Goal: Task Accomplishment & Management: Complete application form

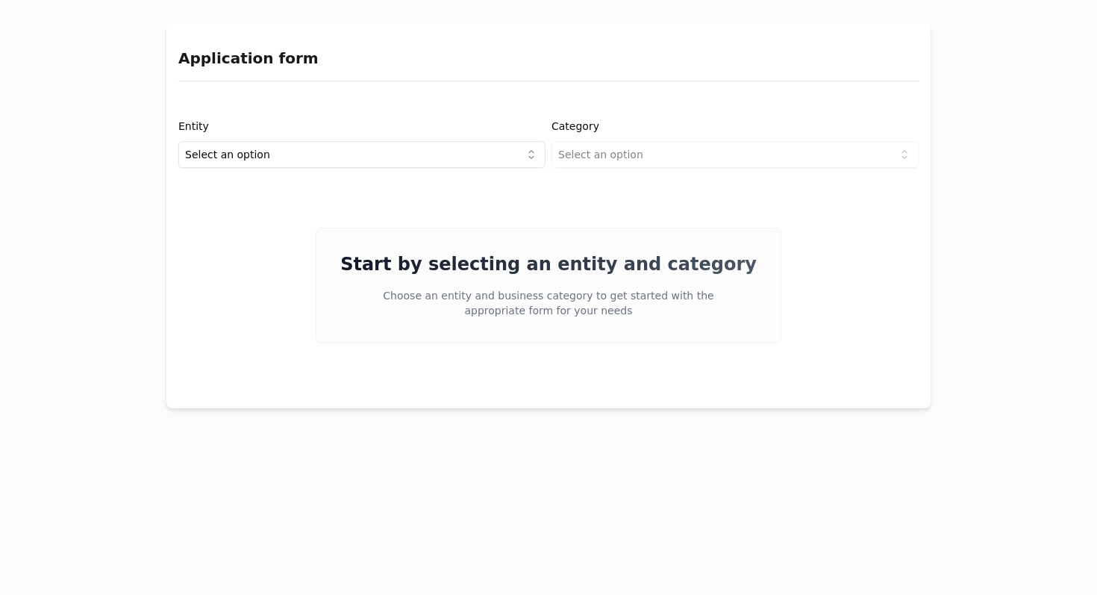
click at [429, 153] on html "Application form Entity Select an option Category Select an option Start by sel…" at bounding box center [548, 297] width 1097 height 595
click at [599, 146] on html "Application form Entity Project or Company Category Select an option Start by s…" at bounding box center [548, 297] width 1097 height 595
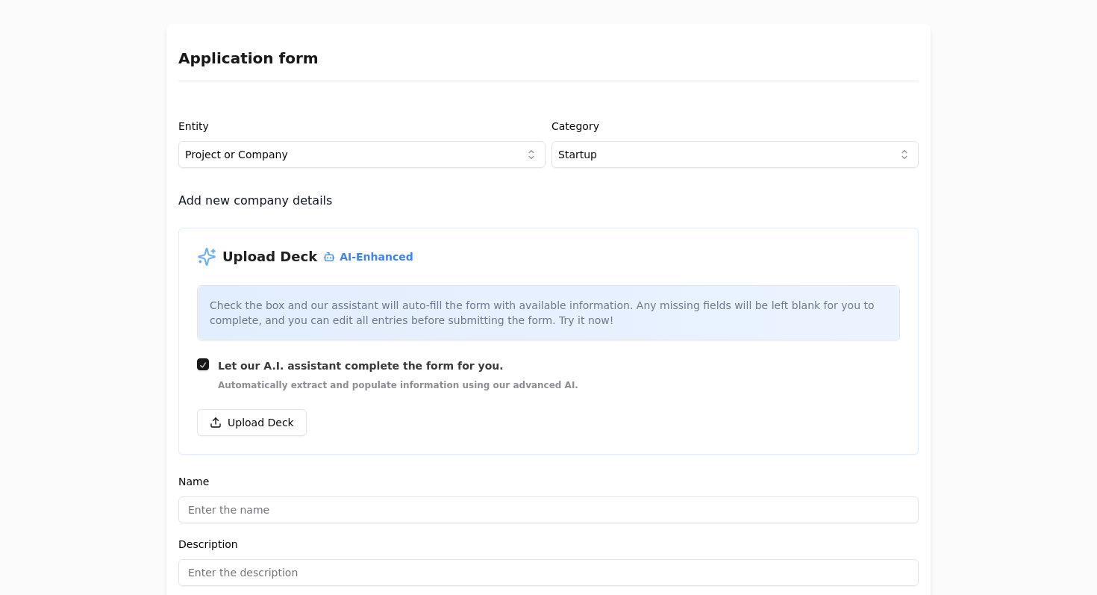
click at [375, 318] on div at bounding box center [548, 313] width 701 height 54
click at [476, 317] on div at bounding box center [548, 313] width 701 height 54
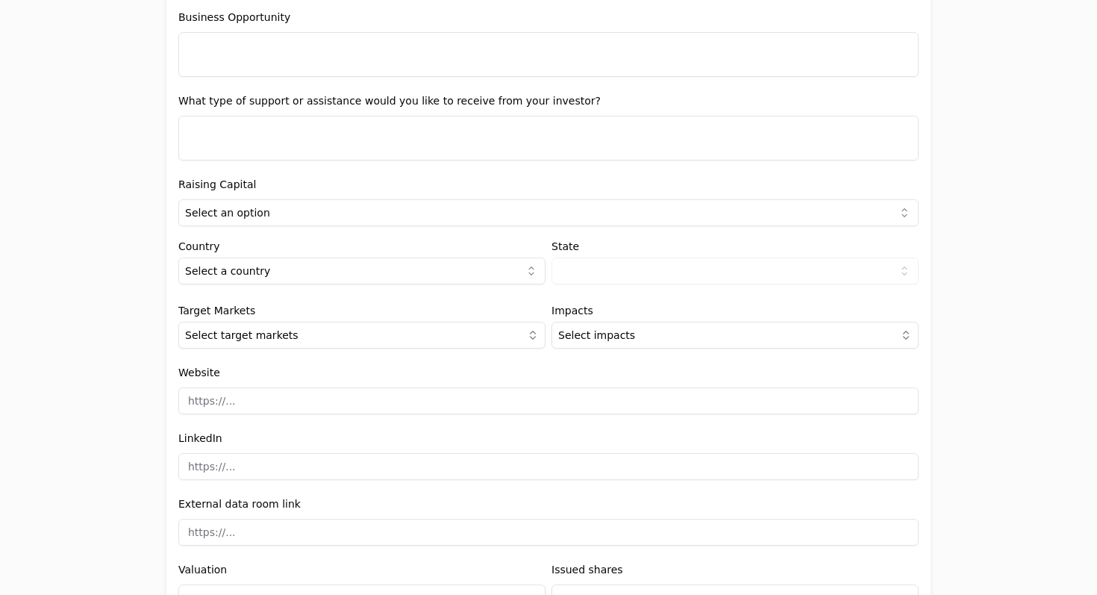
scroll to position [1478, 0]
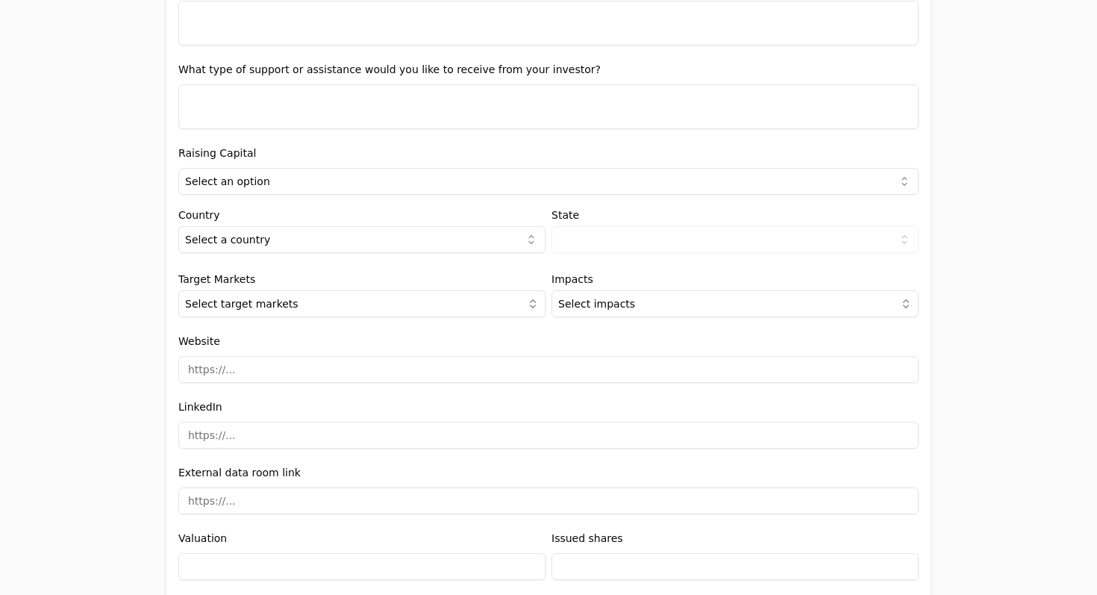
click at [490, 178] on html "Application form Entity Project or Company Category Startup Add new company det…" at bounding box center [548, 297] width 1097 height 595
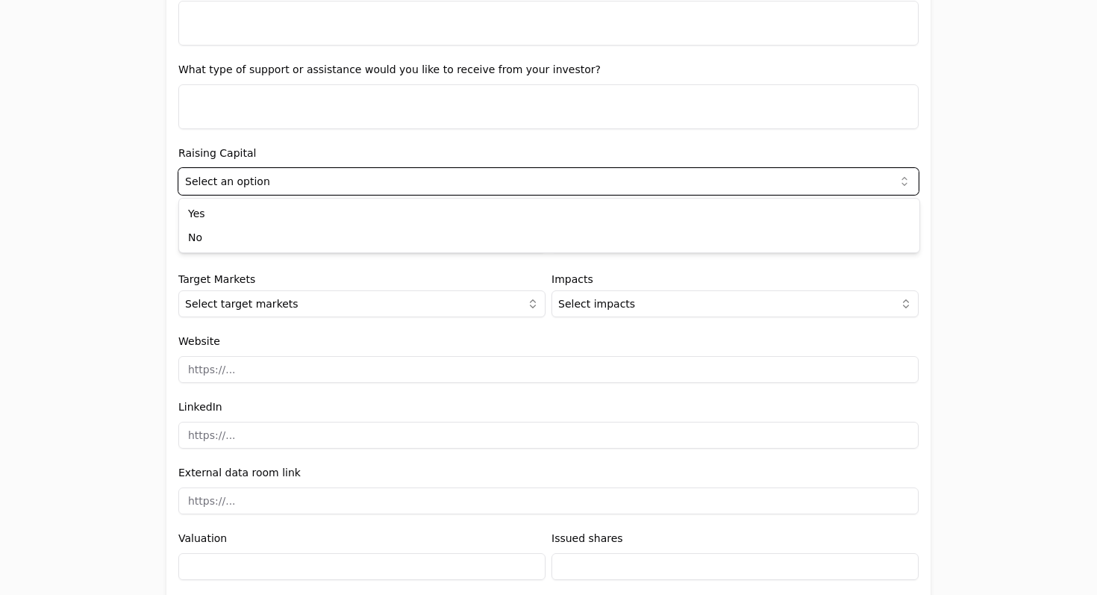
click at [490, 150] on html "Application form Entity Project or Company Category Startup Add new company det…" at bounding box center [548, 297] width 1097 height 595
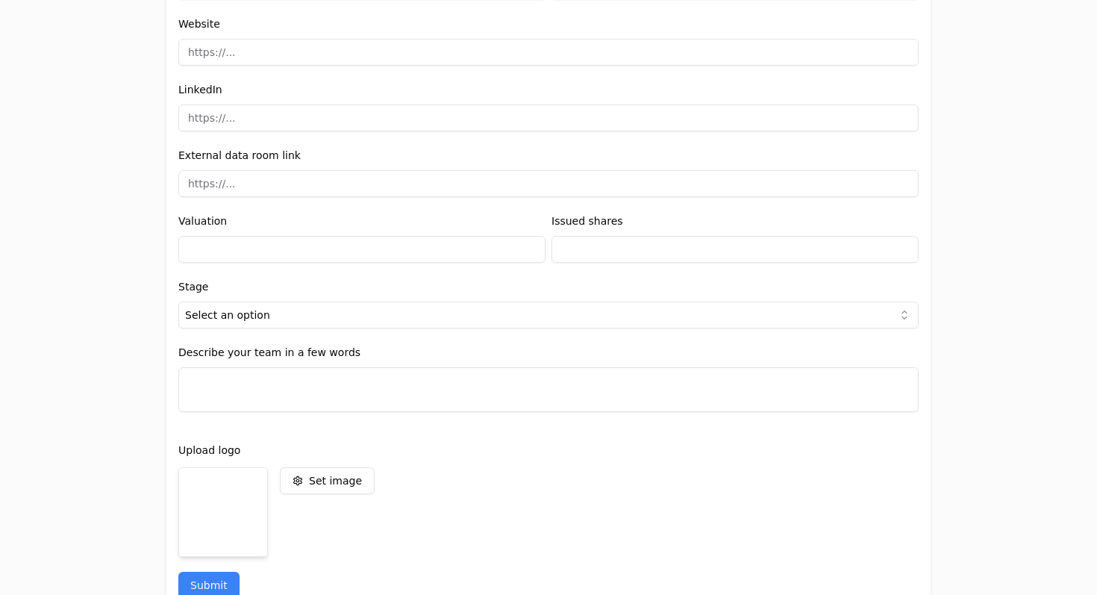
scroll to position [1820, 0]
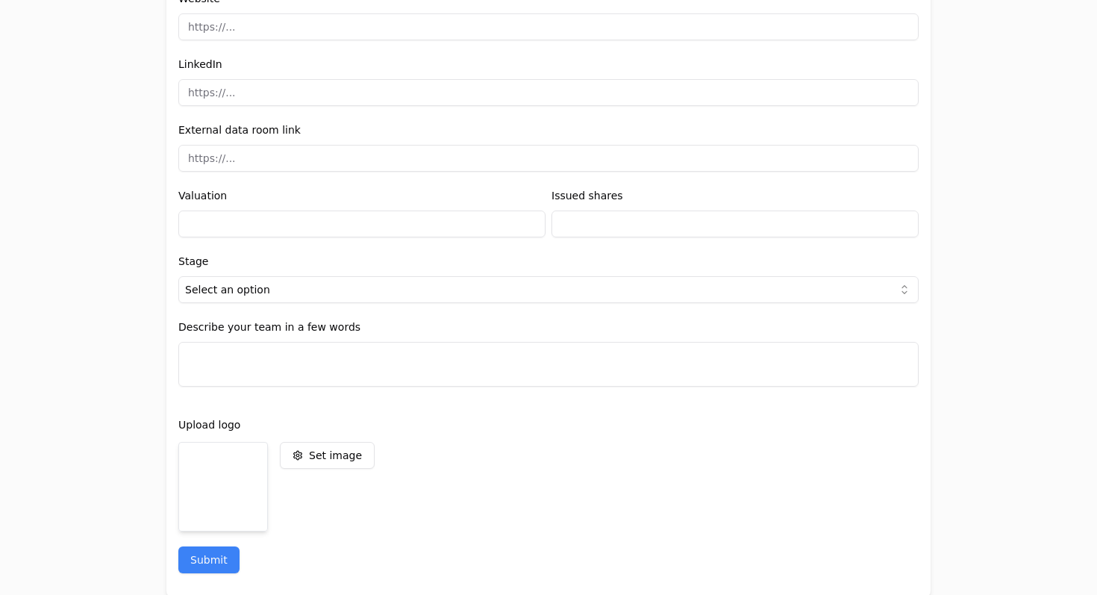
click at [559, 220] on input "text" at bounding box center [734, 223] width 367 height 27
click at [523, 188] on div "Valuation" at bounding box center [361, 211] width 367 height 51
click at [498, 233] on input "text" at bounding box center [361, 223] width 367 height 27
click at [612, 225] on input "text" at bounding box center [734, 223] width 367 height 27
type input "0"
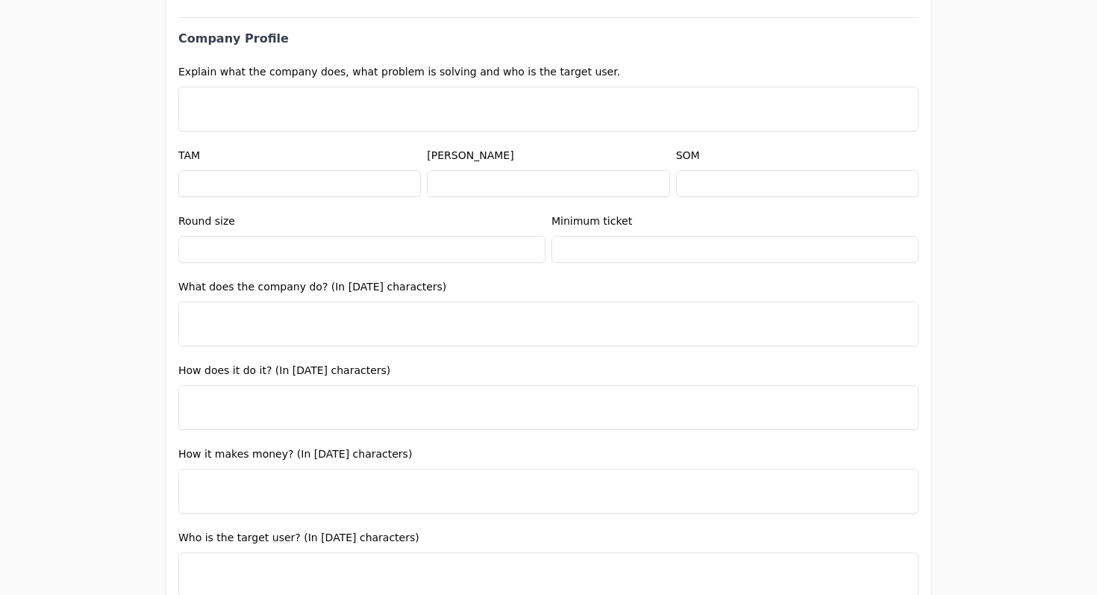
scroll to position [730, 0]
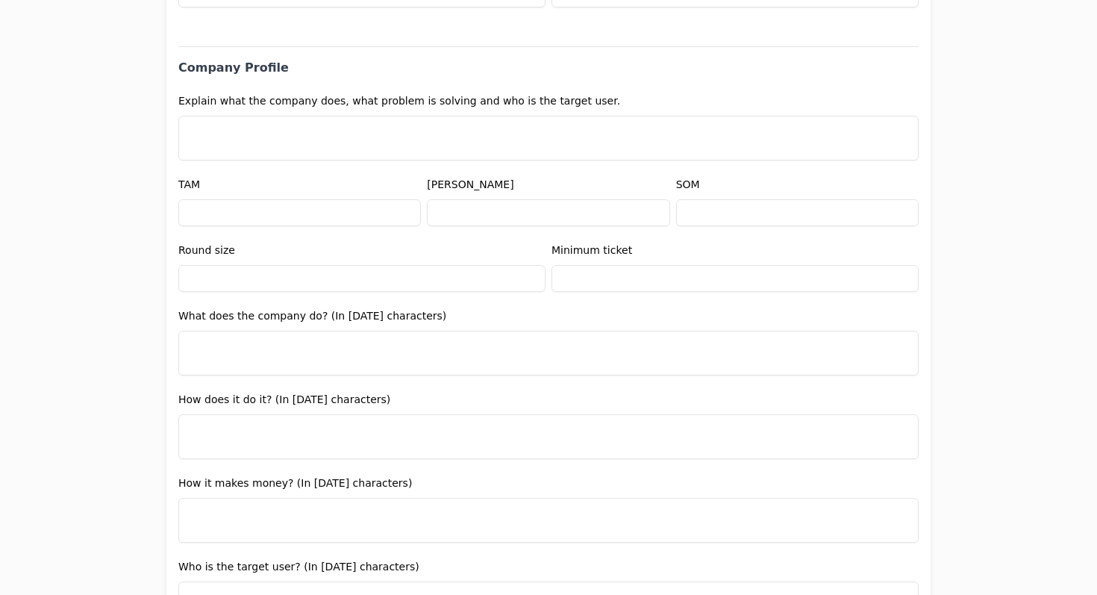
click at [533, 208] on input "text" at bounding box center [548, 212] width 242 height 27
click at [530, 178] on div "[PERSON_NAME]" at bounding box center [548, 200] width 242 height 51
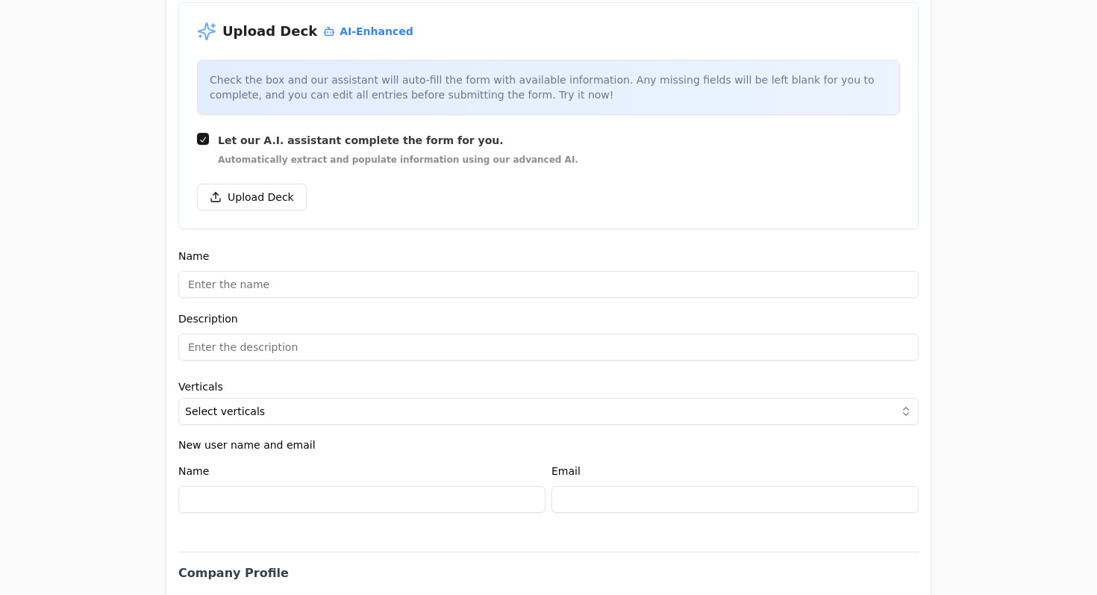
scroll to position [227, 0]
click at [255, 195] on button "Upload Deck" at bounding box center [252, 195] width 110 height 27
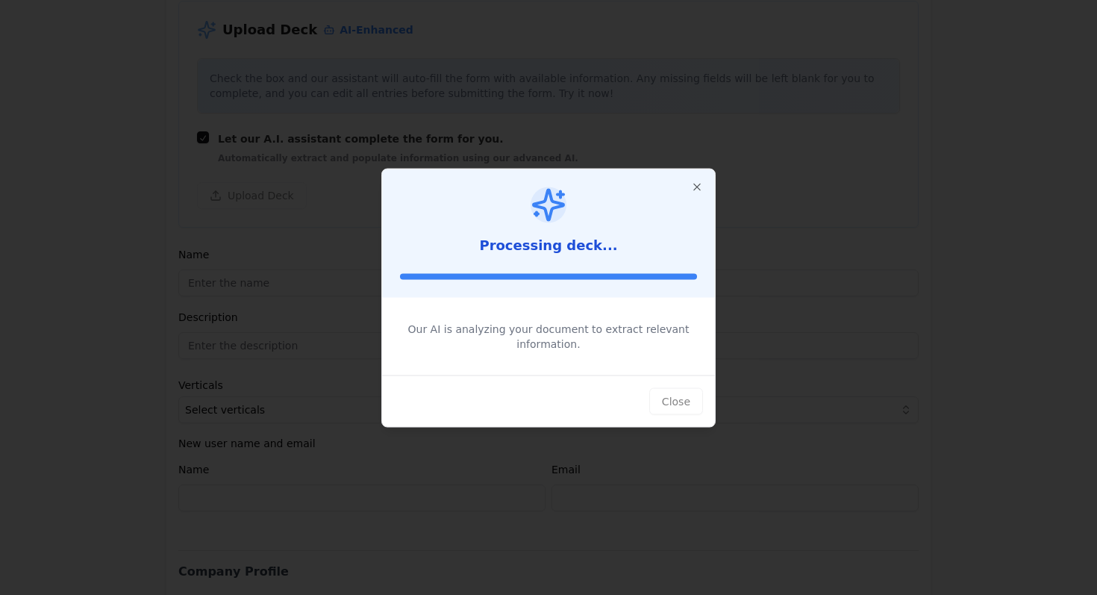
type input "El Cero Km"
type input "AI-powered marketplace for new cars"
type textarea "El Cero Km is building an AI-powered sales channel for official dealerships, ha…"
type input "$600,000"
type input "$0"
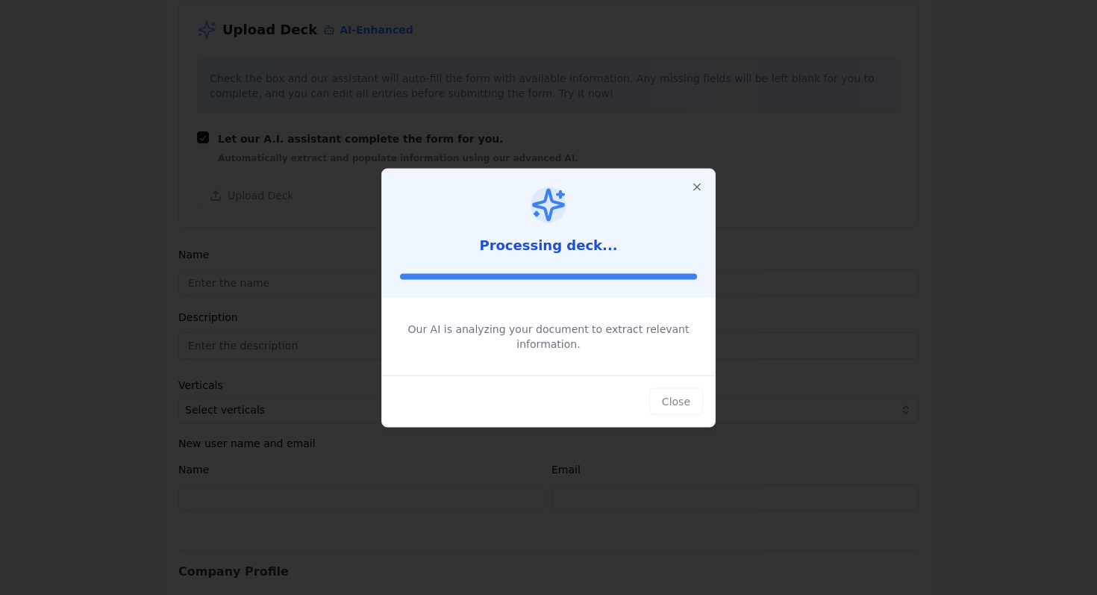
type input "$0"
type textarea "El Cero Km offers a marketplace for buying new cars 100% online, providing cust…"
type textarea "We use an AI-powered plug-and-play layer for online car sales, managing qualifi…"
type textarea "We charge a 1.5% take rate per car, generate revenue from insurance commissions…"
type textarea "Car buyers, especially those looking for a digital purchase experience and pref…"
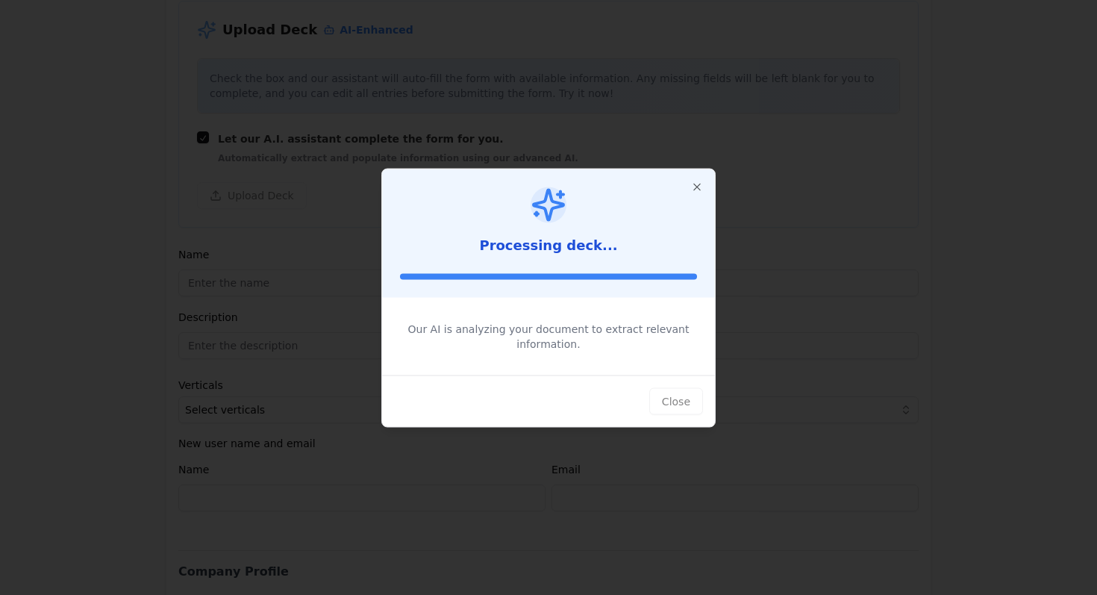
type textarea "Many buyers now start their journeys online, preferring a digital purchase expe…"
type textarea "Dealerships are under pressure as car buying is moving online; El Cero Km provi…"
type textarea "Seeking partnerships with neobanks and car logistics hubs to unlock more revenu…"
type input "[URL][DOMAIN_NAME]"
type input "$0"
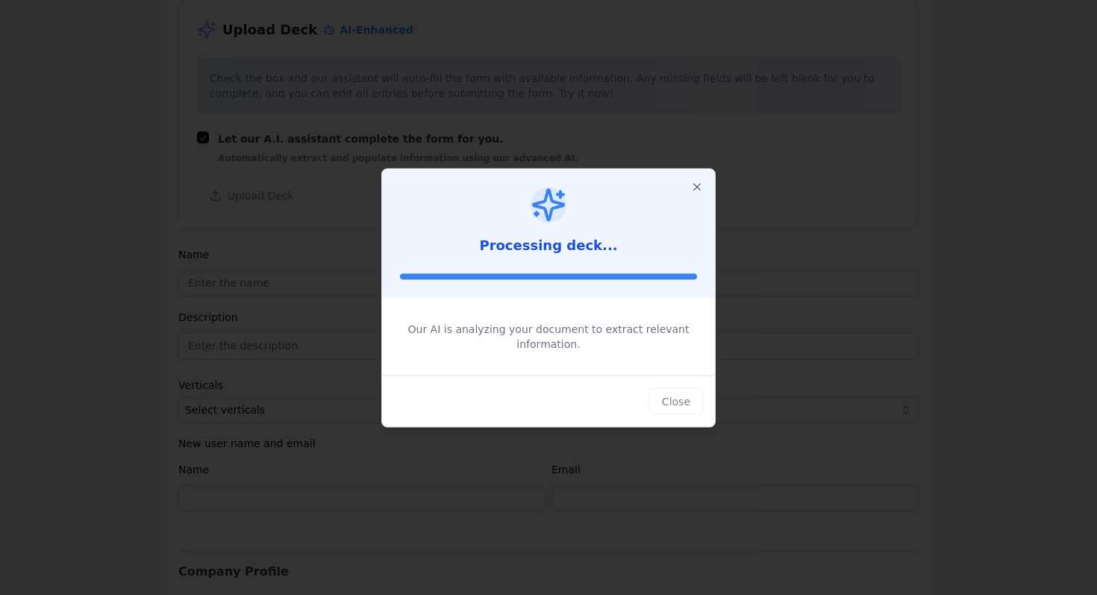
type textarea "Led by experienced founders with backgrounds in full-stack engineering, growth …"
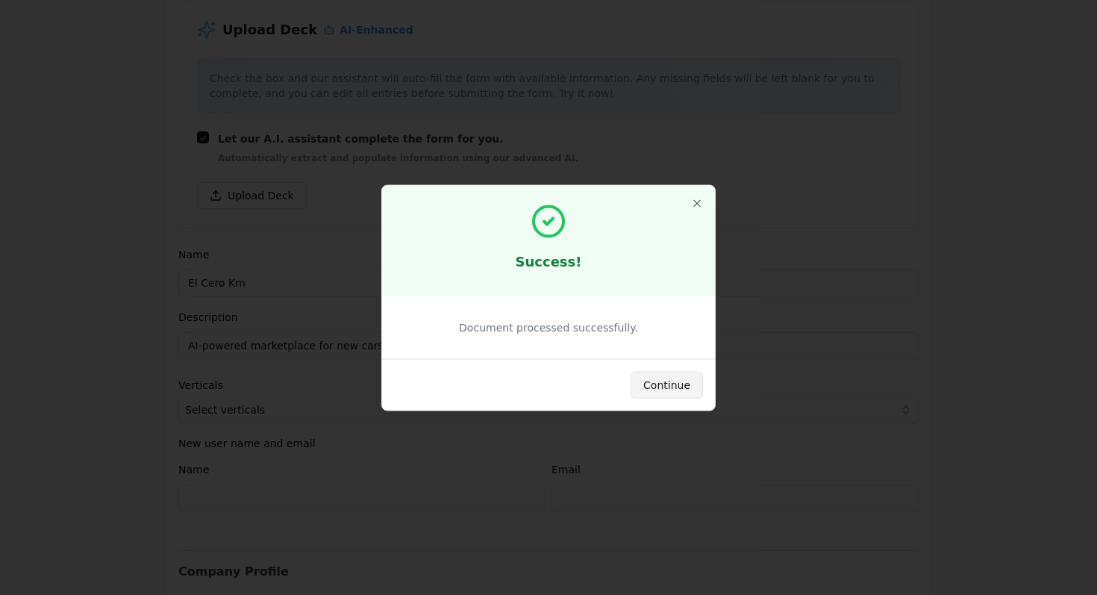
click at [678, 389] on button "Continue" at bounding box center [666, 384] width 72 height 27
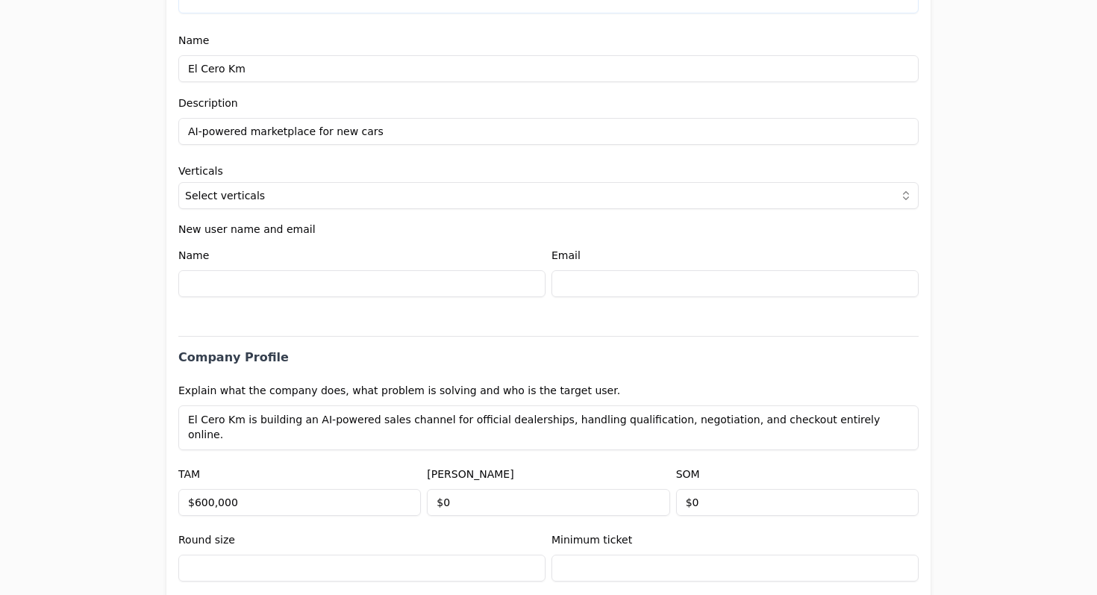
scroll to position [465, 0]
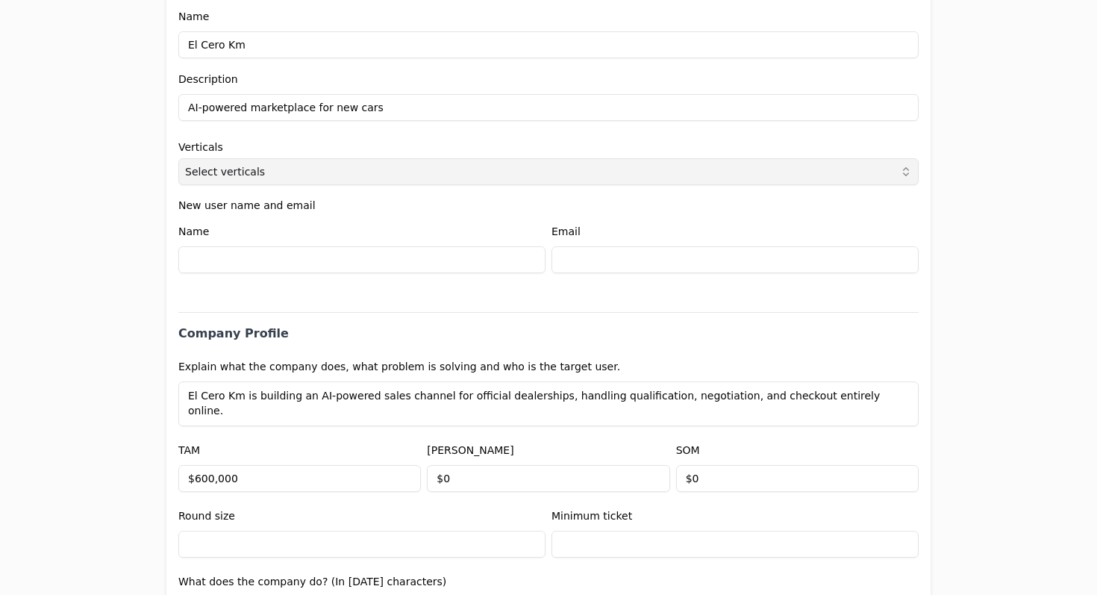
click at [307, 169] on button "Select verticals" at bounding box center [548, 171] width 740 height 27
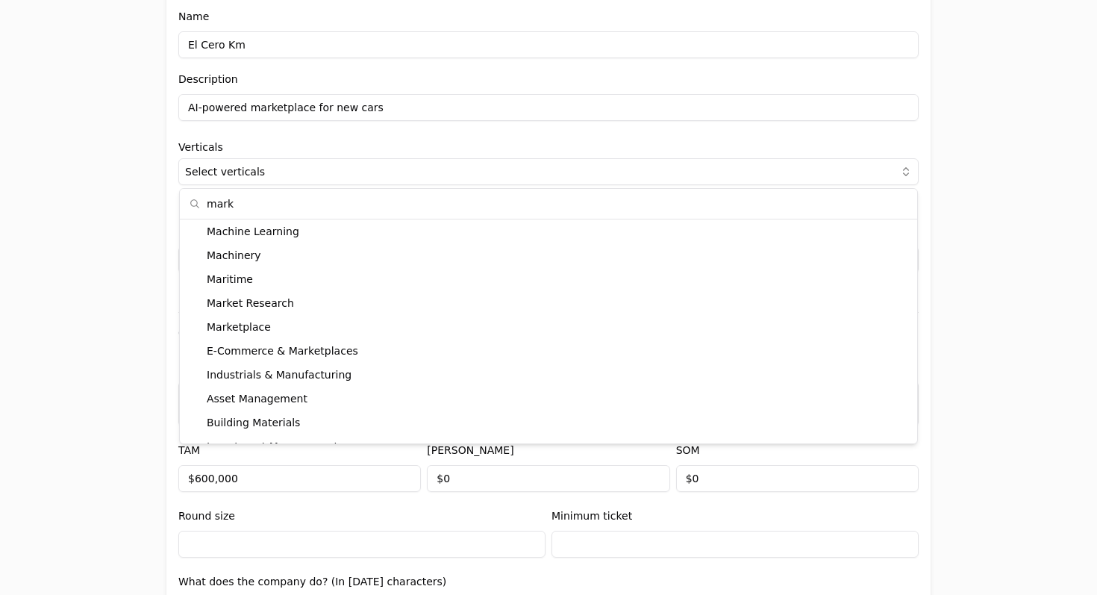
scroll to position [0, 0]
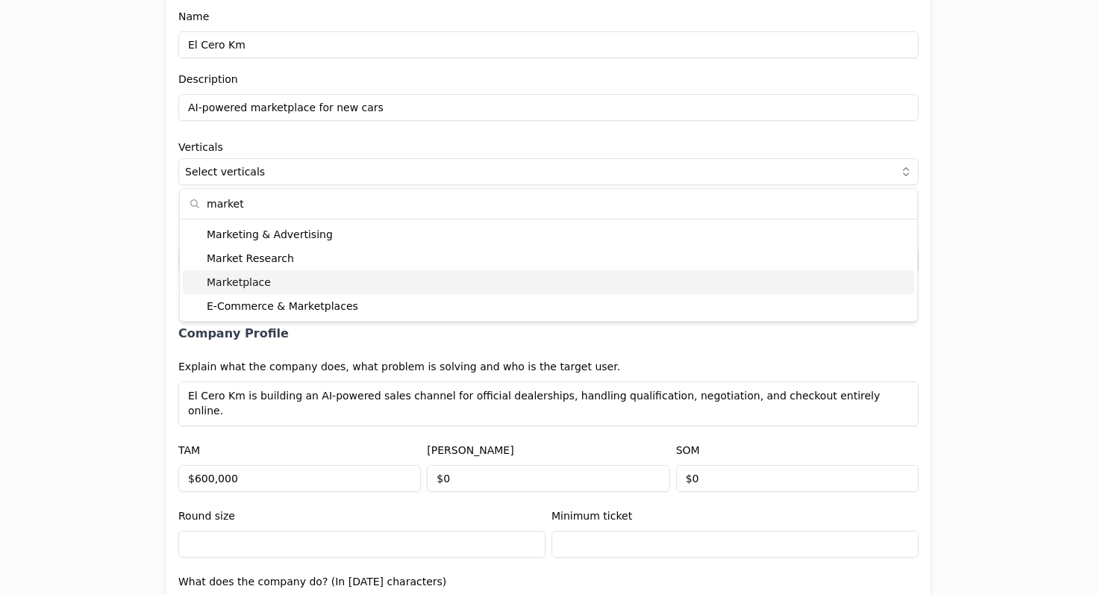
click at [316, 283] on div "Marketplace" at bounding box center [548, 282] width 731 height 24
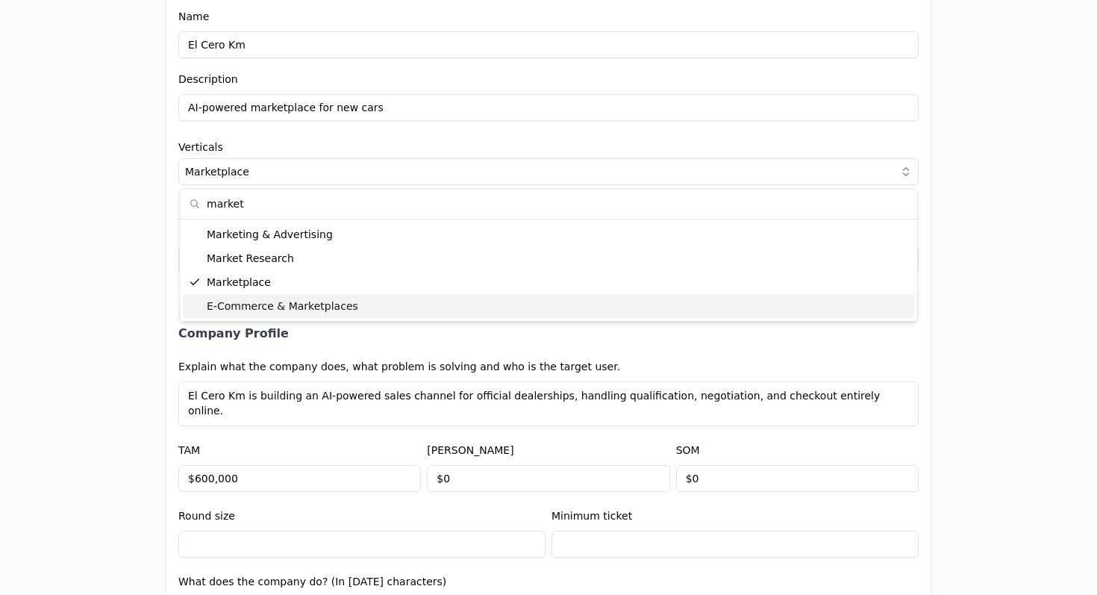
click at [314, 316] on div "E-Commerce & Marketplaces" at bounding box center [548, 306] width 731 height 24
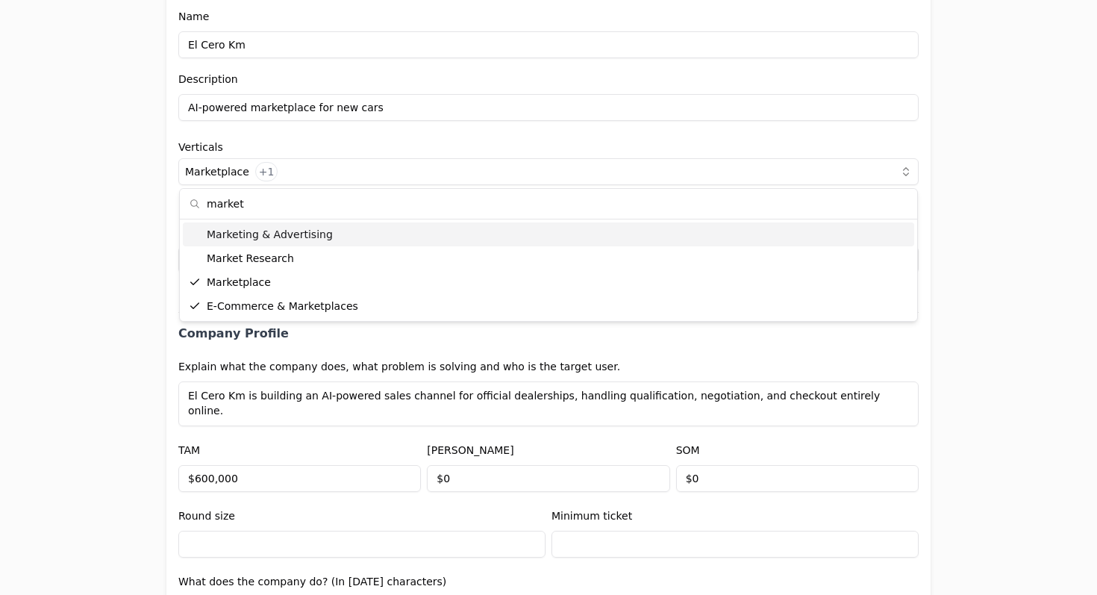
click at [288, 212] on input "market" at bounding box center [557, 204] width 701 height 30
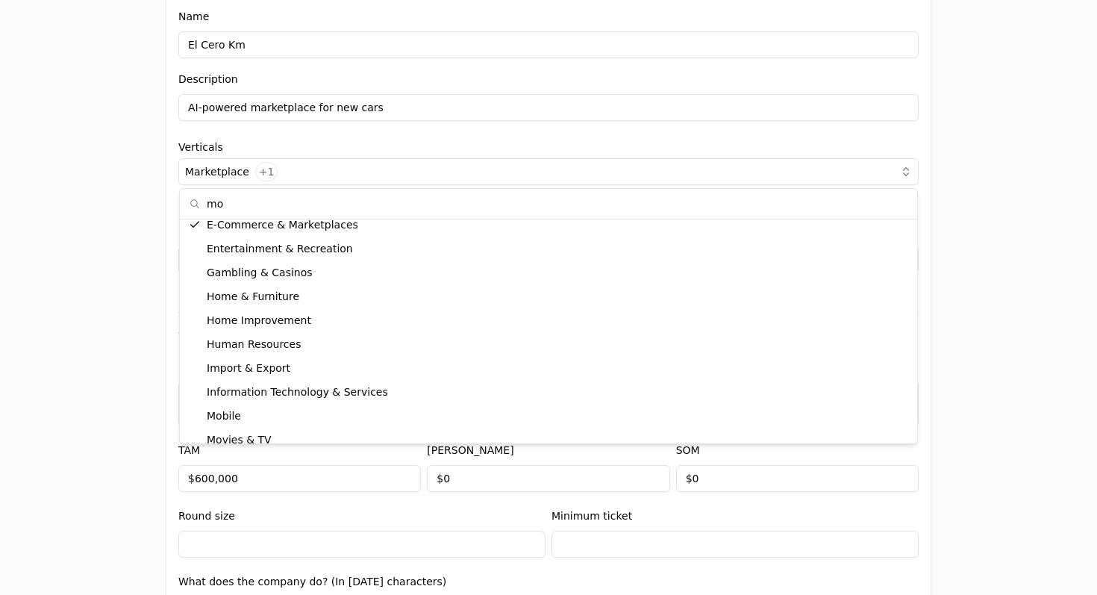
type input "m"
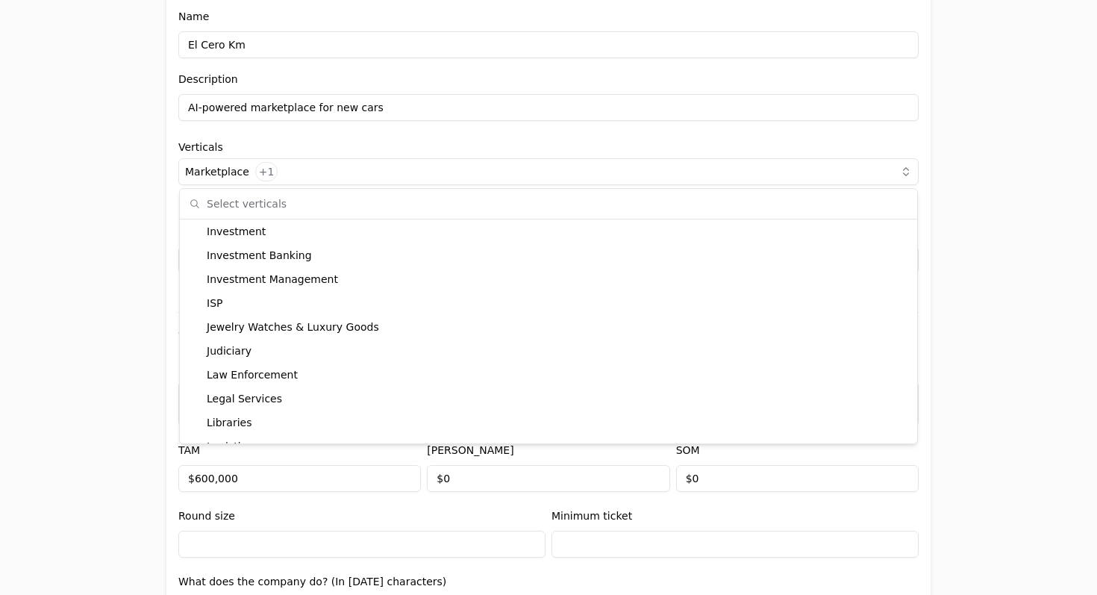
type input "e"
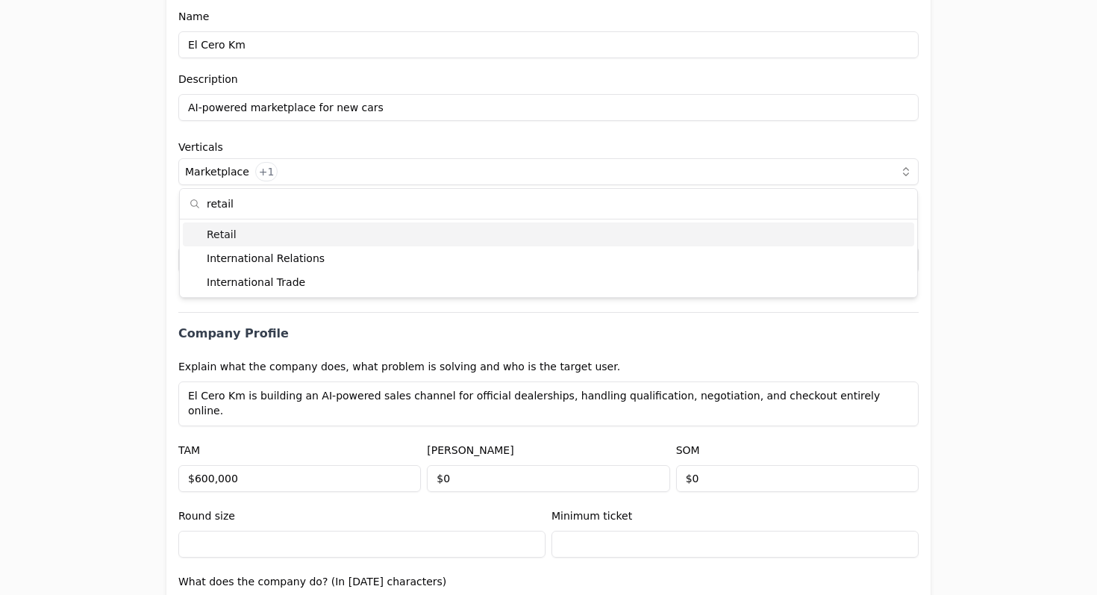
type input "retail"
click at [316, 227] on div "Retail" at bounding box center [548, 234] width 731 height 24
click at [126, 240] on div "Application form Entity Project or Company Category Startup Add new company det…" at bounding box center [548, 297] width 1097 height 595
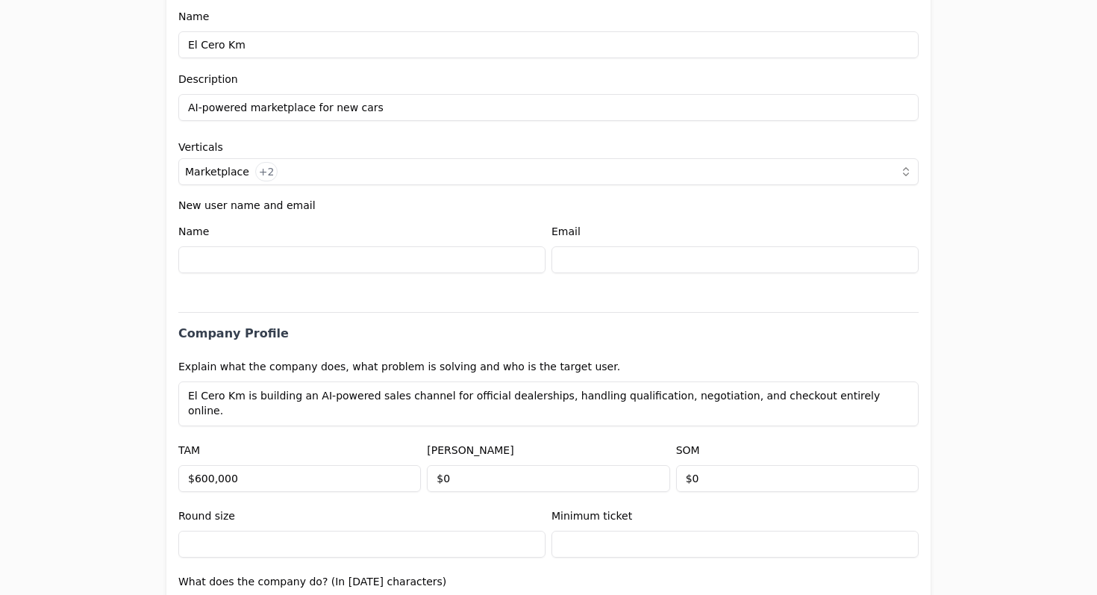
click at [258, 253] on input at bounding box center [361, 259] width 367 height 27
type input "[PERSON_NAME]"
type input "[PERSON_NAME][EMAIL_ADDRESS][DOMAIN_NAME]"
click at [976, 389] on div "Application form Entity Project or Company Category Startup Add new company det…" at bounding box center [548, 297] width 1097 height 595
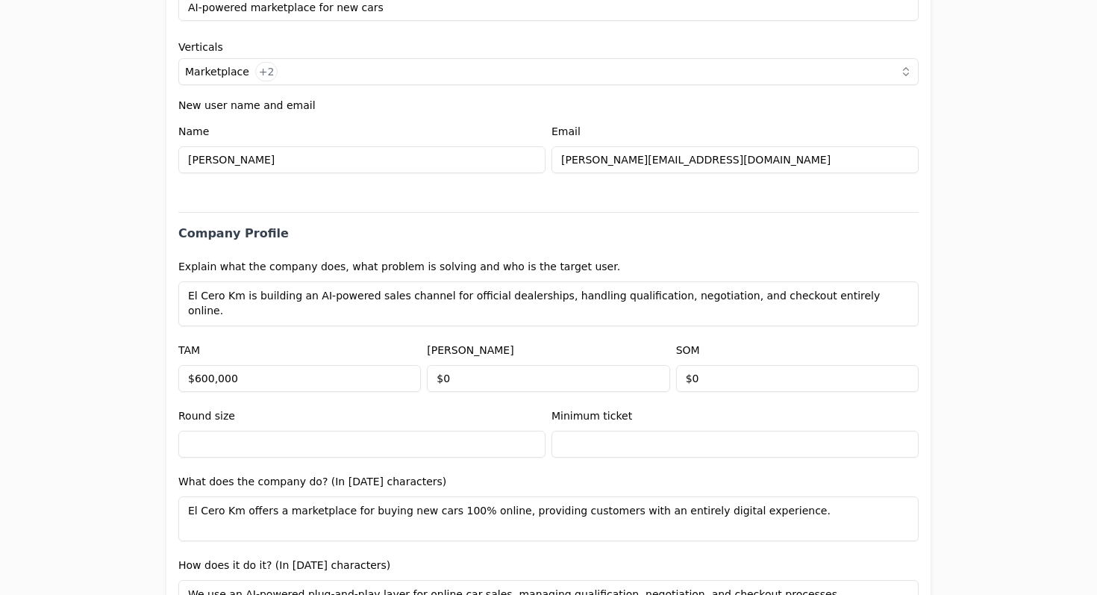
scroll to position [609, 0]
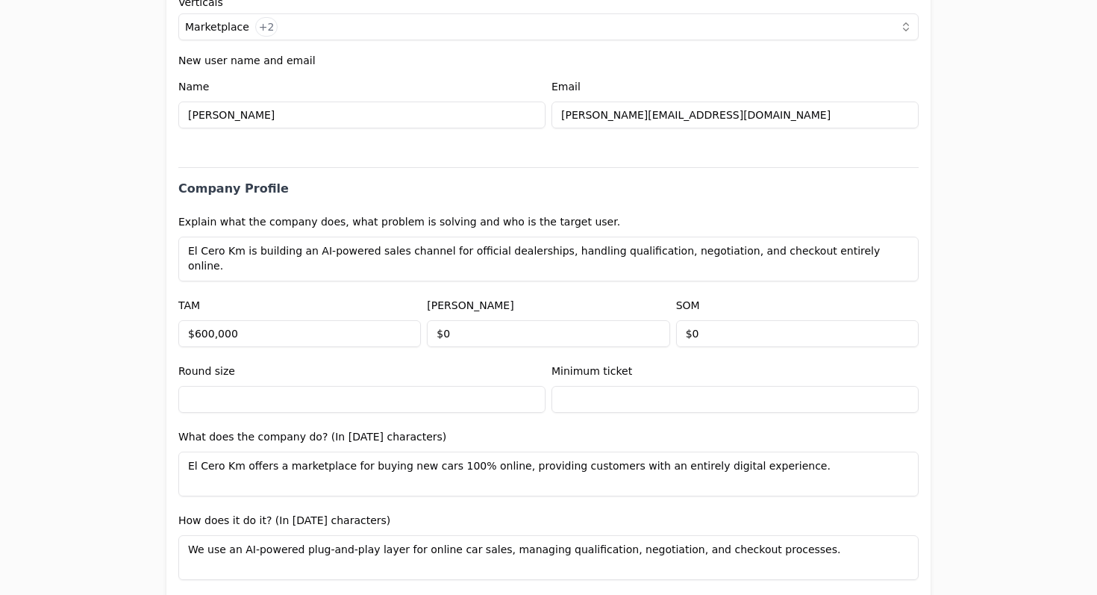
click at [336, 407] on input "text" at bounding box center [361, 399] width 367 height 27
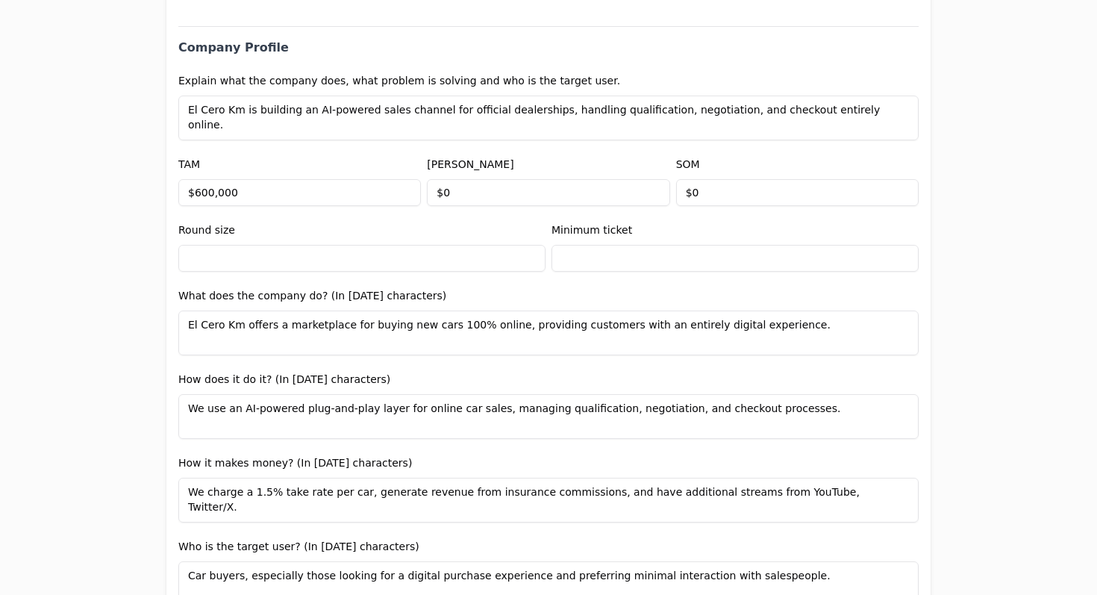
scroll to position [753, 0]
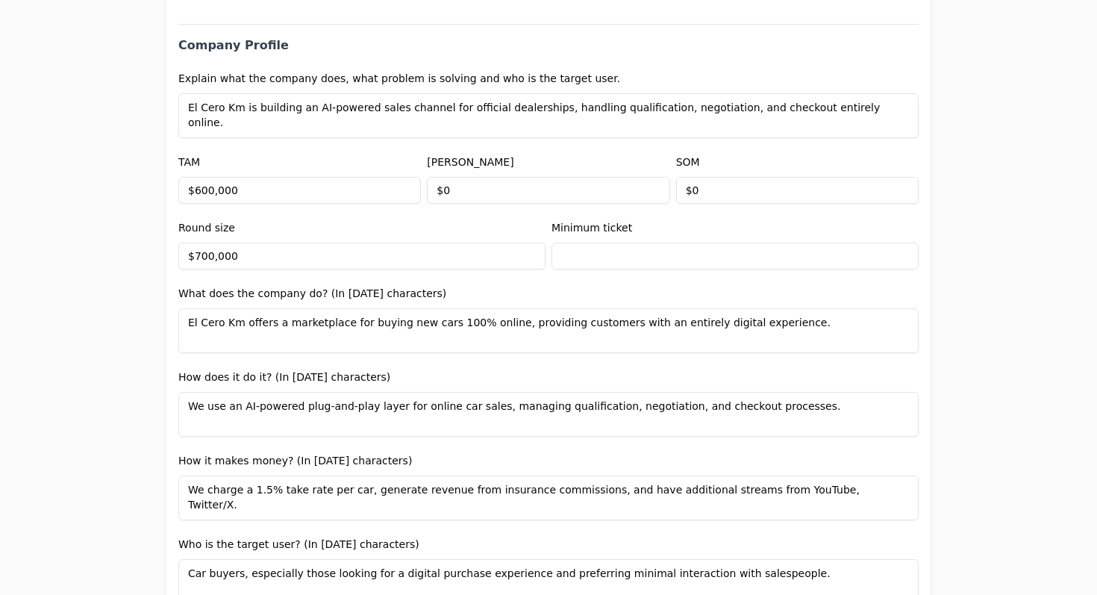
type input "$700,000"
click at [741, 260] on input "text" at bounding box center [734, 255] width 367 height 27
click at [1026, 293] on div "Application form Entity Project or Company Category Startup Add new company det…" at bounding box center [548, 297] width 1097 height 595
click at [634, 265] on input "$6,000" at bounding box center [734, 255] width 367 height 27
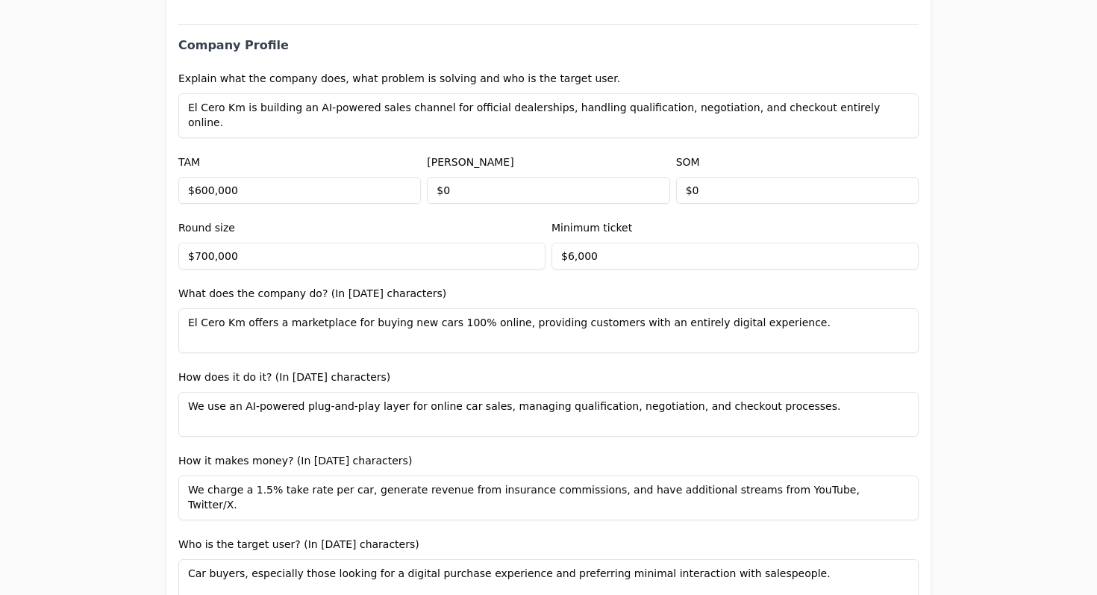
click at [634, 265] on input "$6,000" at bounding box center [734, 255] width 367 height 27
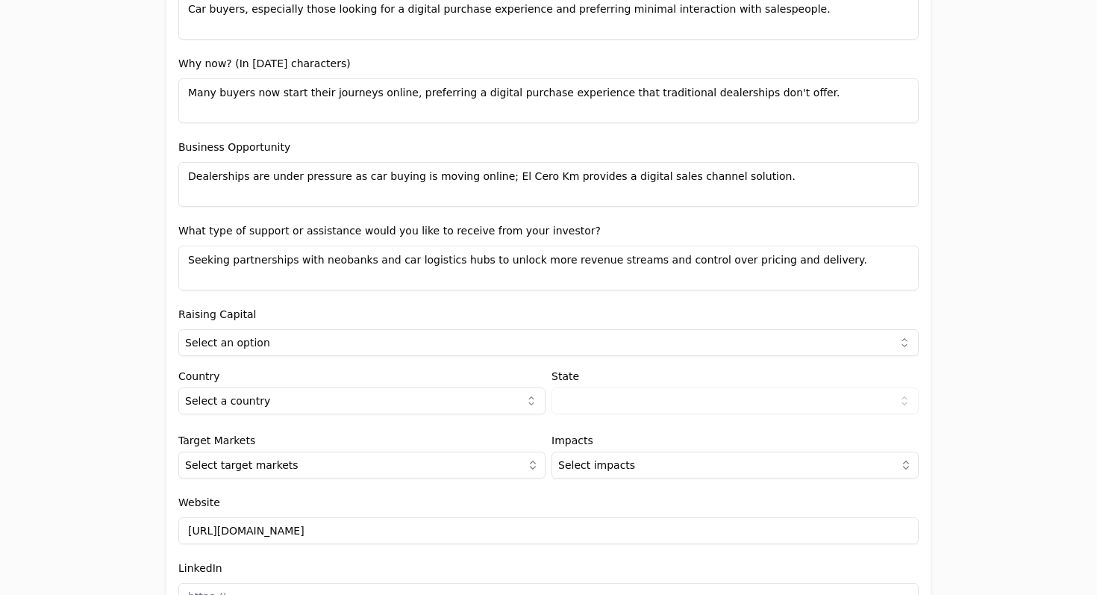
scroll to position [1342, 0]
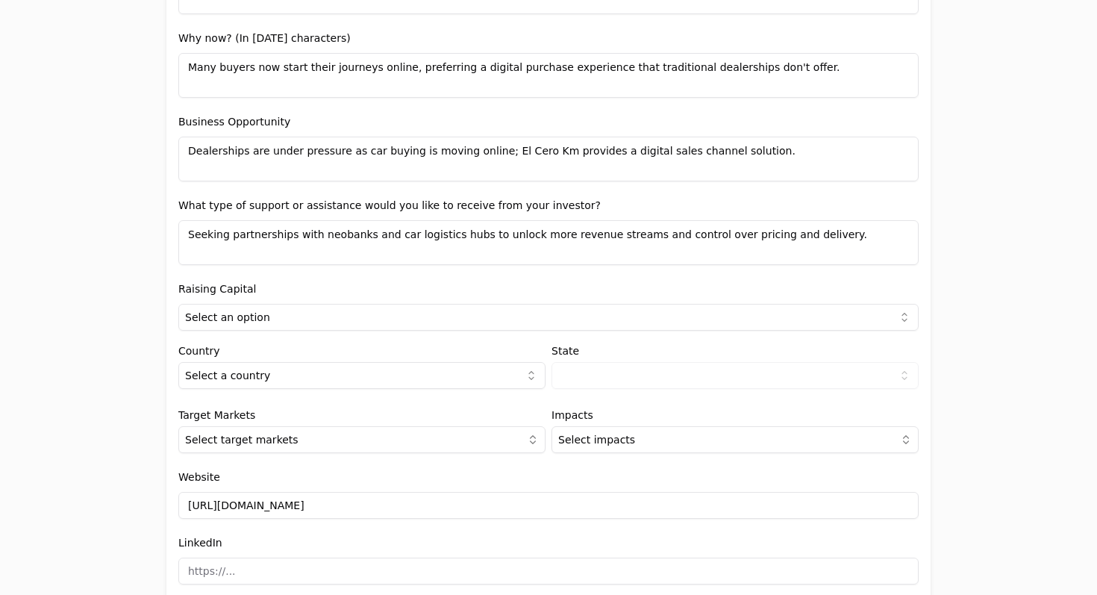
type input "$10,000"
click at [499, 307] on html "Application form Entity Project or Company Category Startup Add new company det…" at bounding box center [548, 297] width 1097 height 595
click at [496, 335] on div "Yes No" at bounding box center [549, 361] width 740 height 54
click at [351, 372] on html "Application form Entity Project or Company Category Startup Add new company det…" at bounding box center [548, 297] width 1097 height 595
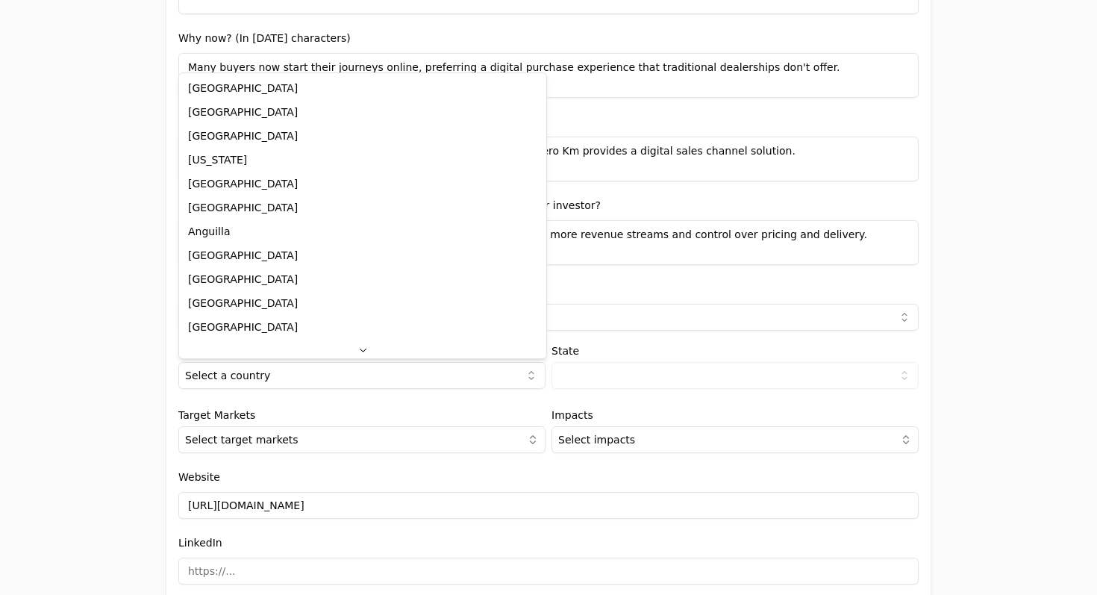
select select "1d353006-4738-4b62-8191-e6fb0769daa5"
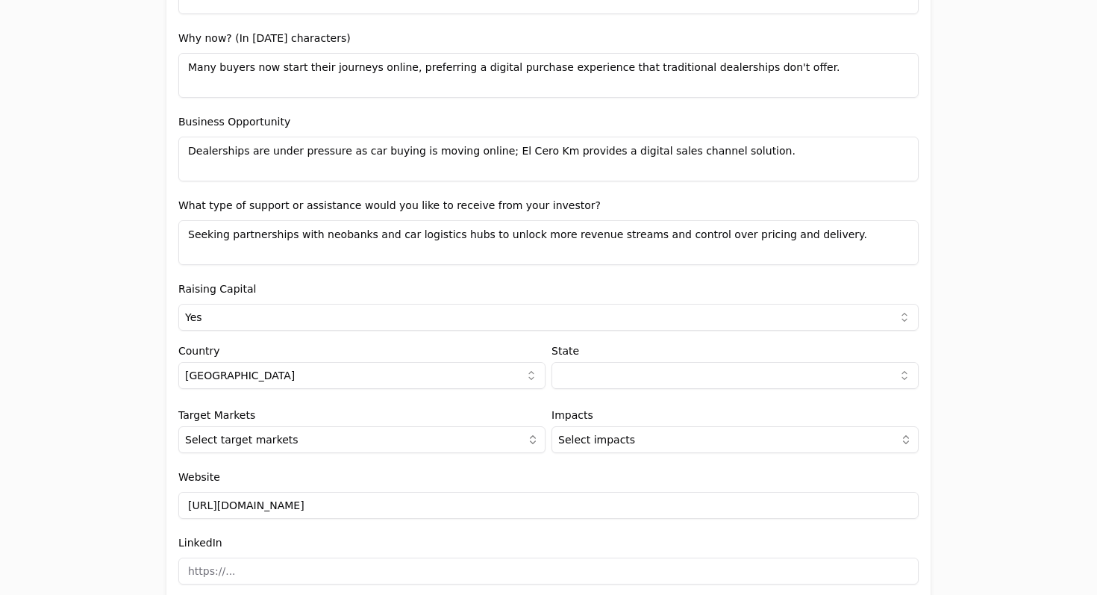
click at [652, 376] on html "Application form Entity Project or Company Category Startup Add new company det…" at bounding box center [548, 297] width 1097 height 595
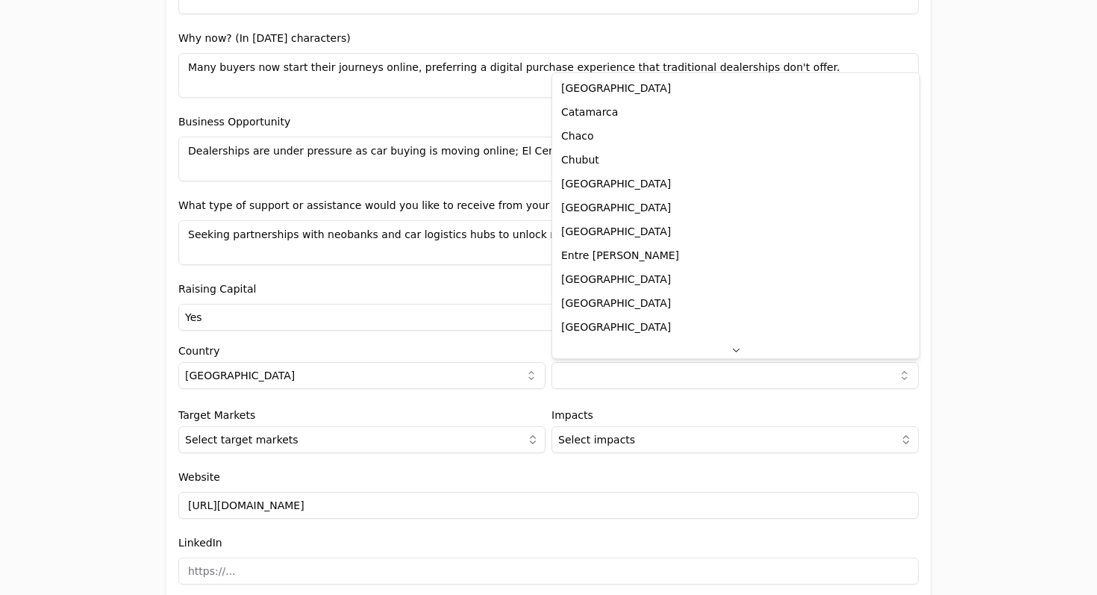
select select "C"
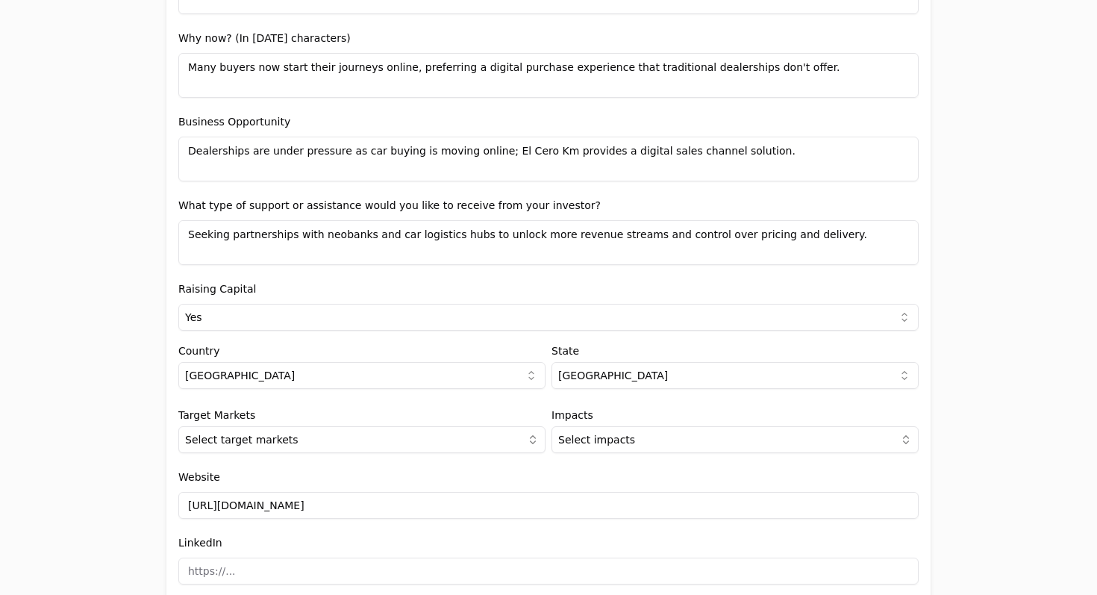
click at [601, 377] on html "Application form Entity Project or Company Category Startup Add new company det…" at bounding box center [548, 297] width 1097 height 595
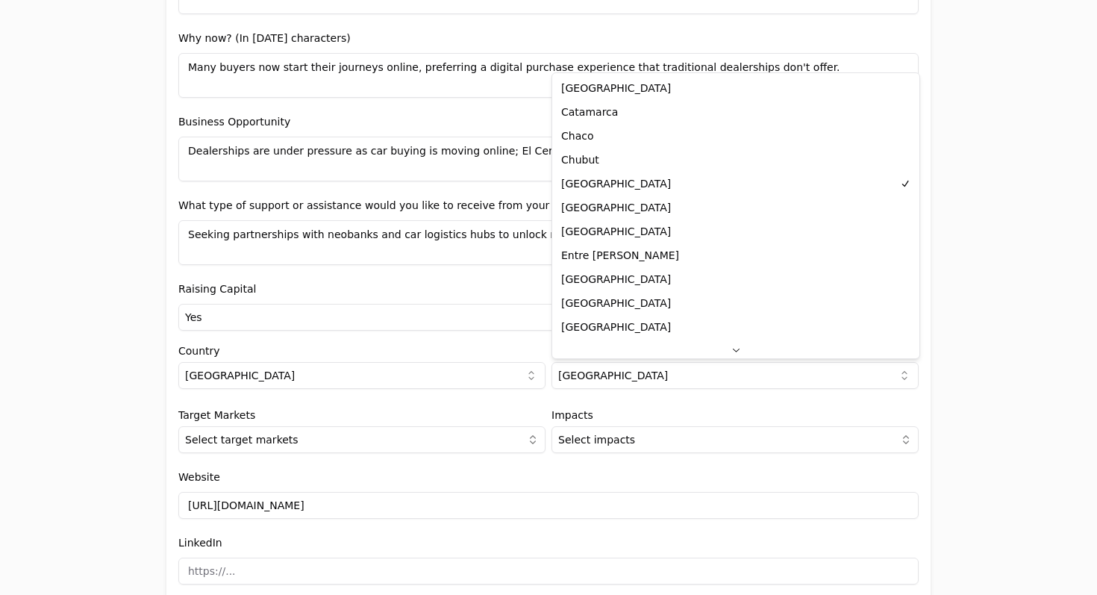
click at [982, 398] on html "Application form Entity Project or Company Category Startup Add new company det…" at bounding box center [548, 297] width 1097 height 595
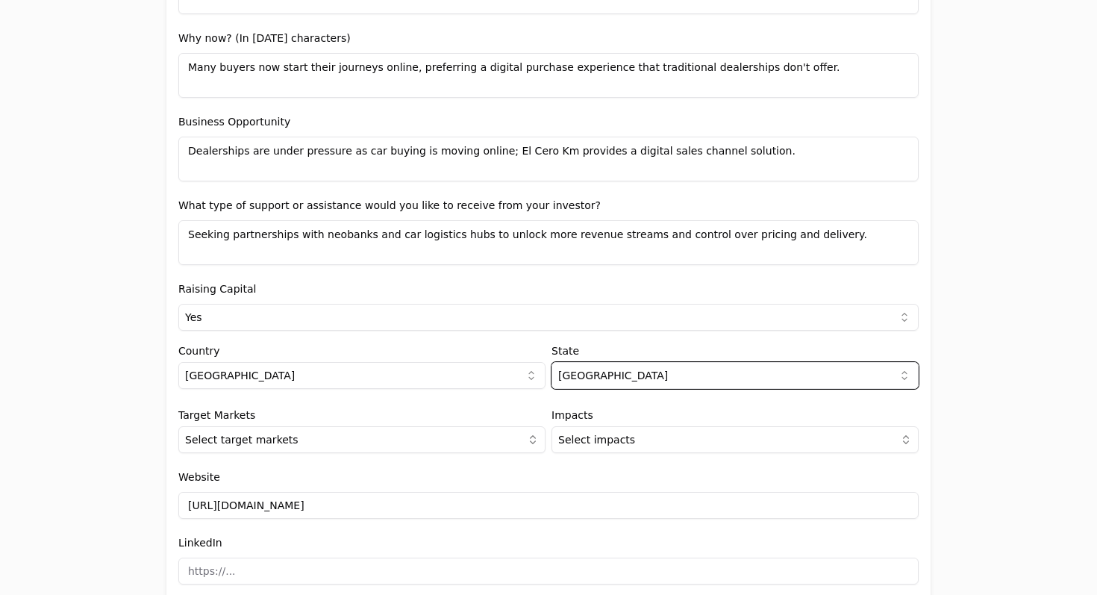
scroll to position [1474, 0]
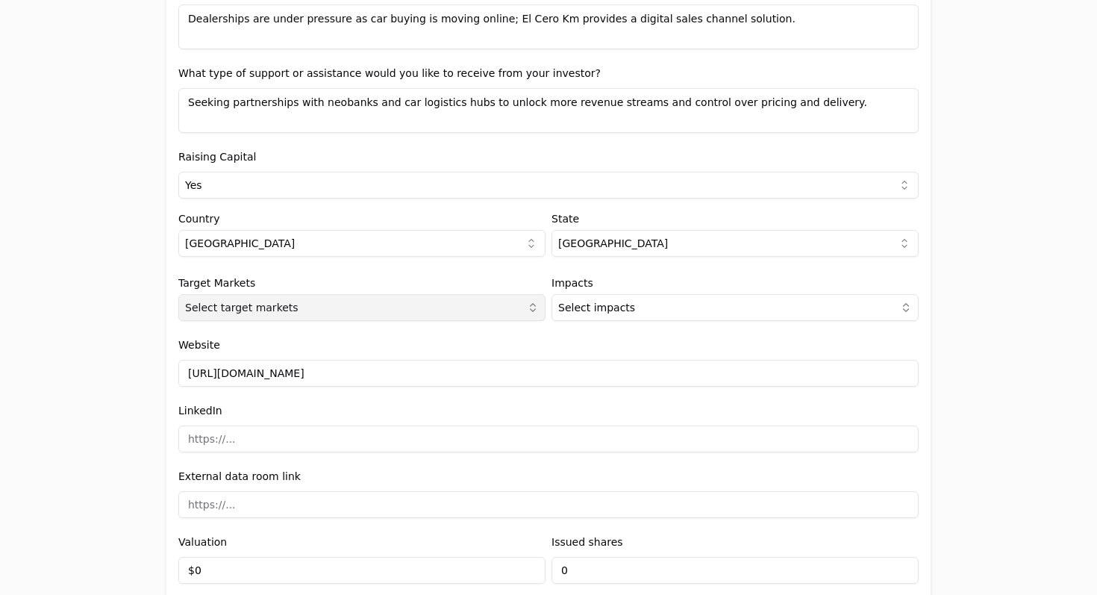
click at [427, 310] on button "Select target markets" at bounding box center [361, 307] width 367 height 27
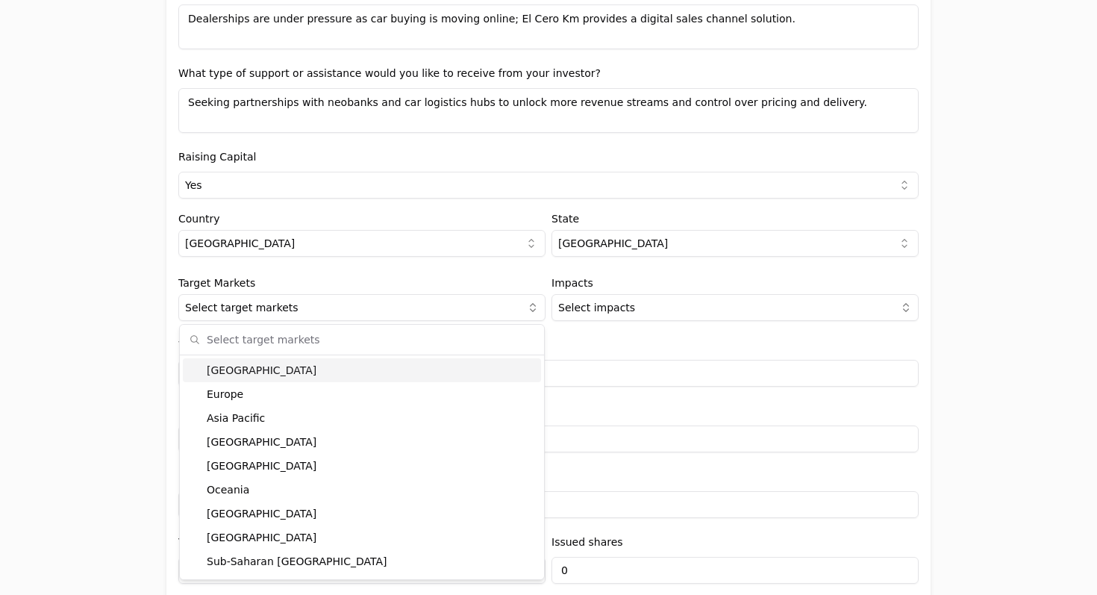
click at [424, 369] on div "[GEOGRAPHIC_DATA]" at bounding box center [362, 370] width 358 height 24
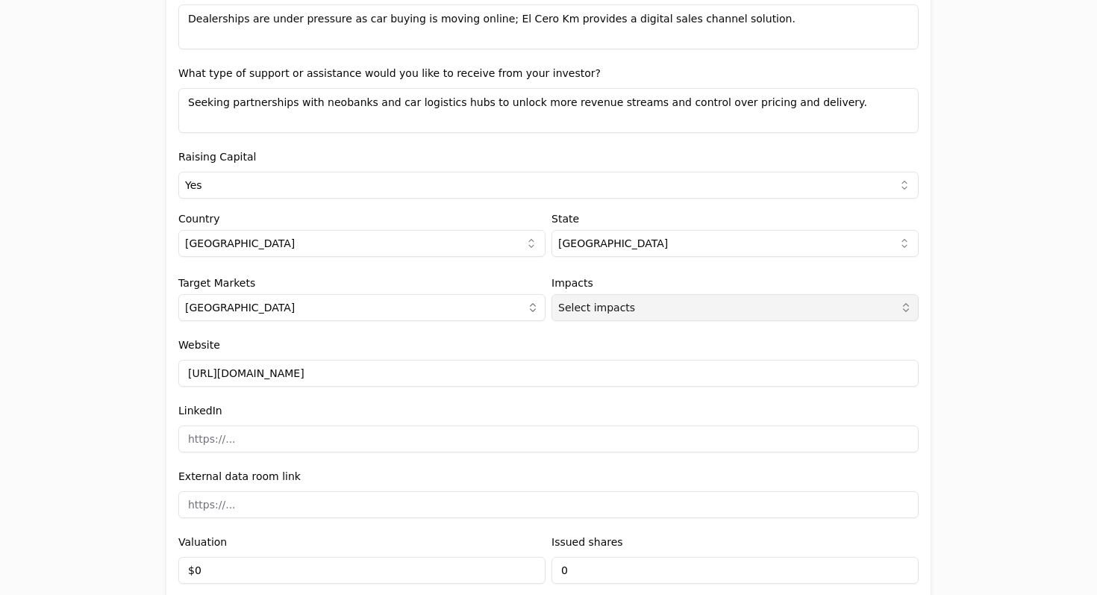
click at [696, 299] on button "Select impacts" at bounding box center [734, 307] width 367 height 27
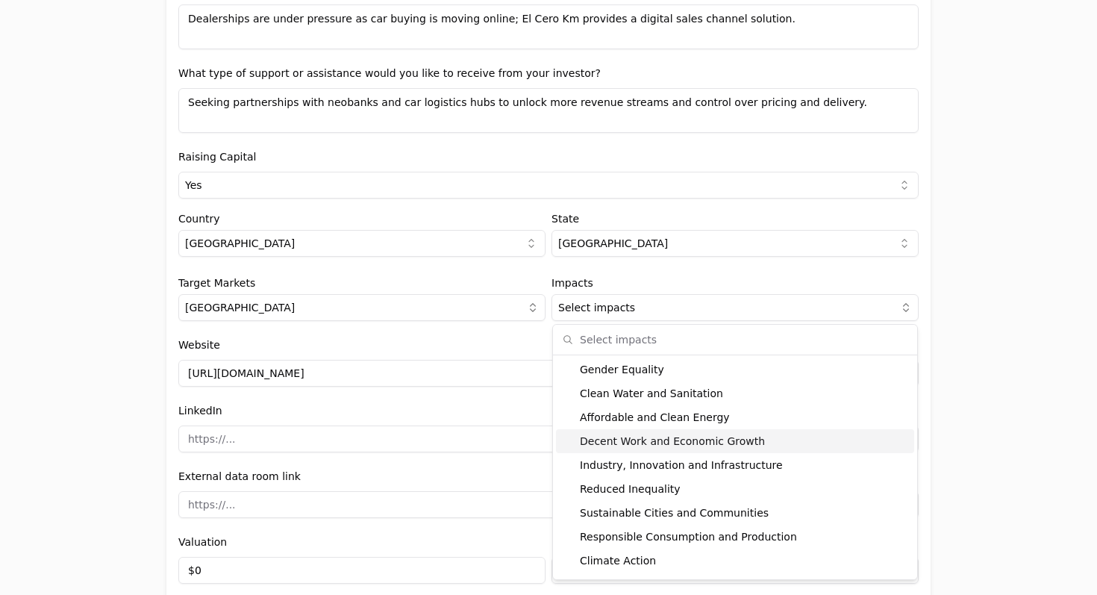
scroll to position [138, 0]
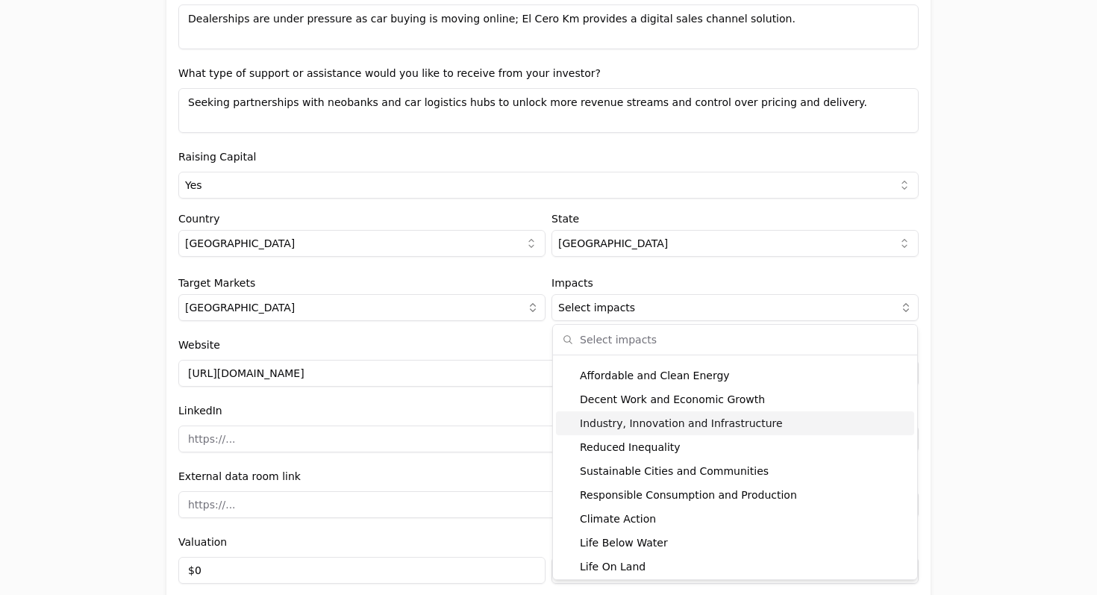
click at [762, 419] on div "Industry, Innovation and Infrastructure" at bounding box center [735, 423] width 358 height 24
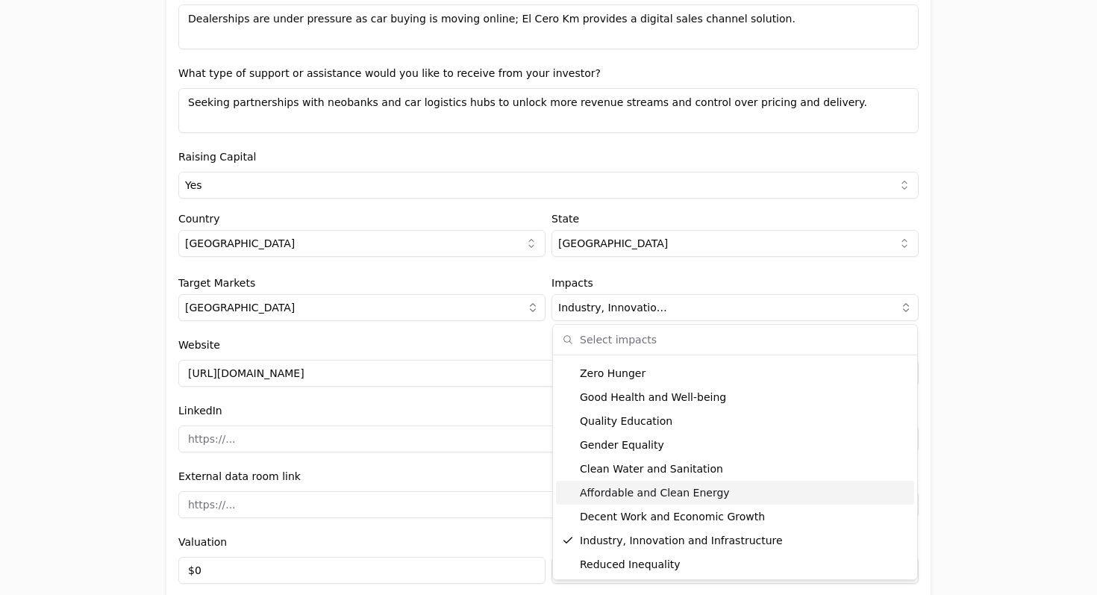
scroll to position [0, 0]
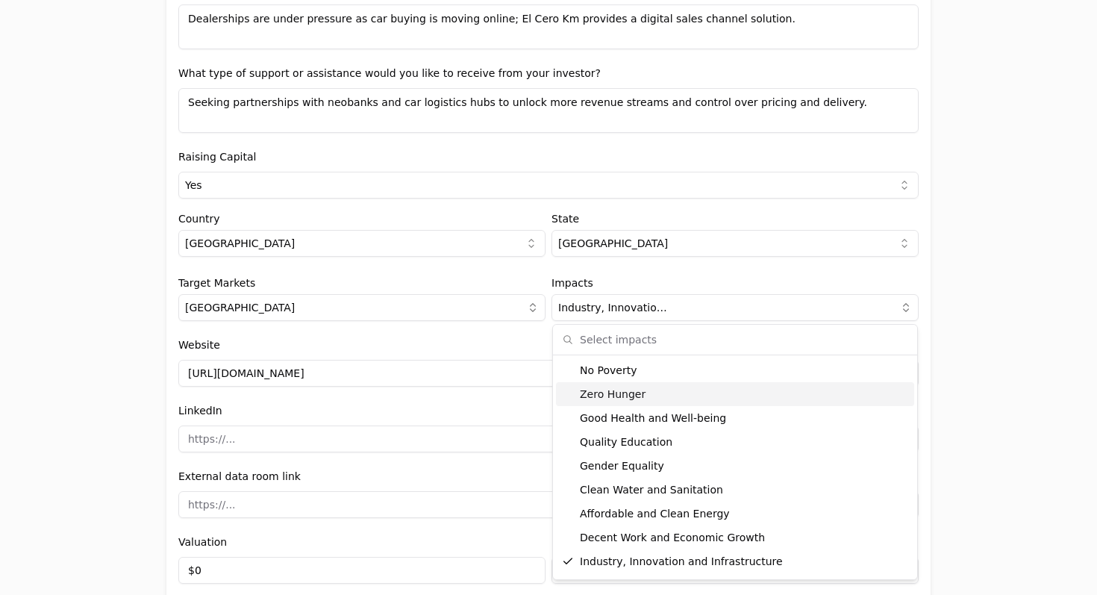
click at [953, 400] on div "Application form Entity Project or Company Category Startup Add new company det…" at bounding box center [548, 297] width 1097 height 595
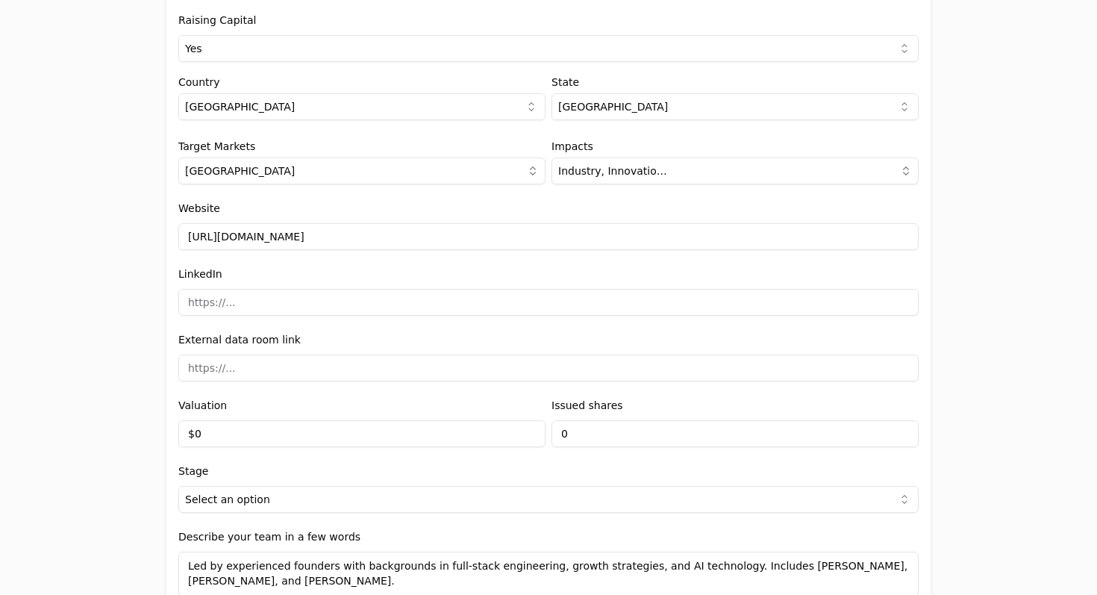
scroll to position [1628, 0]
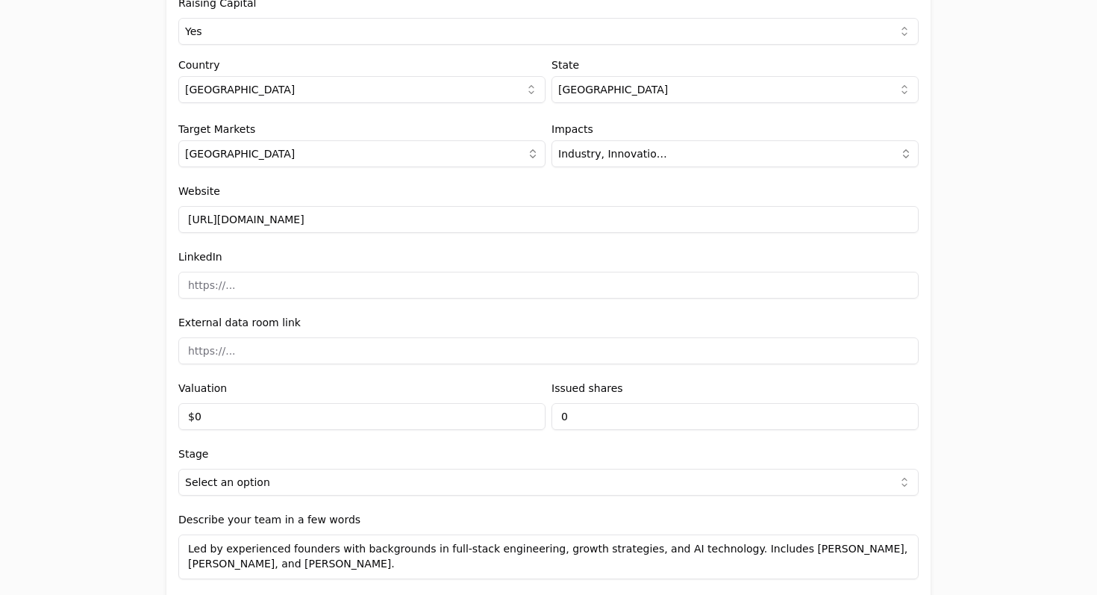
click at [295, 278] on input at bounding box center [548, 285] width 740 height 27
click at [322, 351] on input at bounding box center [548, 350] width 740 height 27
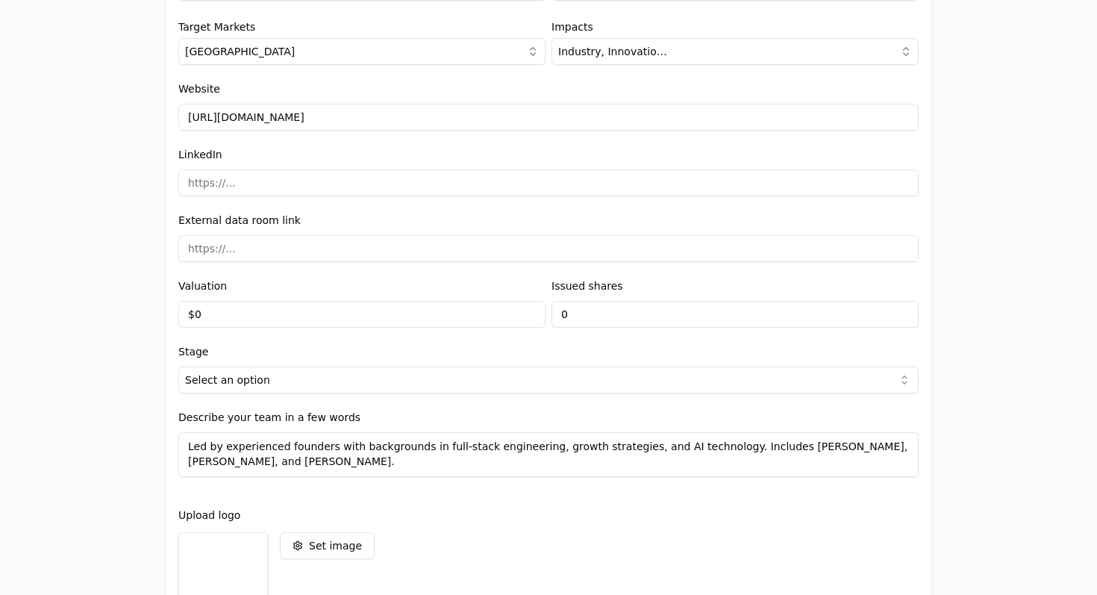
scroll to position [1743, 0]
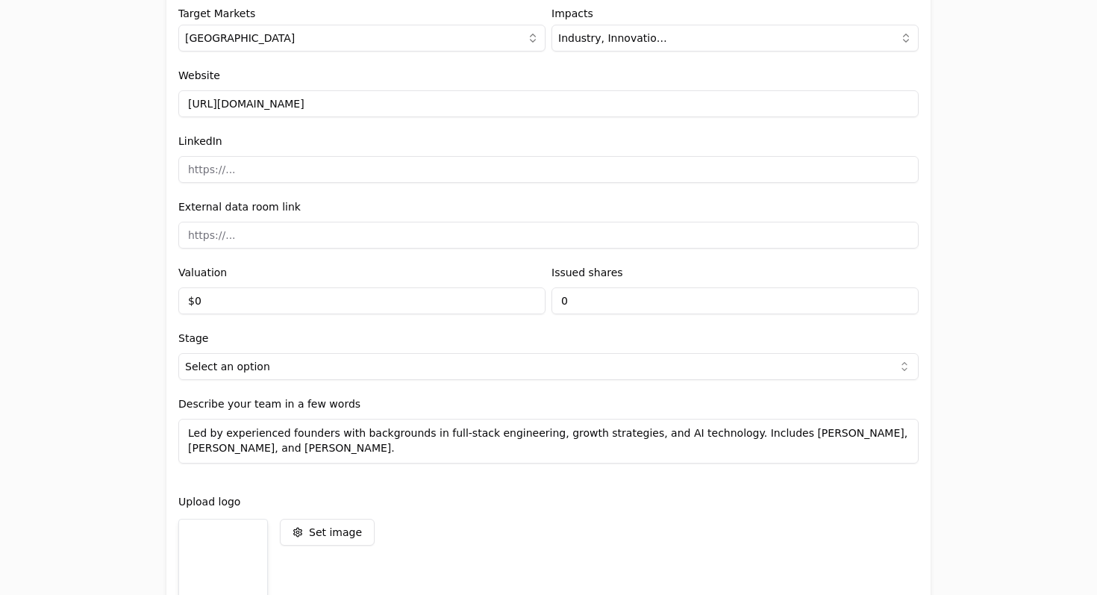
click at [436, 295] on input "$0" at bounding box center [361, 300] width 367 height 27
type input "$7,000,000"
click at [686, 304] on input "0" at bounding box center [734, 300] width 367 height 27
type input "0"
click at [480, 368] on html "Application form Entity Project or Company Category Startup Add new company det…" at bounding box center [548, 297] width 1097 height 595
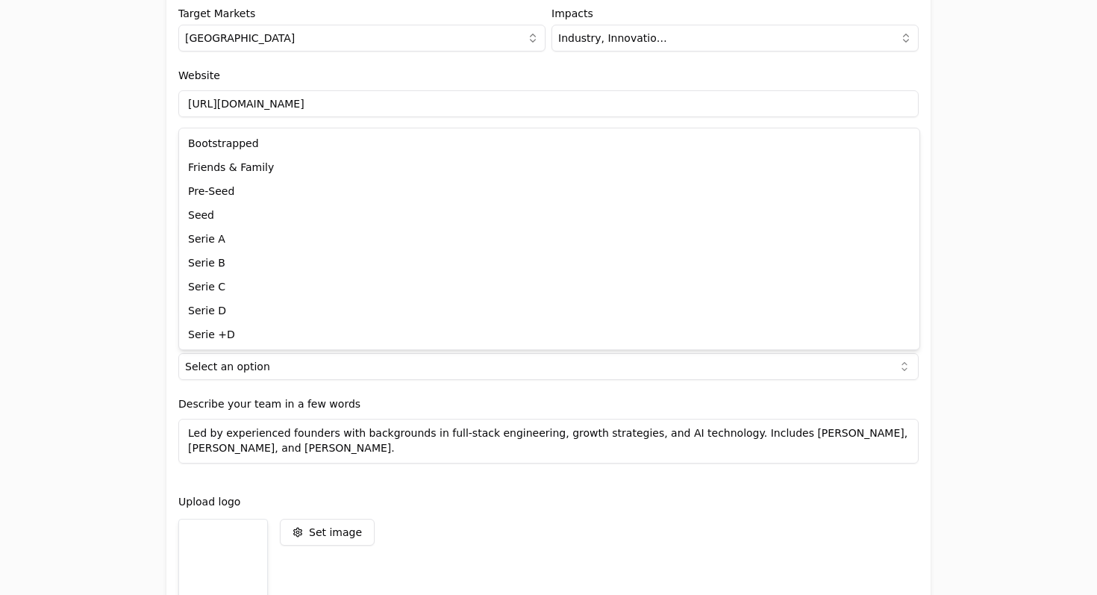
select select "738ef700-f130-44e3-98e2-a96b6b0c1128"
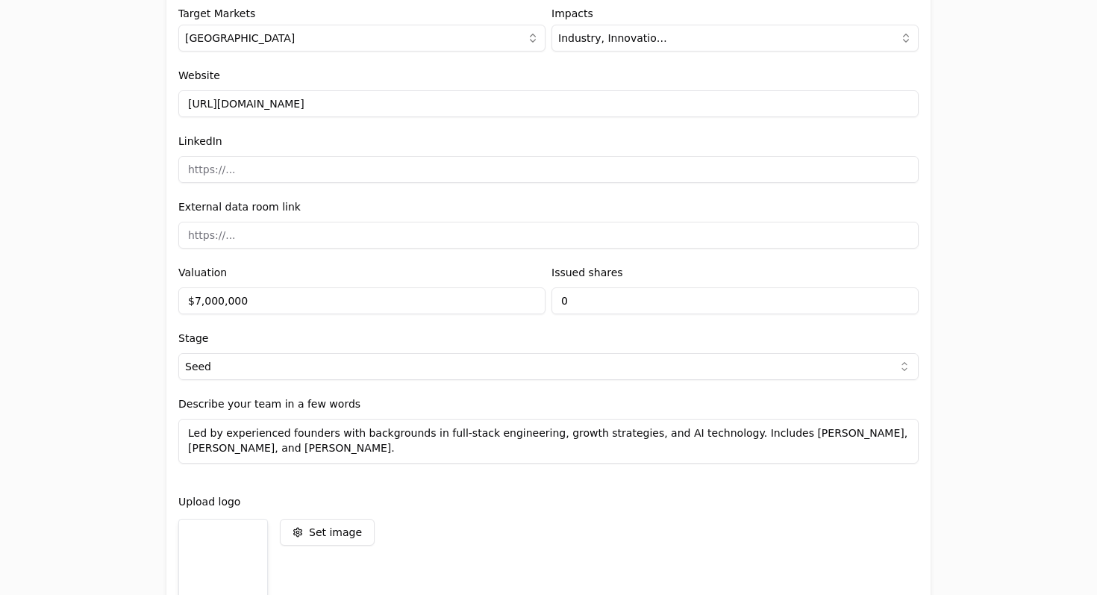
click at [474, 329] on div "Stage Seed Bootstrapped Friends & Family Pre-Seed Seed Serie A Serie B Serie C …" at bounding box center [548, 354] width 740 height 51
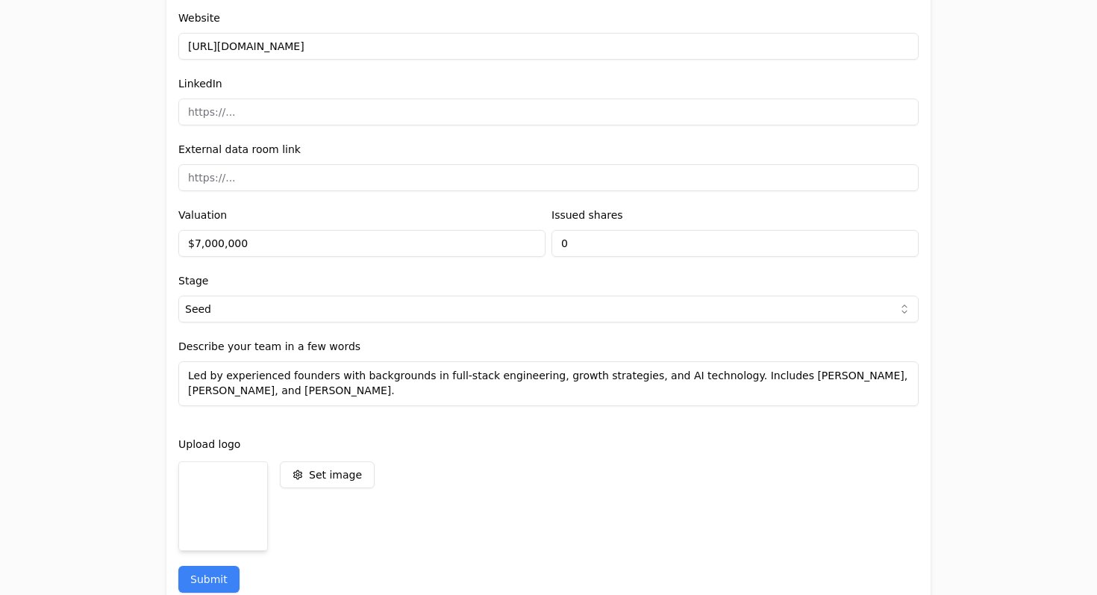
scroll to position [1846, 0]
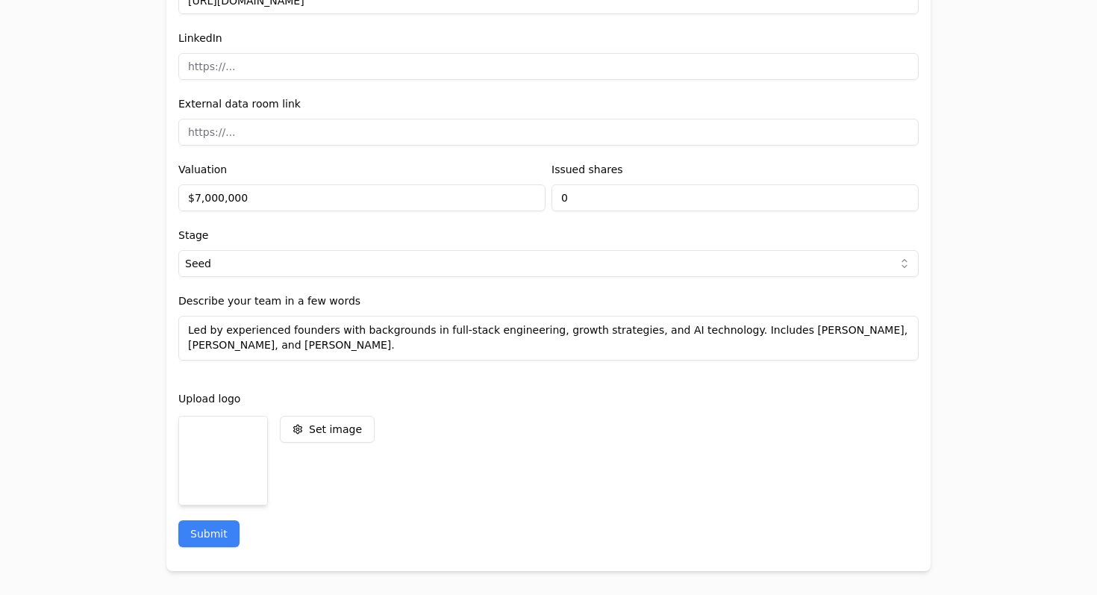
click at [472, 348] on textarea "Led by experienced founders with backgrounds in full-stack engineering, growth …" at bounding box center [548, 338] width 740 height 45
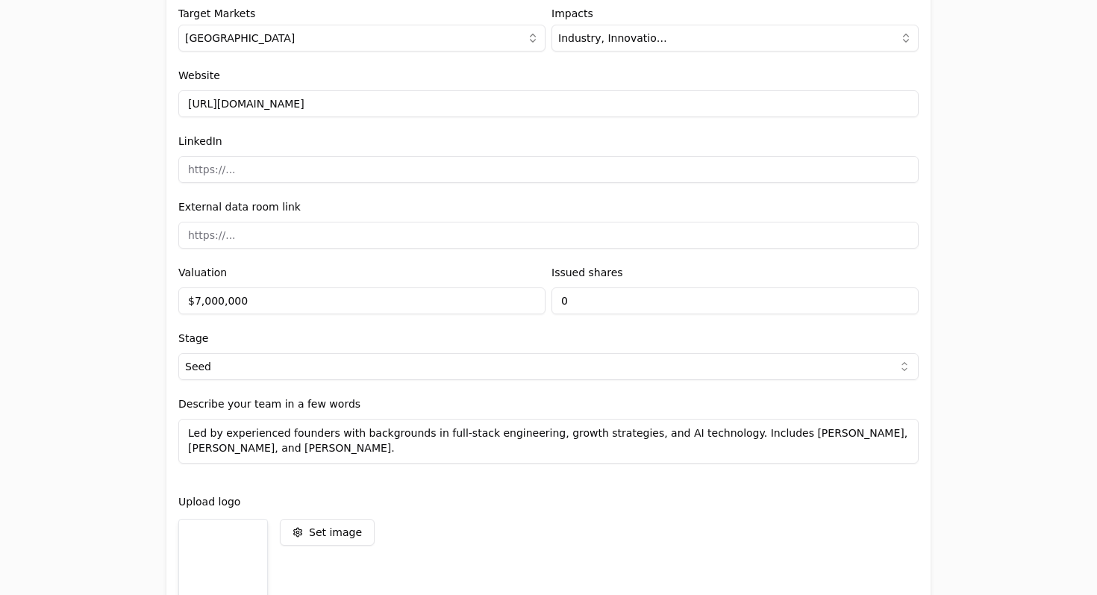
scroll to position [1745, 0]
click at [606, 275] on label "Issued shares" at bounding box center [587, 271] width 72 height 12
click at [375, 226] on input at bounding box center [548, 233] width 740 height 27
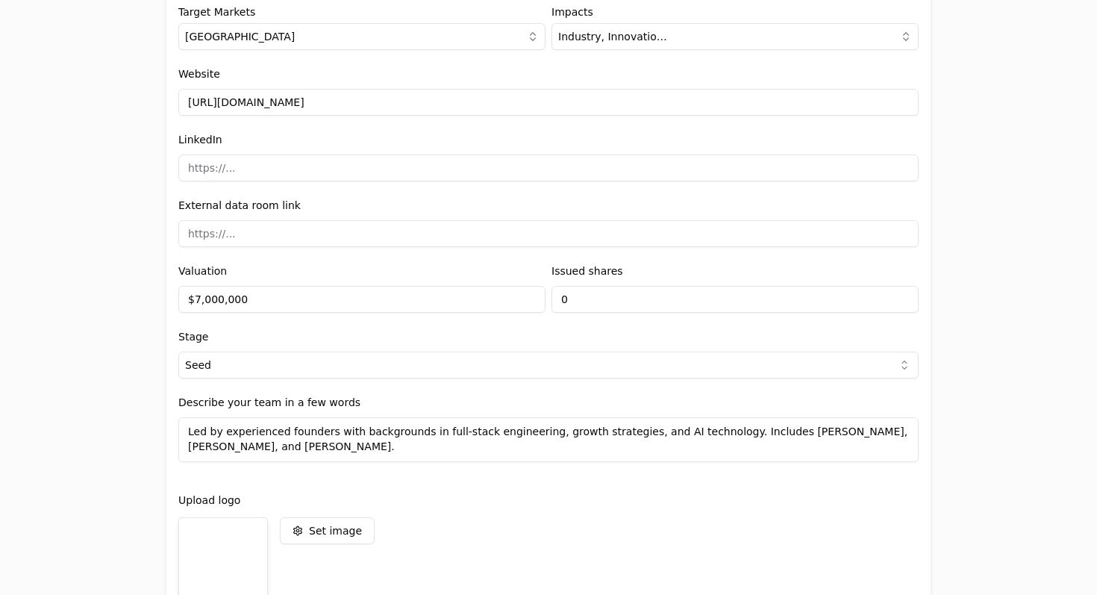
click at [377, 166] on input at bounding box center [548, 167] width 740 height 27
paste input "[URL][DOMAIN_NAME]"
type input "[URL][DOMAIN_NAME]"
click at [467, 131] on div "LinkedIn [URL][DOMAIN_NAME]" at bounding box center [548, 156] width 740 height 51
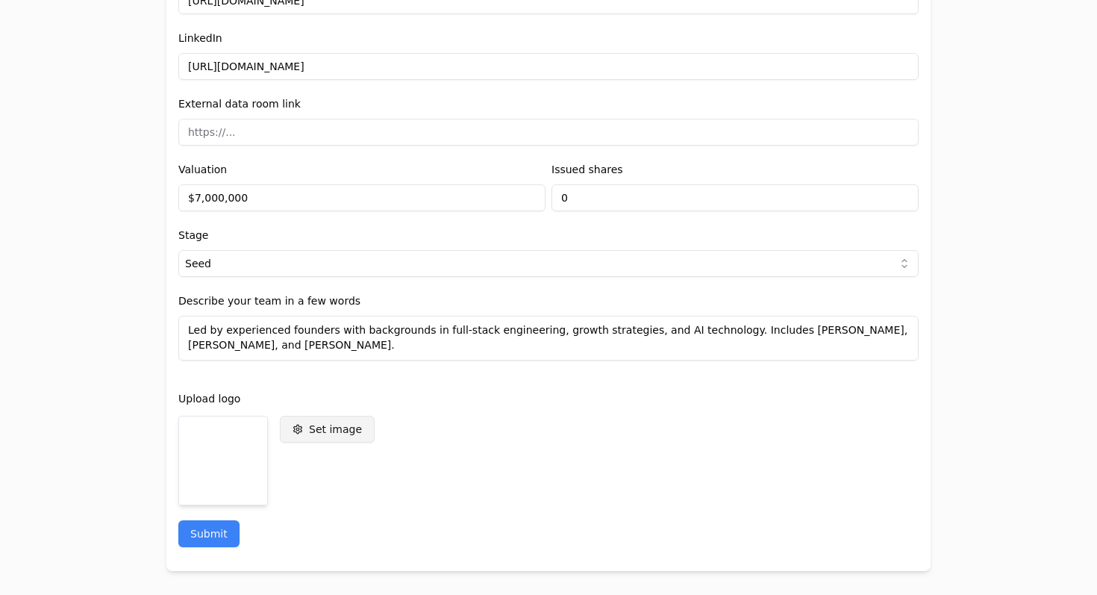
click at [330, 427] on div "Set image" at bounding box center [335, 428] width 53 height 15
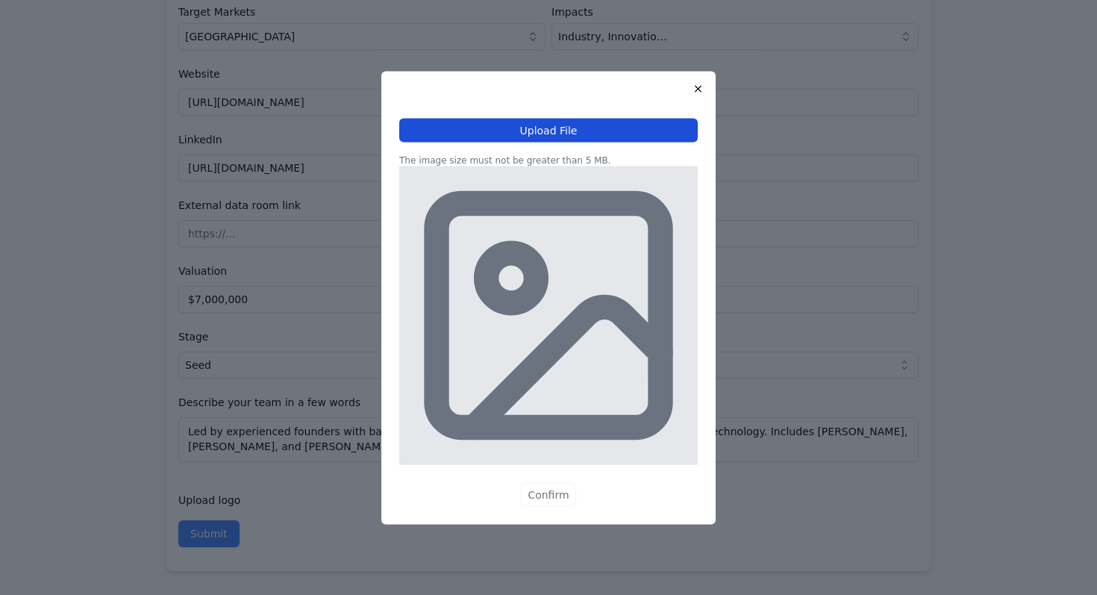
click at [558, 137] on button "Upload File" at bounding box center [548, 130] width 298 height 24
click at [594, 127] on button "Upload File" at bounding box center [548, 130] width 298 height 24
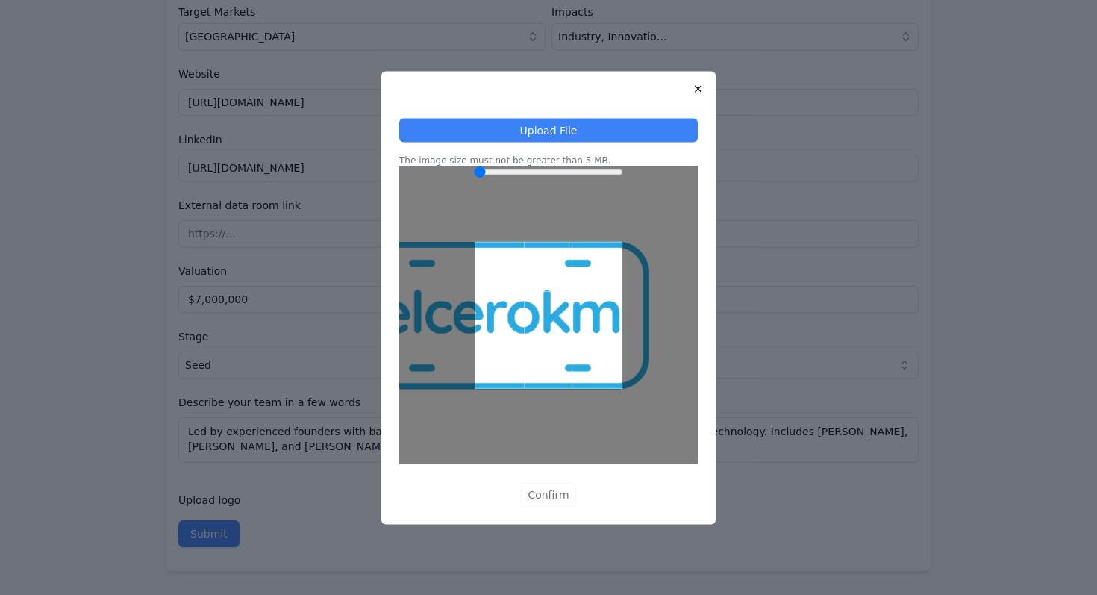
drag, startPoint x: 607, startPoint y: 281, endPoint x: 559, endPoint y: 279, distance: 48.5
click at [559, 279] on div at bounding box center [548, 315] width 148 height 148
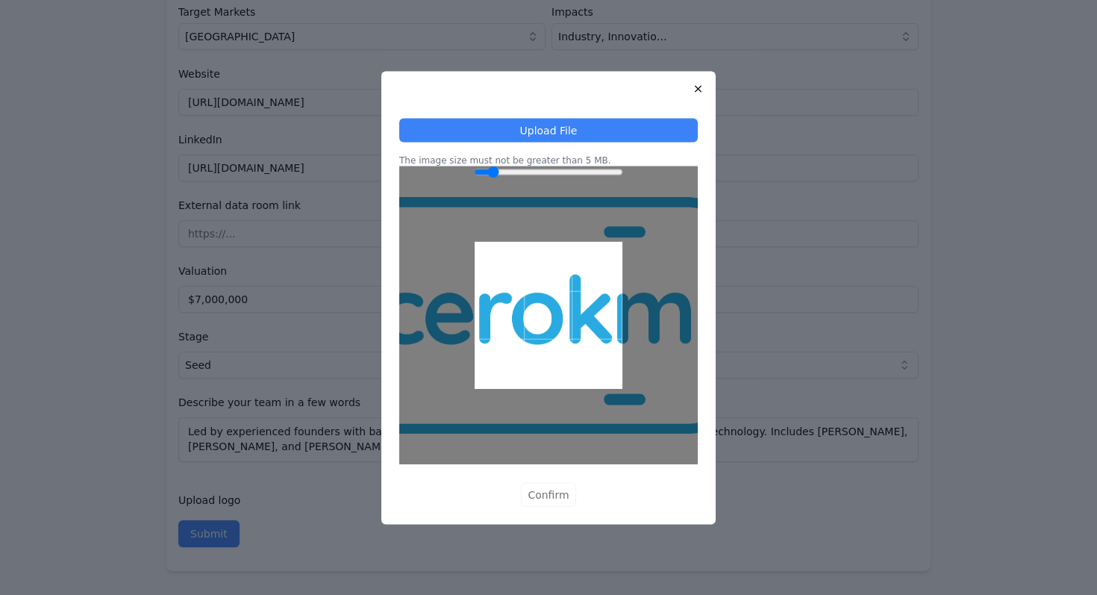
type input "1"
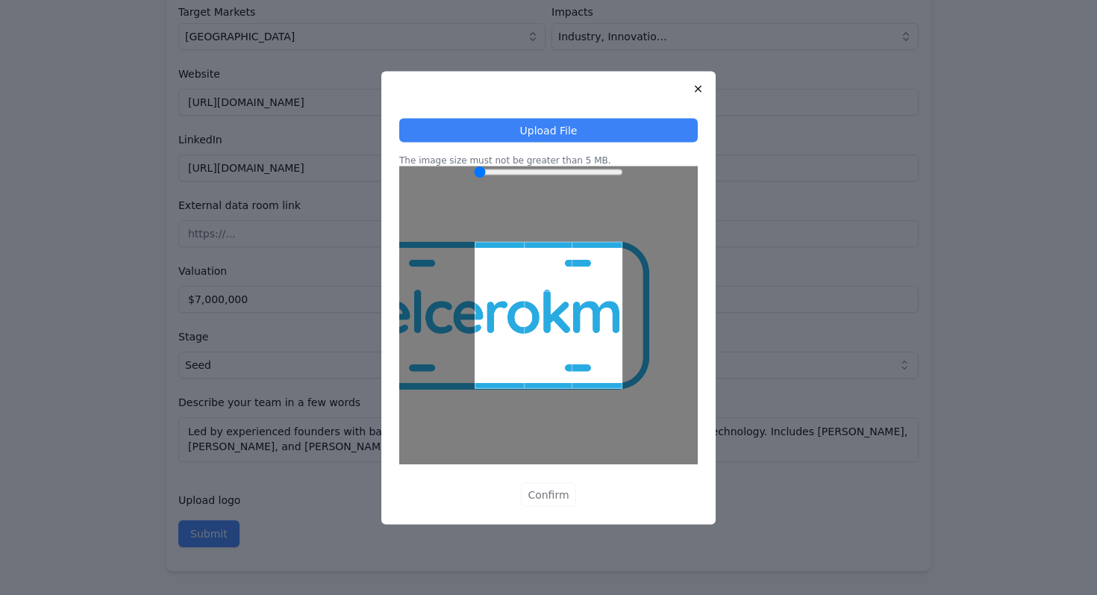
drag, startPoint x: 486, startPoint y: 171, endPoint x: 346, endPoint y: 193, distance: 142.0
click at [474, 178] on input "Zoom" at bounding box center [548, 172] width 149 height 12
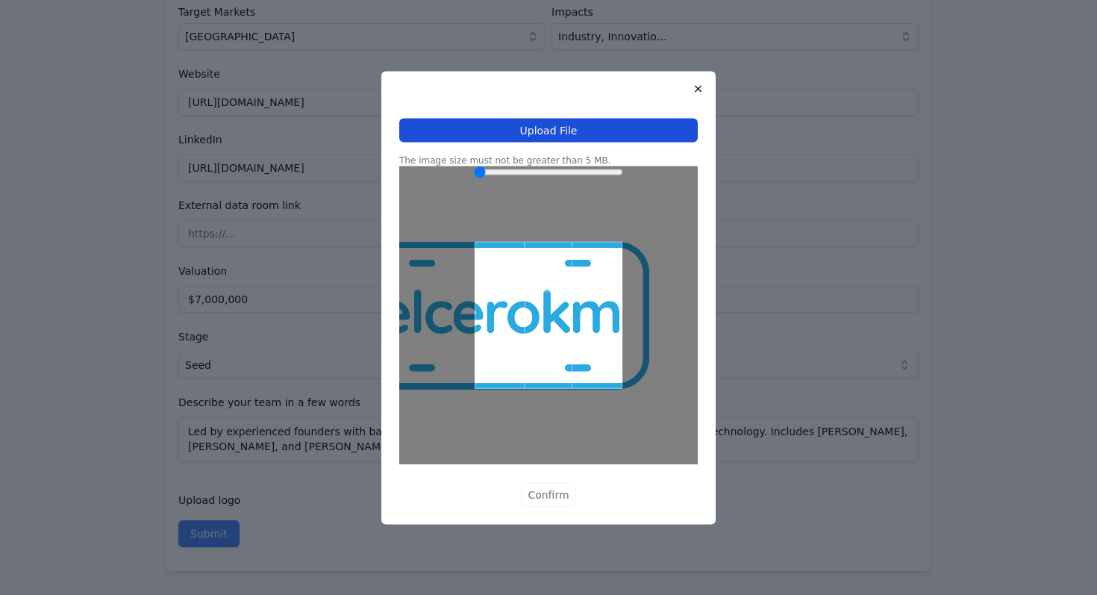
click at [633, 135] on button "Upload File" at bounding box center [548, 130] width 298 height 24
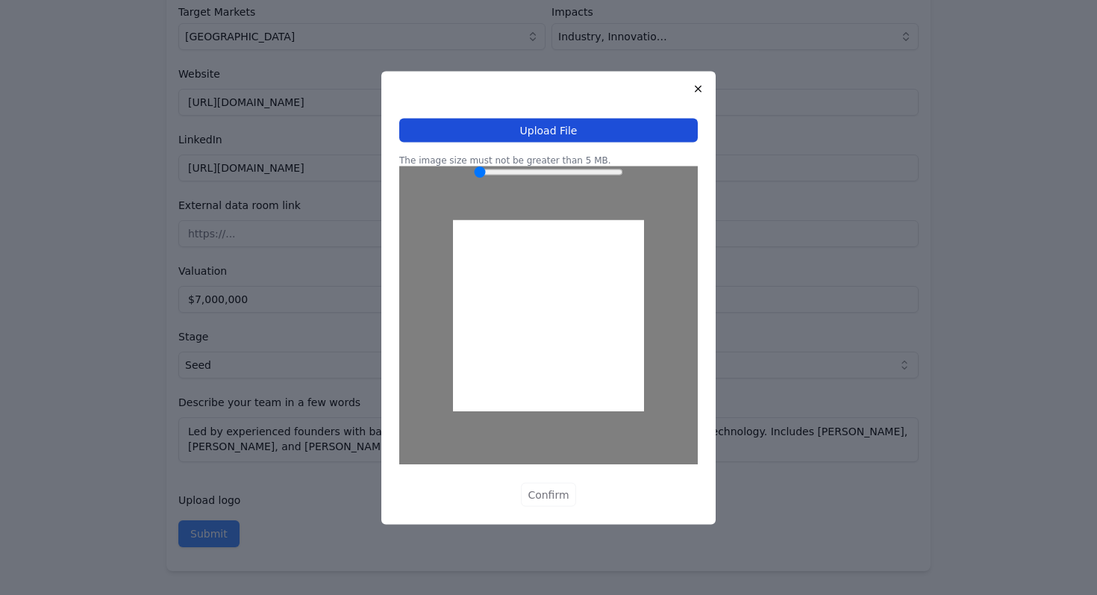
click at [612, 134] on button "Upload File" at bounding box center [548, 130] width 298 height 24
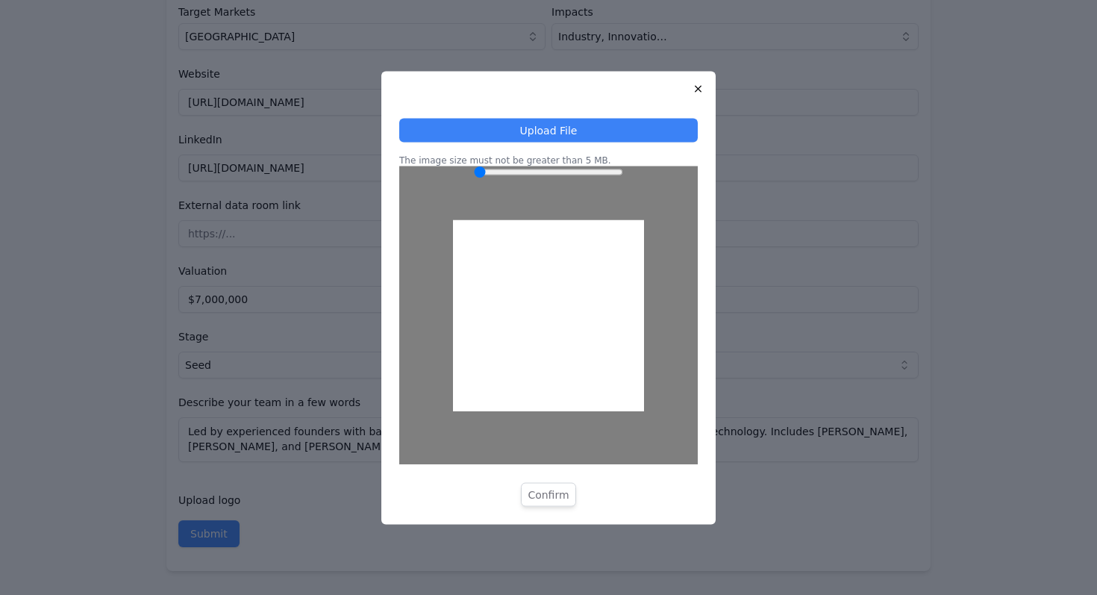
click at [559, 485] on button "Confirm" at bounding box center [548, 494] width 54 height 24
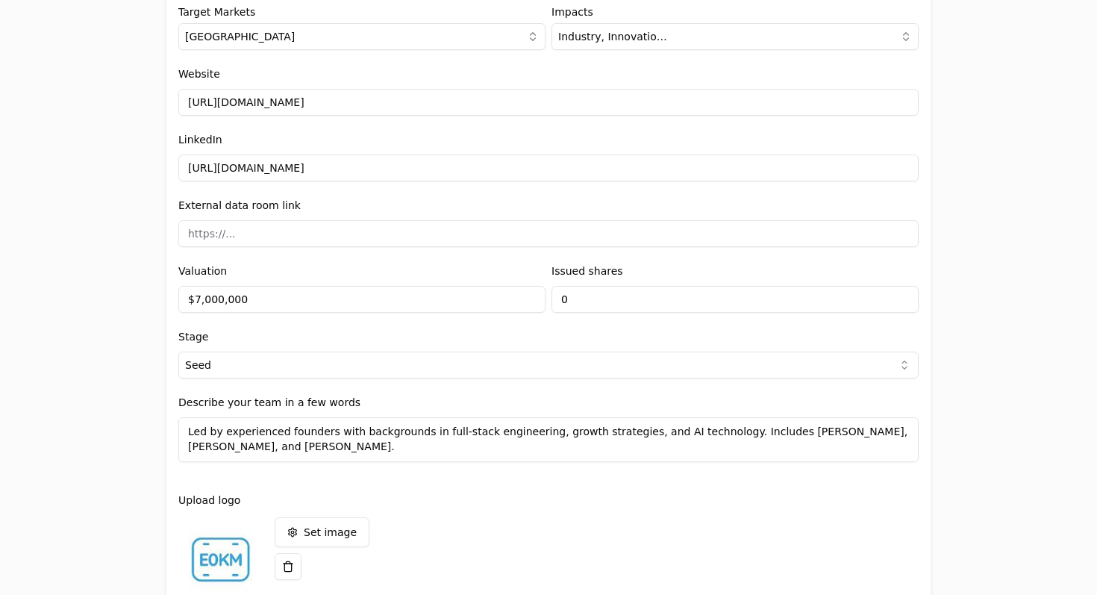
scroll to position [1841, 0]
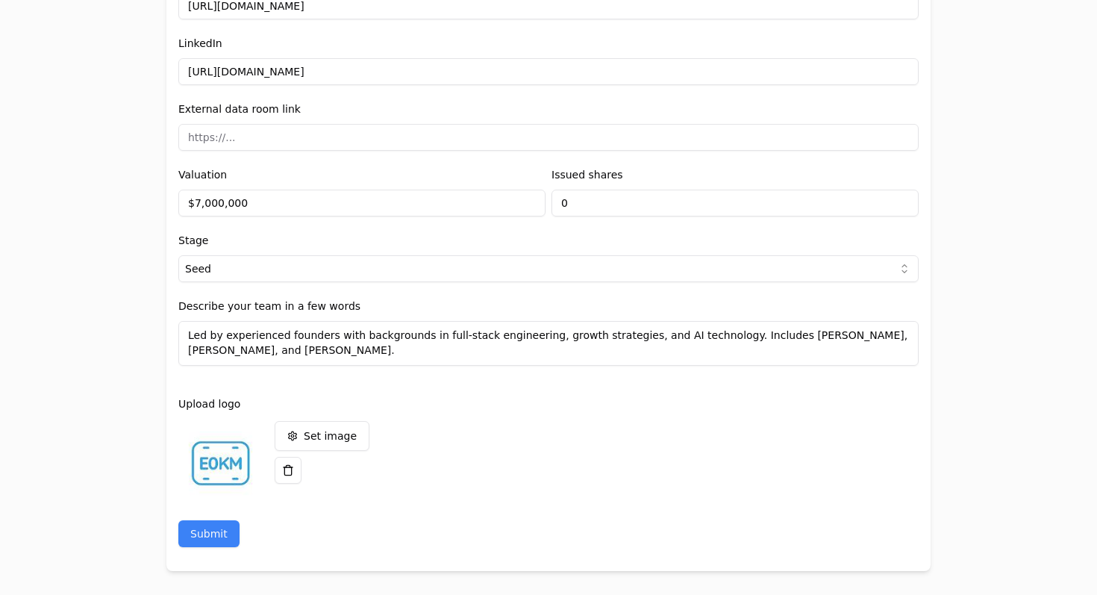
click at [498, 354] on textarea "Led by experienced founders with backgrounds in full-stack engineering, growth …" at bounding box center [548, 343] width 740 height 45
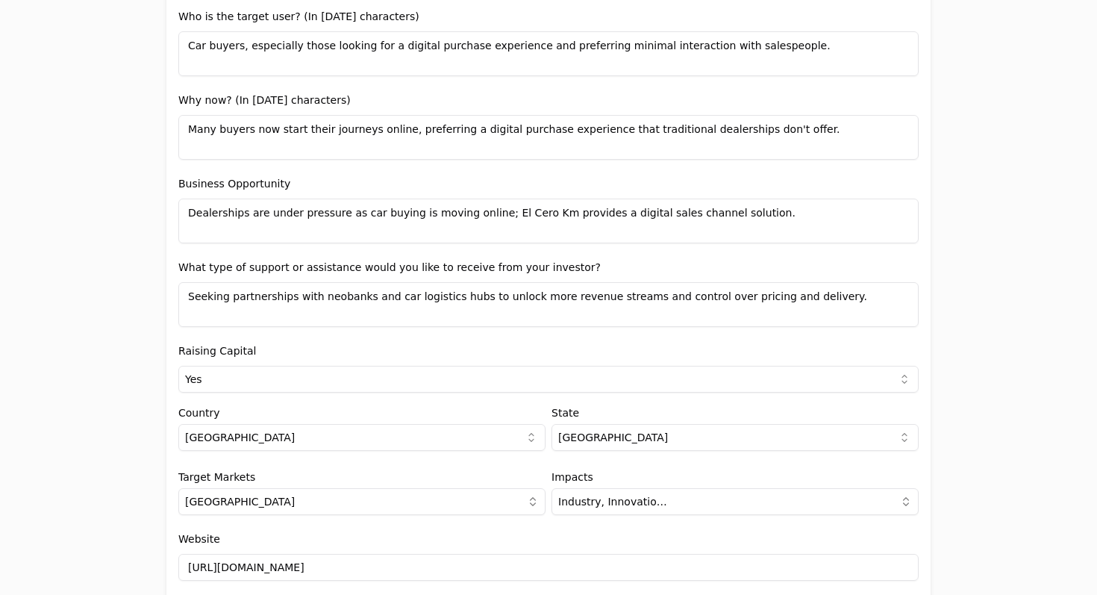
scroll to position [1282, 0]
click at [486, 300] on textarea "Seeking partnerships with neobanks and car logistics hubs to unlock more revenu…" at bounding box center [548, 302] width 740 height 45
click at [549, 307] on textarea "Seeking partnerships with neobanks and car logistics hubs to unlock more revenu…" at bounding box center [548, 302] width 740 height 45
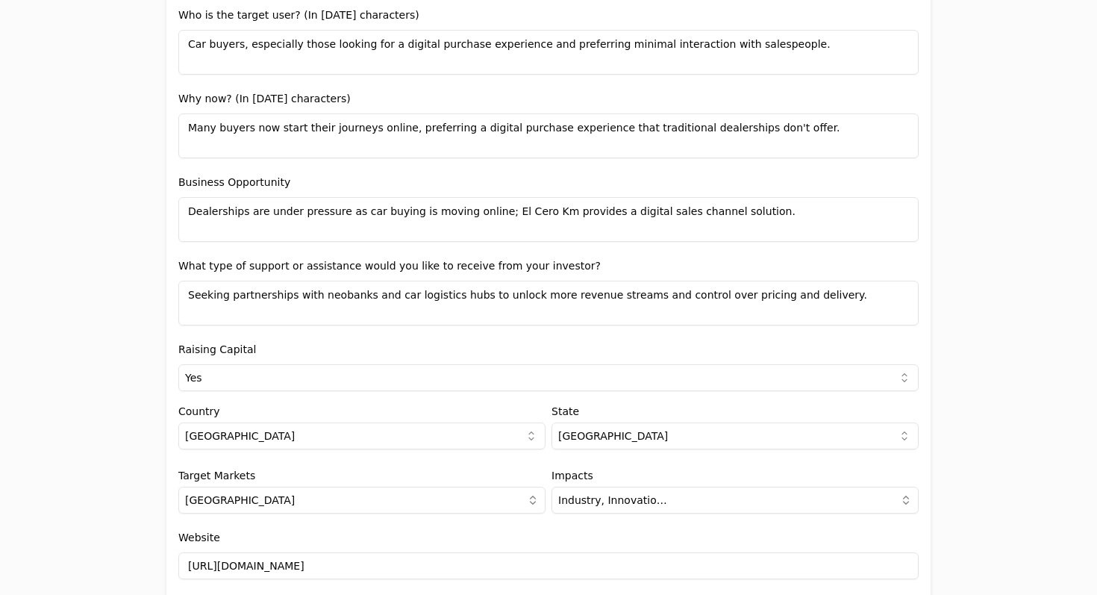
click at [413, 297] on textarea "Seeking partnerships with neobanks and car logistics hubs to unlock more revenu…" at bounding box center [548, 302] width 740 height 45
click at [457, 301] on textarea "Seeking partnerships with neobanks and car logistics hubs to unlock more revenu…" at bounding box center [548, 302] width 740 height 45
click at [420, 293] on textarea "Seeking partnerships with neobanks and car logistics hubs to unlock more revenu…" at bounding box center [548, 302] width 740 height 45
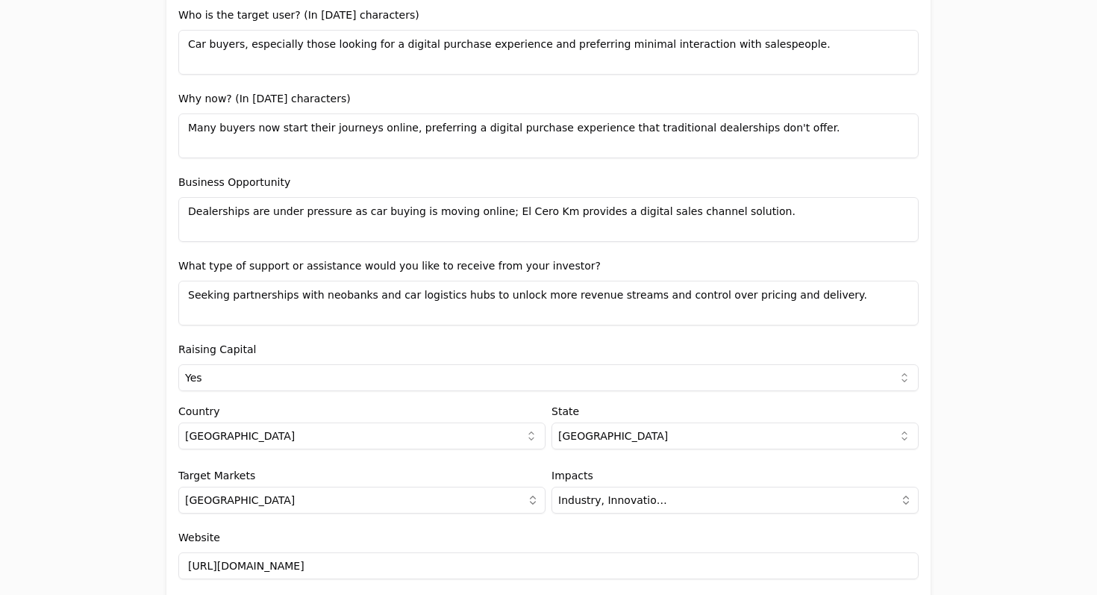
click at [472, 298] on textarea "Seeking partnerships with neobanks and car logistics hubs to unlock more revenu…" at bounding box center [548, 302] width 740 height 45
click at [507, 325] on textarea "Seeking partnerships with neobanks and car logistics hubs to unlock more revenu…" at bounding box center [548, 302] width 740 height 45
click at [551, 344] on div "Raising Capital Yes Yes No" at bounding box center [548, 365] width 740 height 51
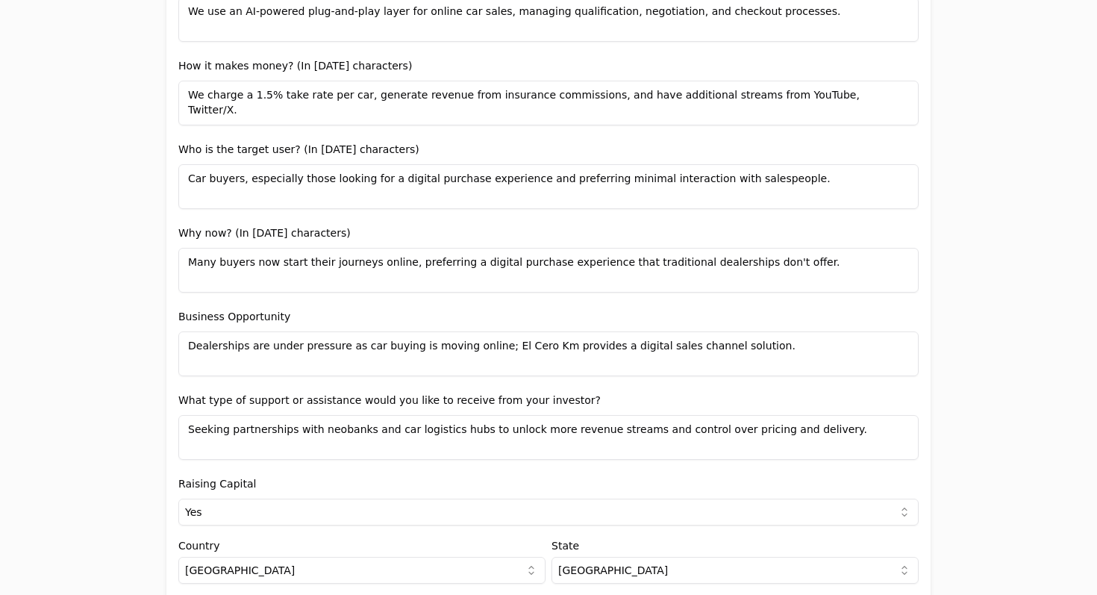
scroll to position [1145, 0]
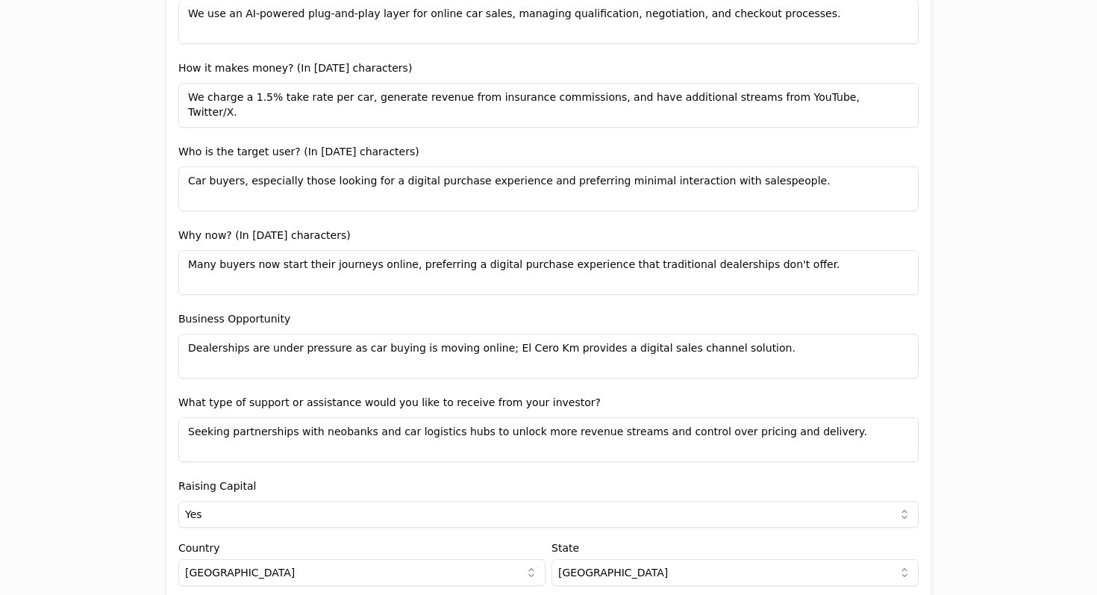
click at [336, 433] on textarea "Seeking partnerships with neobanks and car logistics hubs to unlock more revenu…" at bounding box center [548, 439] width 740 height 45
type textarea "Seeking partnerships with banks and car logistics hubs to unlock more revenue s…"
click at [463, 354] on textarea "Dealerships are under pressure as car buying is moving online; El Cero Km provi…" at bounding box center [548, 355] width 740 height 45
click at [492, 377] on textarea "Dealerships are under pressure as car buying is moving online; El Cero Km provi…" at bounding box center [548, 355] width 740 height 45
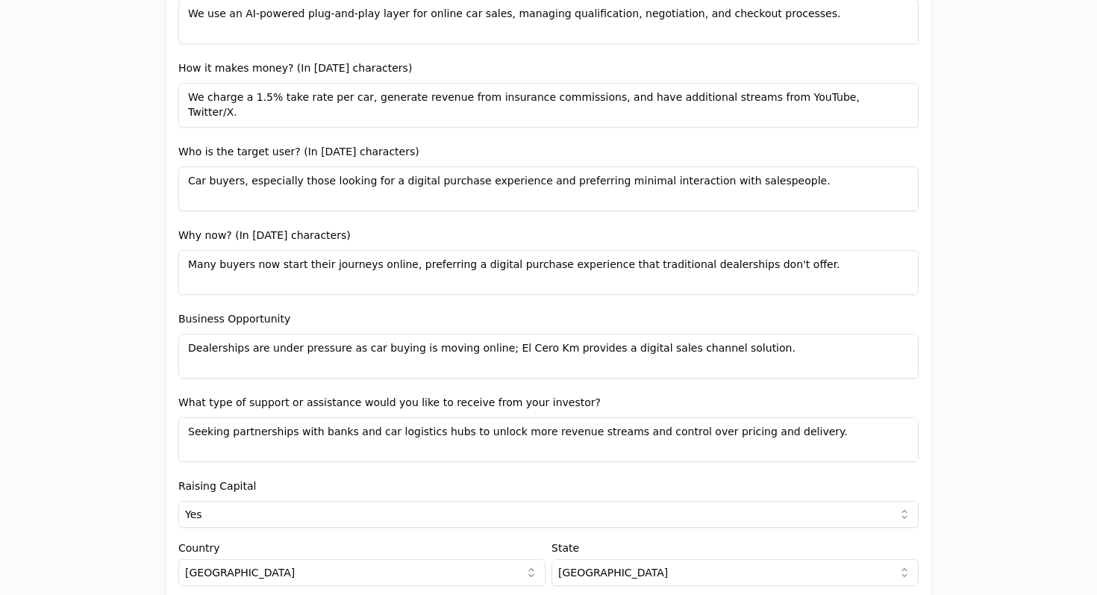
click at [345, 433] on textarea "Seeking partnerships with banks and car logistics hubs to unlock more revenue s…" at bounding box center [548, 439] width 740 height 45
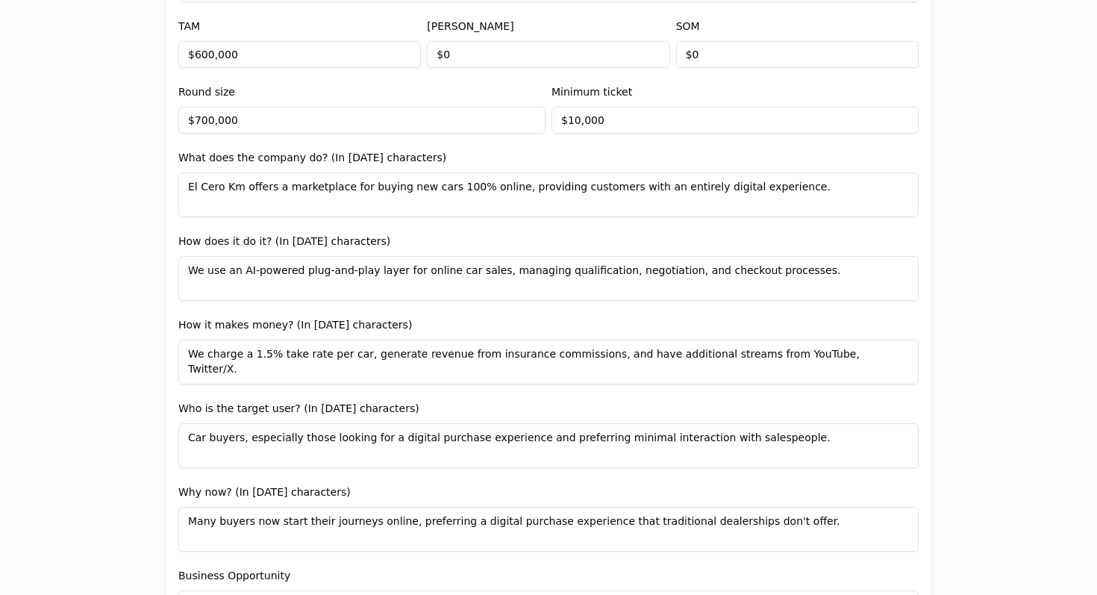
scroll to position [877, 0]
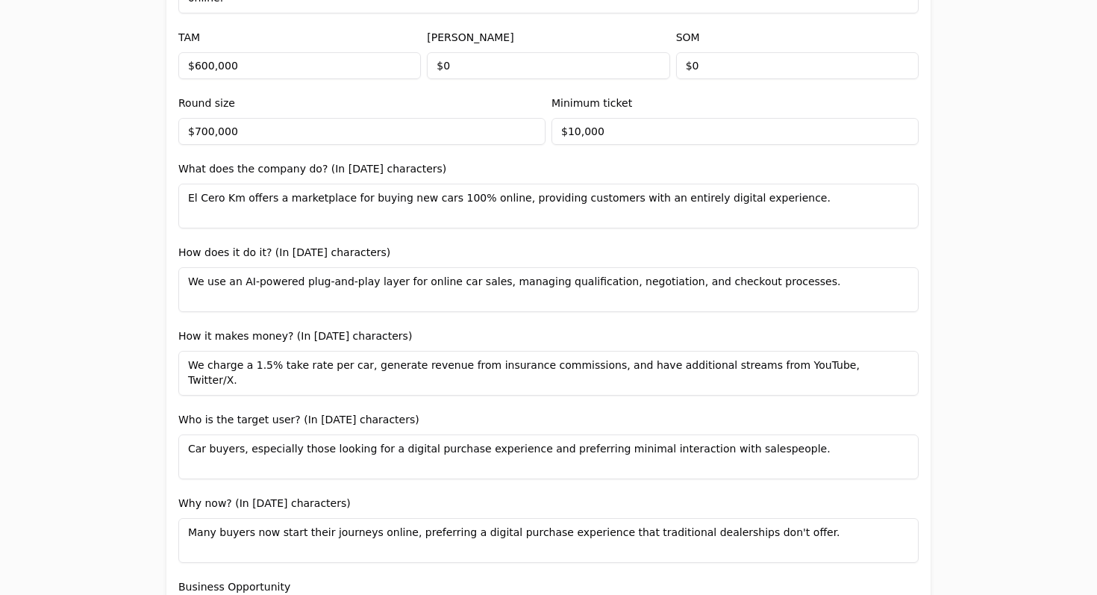
click at [484, 433] on div "Who is the target user? (In [DATE] characters) Car buyers, especially those loo…" at bounding box center [548, 444] width 740 height 69
click at [502, 448] on textarea "Car buyers, especially those looking for a digital purchase experience and pref…" at bounding box center [548, 456] width 740 height 45
click at [559, 447] on textarea "Car buyers, especially those looking for a digital purchase experience and pref…" at bounding box center [548, 456] width 740 height 45
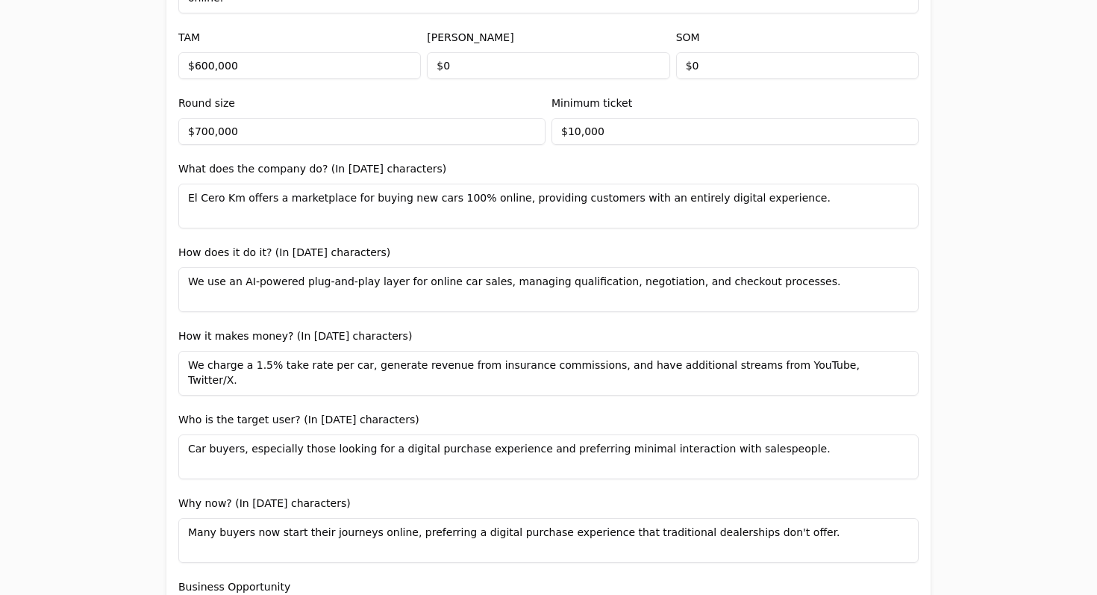
click at [570, 409] on form "Add new company details Upload Deck AI-Enhanced Check the box and our assistant…" at bounding box center [548, 409] width 740 height 2202
click at [333, 277] on textarea "We use an AI-powered plug-and-play layer for online car sales, managing qualifi…" at bounding box center [548, 289] width 740 height 45
click at [429, 286] on textarea "We use an AI-powered plug-and-play layer for online car sales, managing qualifi…" at bounding box center [548, 289] width 740 height 45
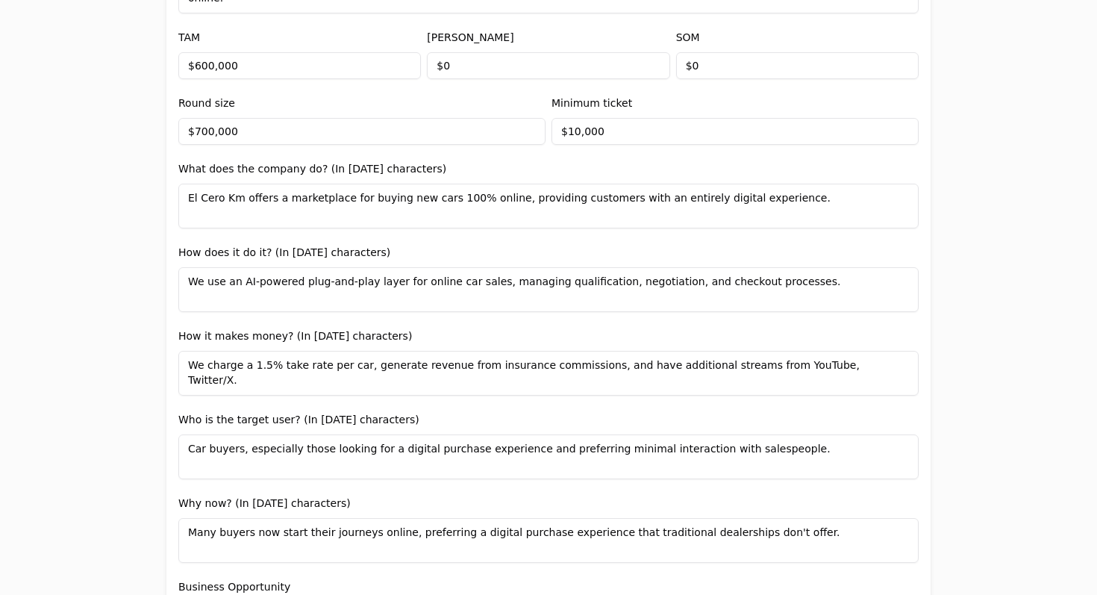
click at [447, 210] on textarea "El Cero Km offers a marketplace for buying new cars 100% online, providing cust…" at bounding box center [548, 206] width 740 height 45
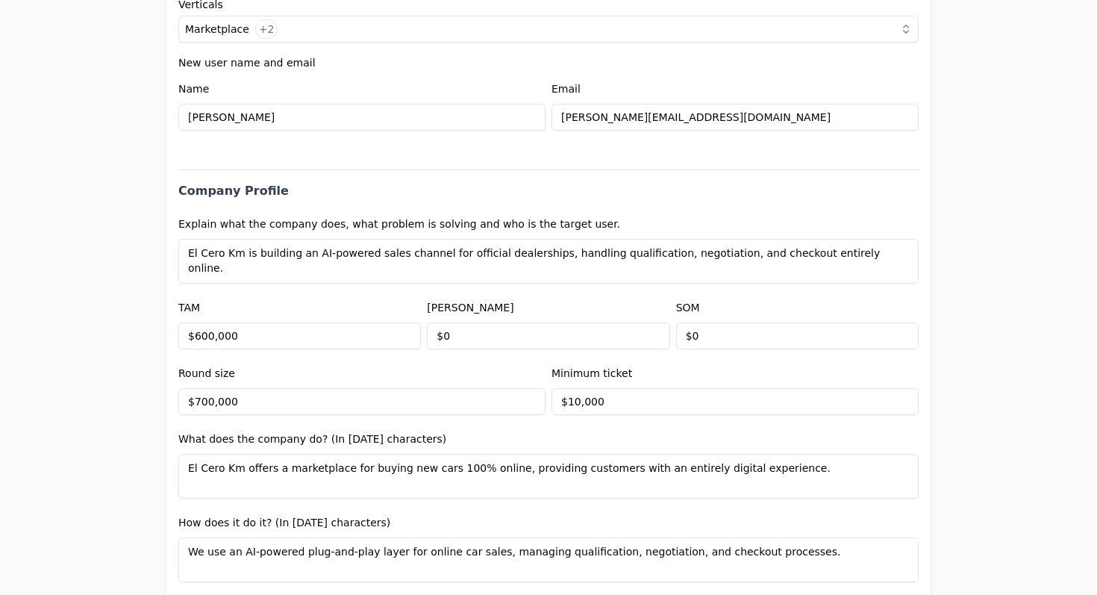
scroll to position [621, 0]
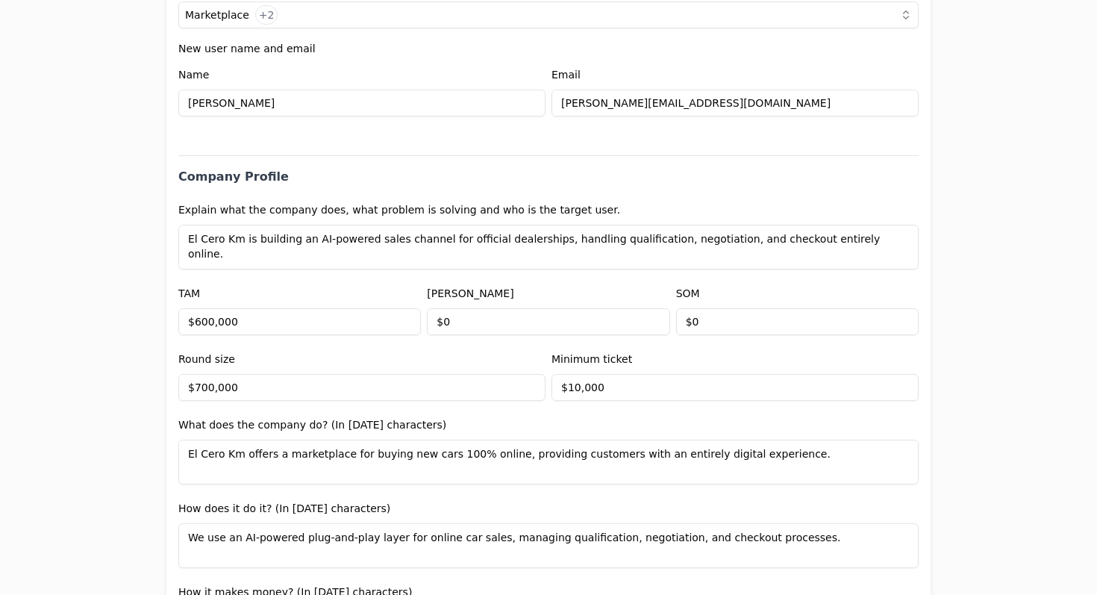
click at [539, 420] on div "What does the company do? (In [DATE] characters) El Cero Km offers a marketplac…" at bounding box center [548, 450] width 740 height 69
click at [797, 451] on textarea "El Cero Km offers a marketplace for buying new cars 100% online, providing cust…" at bounding box center [548, 461] width 740 height 45
click at [966, 430] on div "Application form Entity Project or Company Category Startup Add new company det…" at bounding box center [548, 297] width 1097 height 595
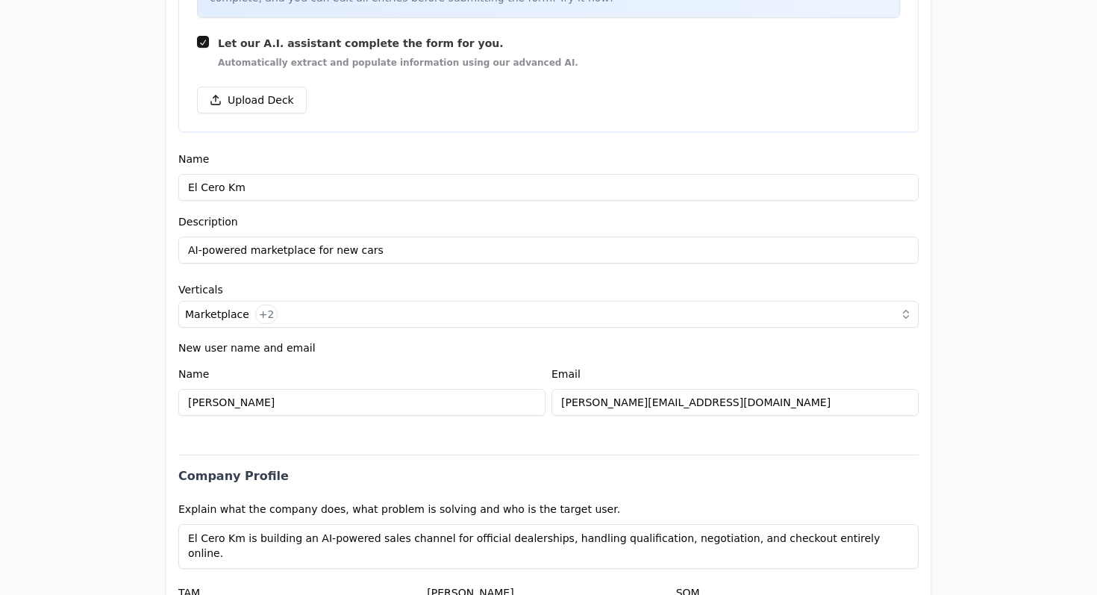
scroll to position [349, 0]
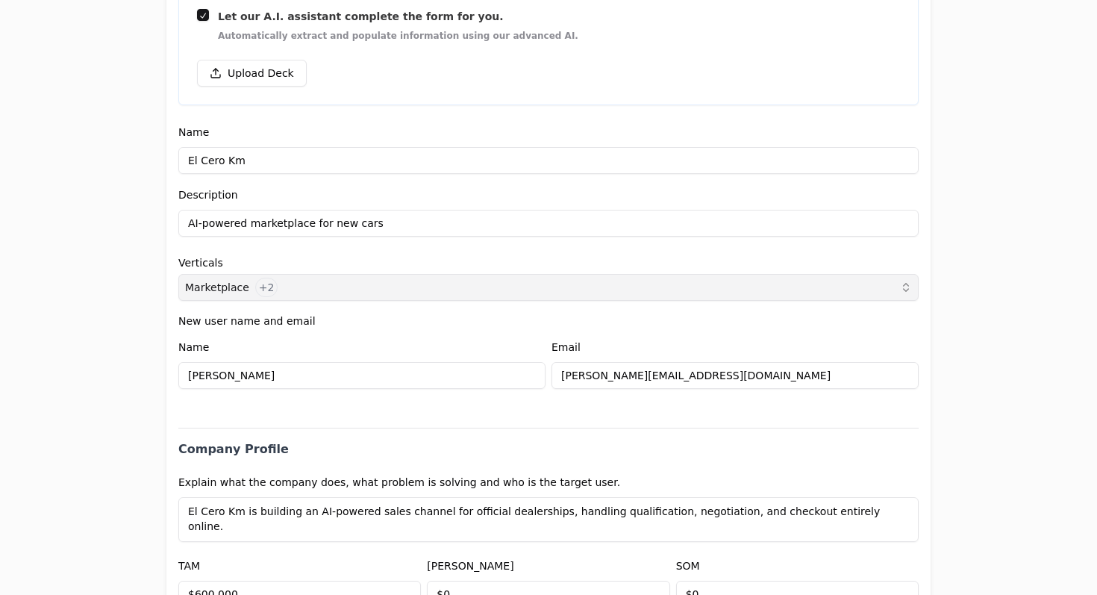
click at [449, 280] on button "Marketplace +2" at bounding box center [548, 287] width 740 height 27
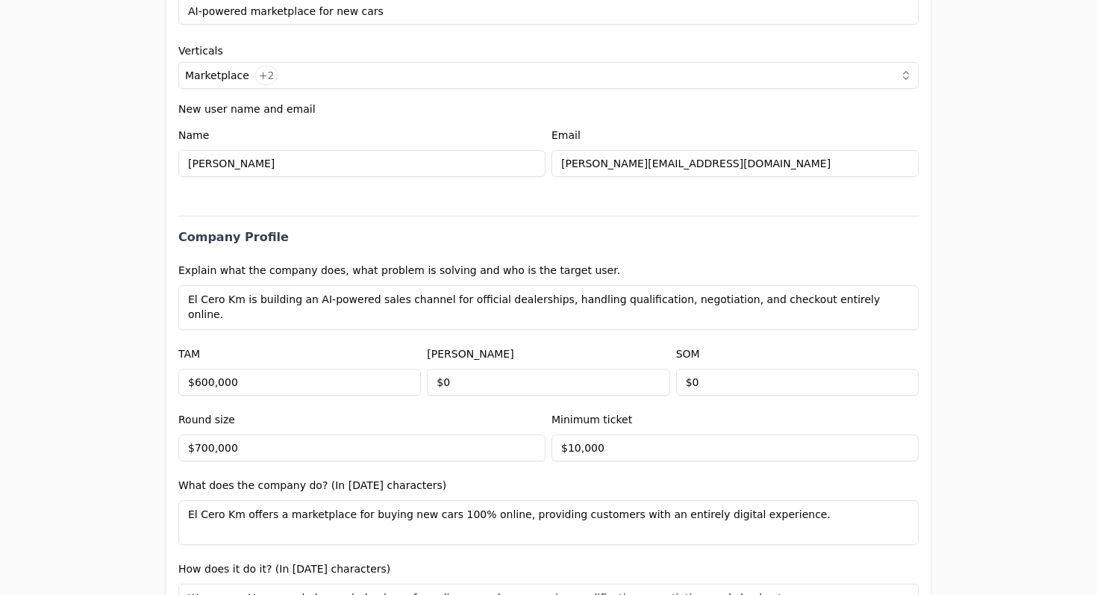
scroll to position [678, 0]
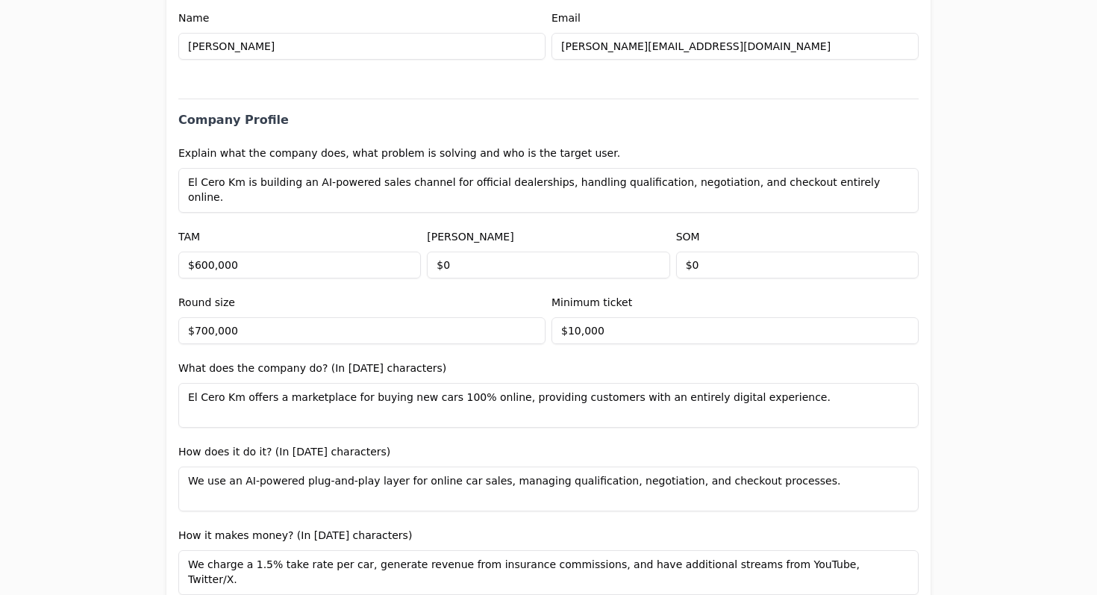
click at [274, 275] on input "$600,000" at bounding box center [299, 264] width 242 height 27
type input "$25,000,000,000"
click at [511, 263] on input "$0" at bounding box center [548, 264] width 242 height 27
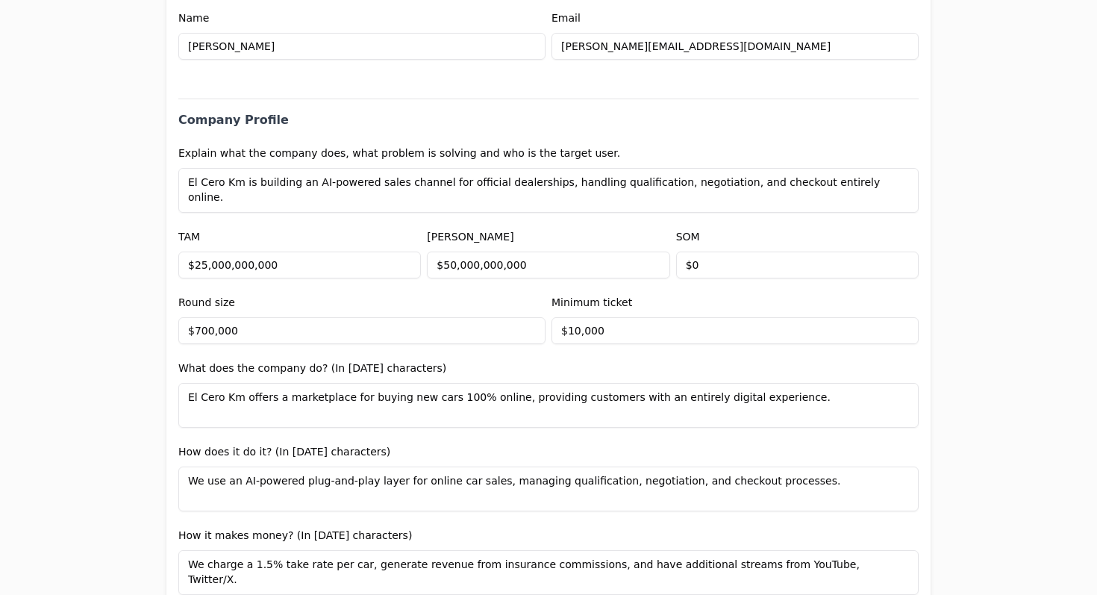
type input "$50,000,000,000"
click at [737, 269] on input "$0" at bounding box center [797, 264] width 242 height 27
type input "$250,000,000"
click at [304, 263] on input "$25,000,000,000" at bounding box center [299, 264] width 242 height 27
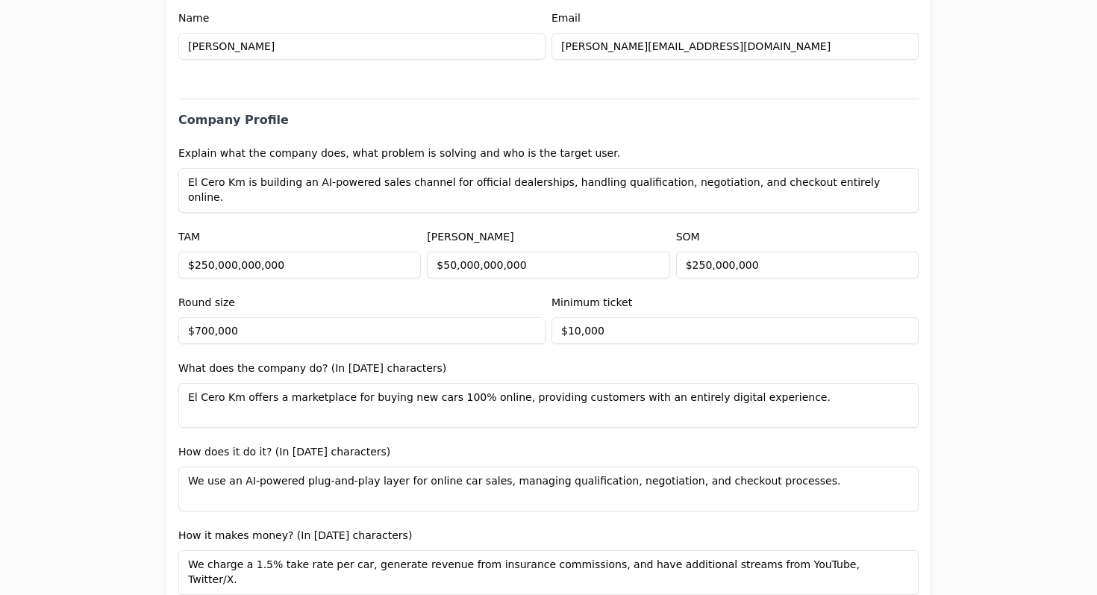
click at [321, 264] on input "$250,000,000,000" at bounding box center [299, 264] width 242 height 27
type input "$25,000,000,000"
click at [362, 236] on div "TAM $25,000,000,000" at bounding box center [299, 253] width 242 height 51
click at [580, 273] on input "$50,000,000,000" at bounding box center [548, 264] width 242 height 27
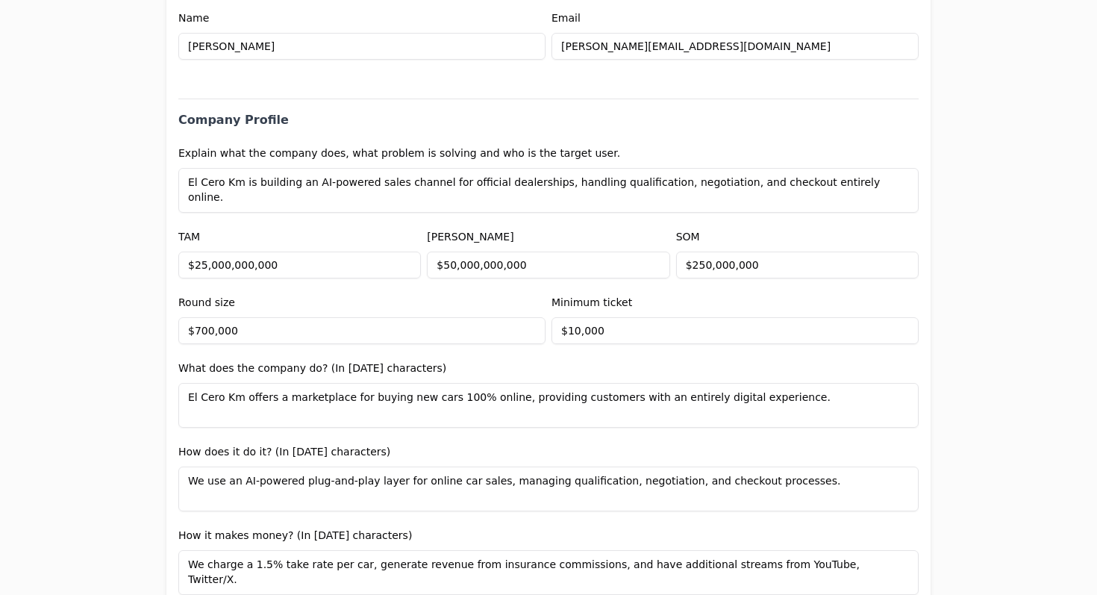
click at [580, 273] on input "$50,000,000,000" at bounding box center [548, 264] width 242 height 27
type input "$18,000,000,000"
click at [565, 228] on div "[PERSON_NAME] $18,000,000,000" at bounding box center [548, 253] width 242 height 51
click at [310, 266] on input "$25,000,000,000" at bounding box center [299, 264] width 242 height 27
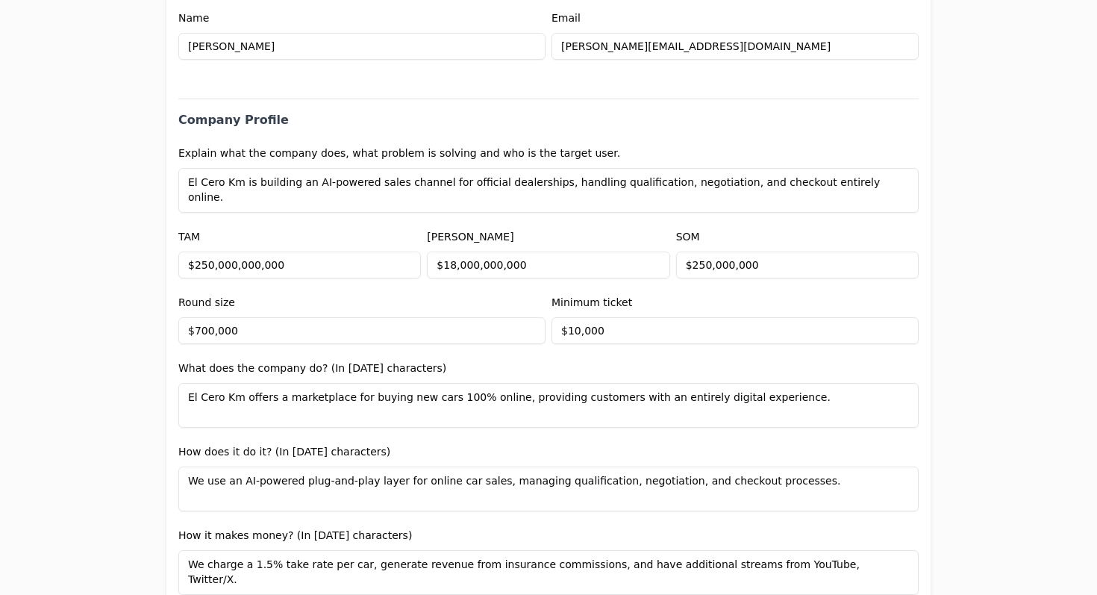
type input "$250,000,000,000"
click at [377, 239] on div "TAM $250,000,000,000" at bounding box center [299, 253] width 242 height 51
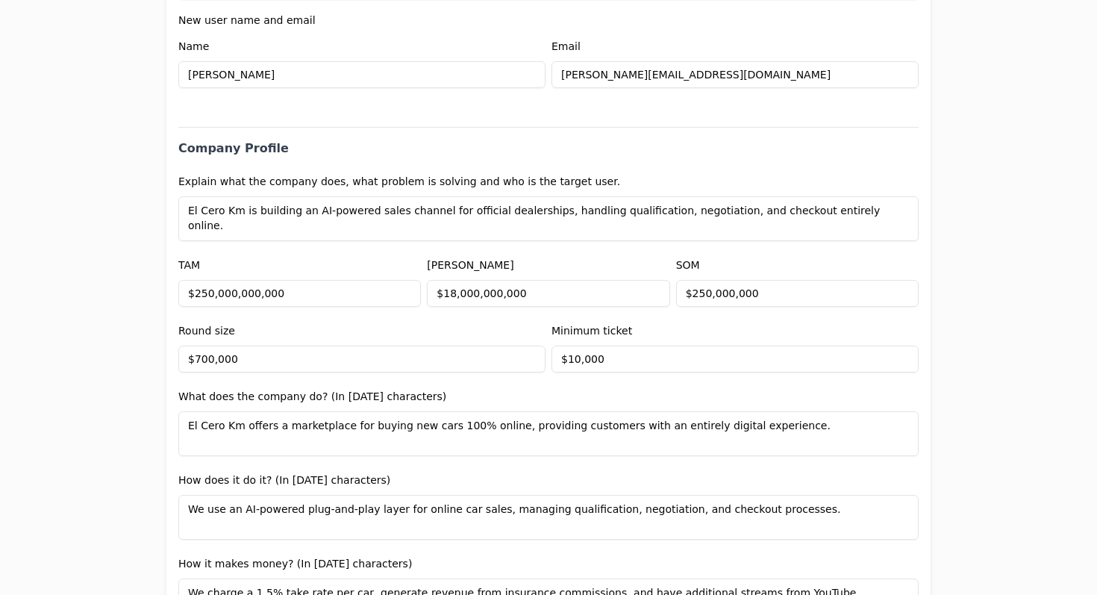
scroll to position [746, 0]
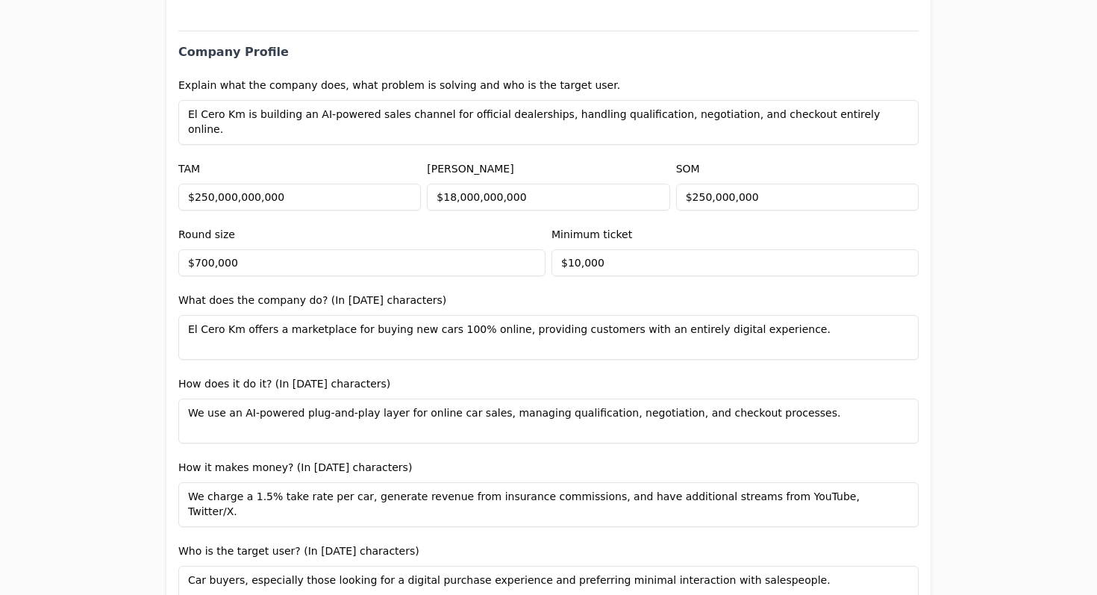
click at [501, 341] on textarea "El Cero Km offers a marketplace for buying new cars 100% online, providing cust…" at bounding box center [548, 337] width 740 height 45
click at [544, 332] on textarea "El Cero Km offers a marketplace for buying new cars 100% online, providing cust…" at bounding box center [548, 337] width 740 height 45
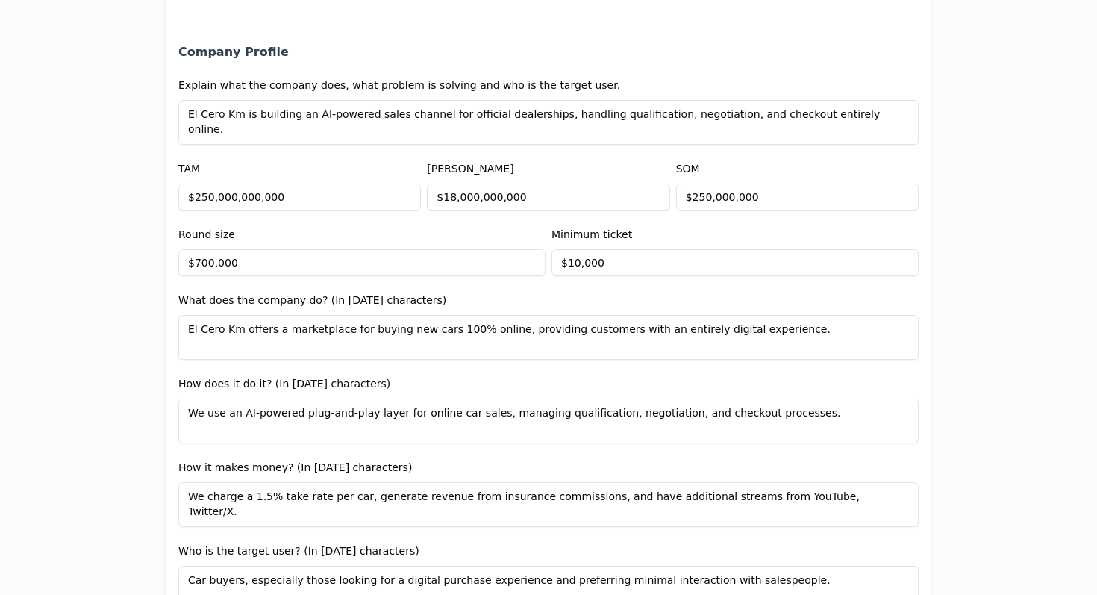
click at [544, 332] on textarea "El Cero Km offers a marketplace for buying new cars 100% online, providing cust…" at bounding box center [548, 337] width 740 height 45
click at [579, 333] on textarea "El Cero Km offers a marketplace for buying new cars 100% online, providing cust…" at bounding box center [548, 337] width 740 height 45
click at [260, 327] on textarea "El Cero Km offers a marketplace for buying new cars 100% online, providing cust…" at bounding box center [548, 337] width 740 height 45
click at [758, 333] on textarea "El Cero Km is a marketplace for buying new cars 100% online, providing customer…" at bounding box center [548, 337] width 740 height 45
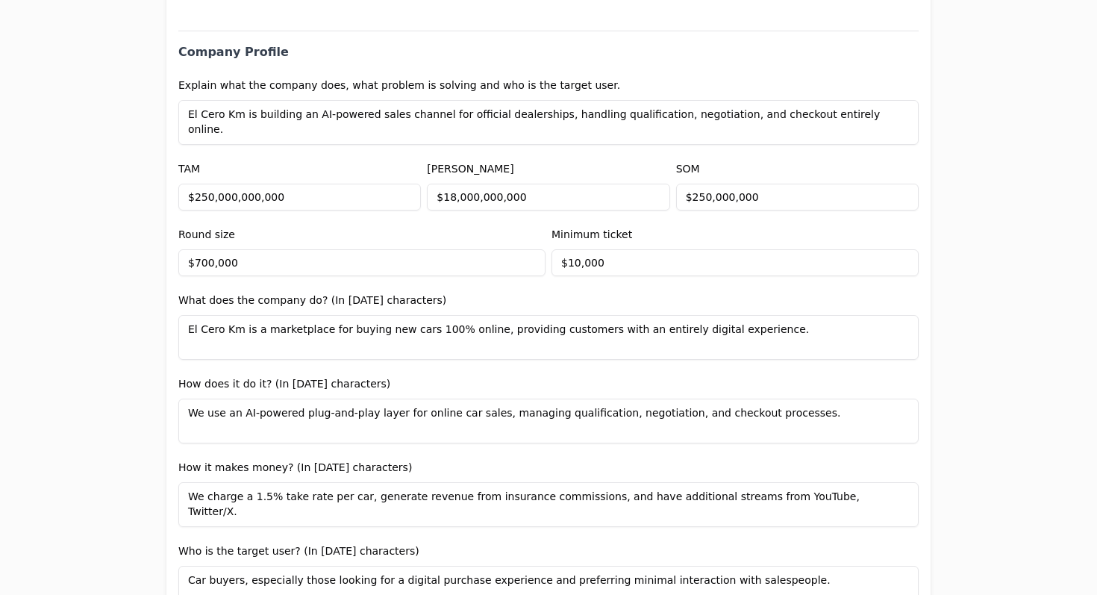
type textarea "El Cero Km is a marketplace for buying new cars 100% online, providing customer…"
click at [525, 419] on textarea "We use an AI-powered plug-and-play layer for online car sales, managing qualifi…" at bounding box center [548, 420] width 740 height 45
click at [576, 418] on textarea "We use an AI-powered plug-and-play layer for online car sales, managing qualifi…" at bounding box center [548, 420] width 740 height 45
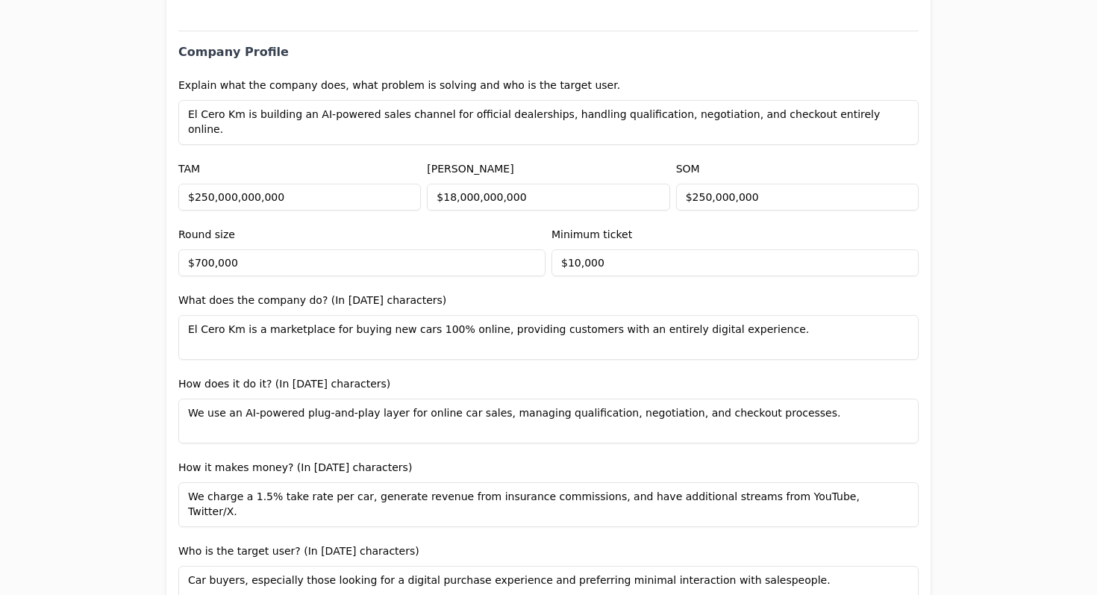
click at [493, 413] on textarea "We use an AI-powered plug-and-play layer for online car sales, managing qualifi…" at bounding box center [548, 420] width 740 height 45
click at [587, 419] on textarea "We use an AI-powered plug-and-play layer for online car sales: AI agents that m…" at bounding box center [548, 420] width 740 height 45
click at [592, 413] on textarea "We use an AI-powered plug-and-play layer for online car sales: AI agents that m…" at bounding box center [548, 420] width 740 height 45
click at [661, 422] on textarea "We use an AI-powered plug-and-play layer for online car sales: AI agents that m…" at bounding box center [548, 420] width 740 height 45
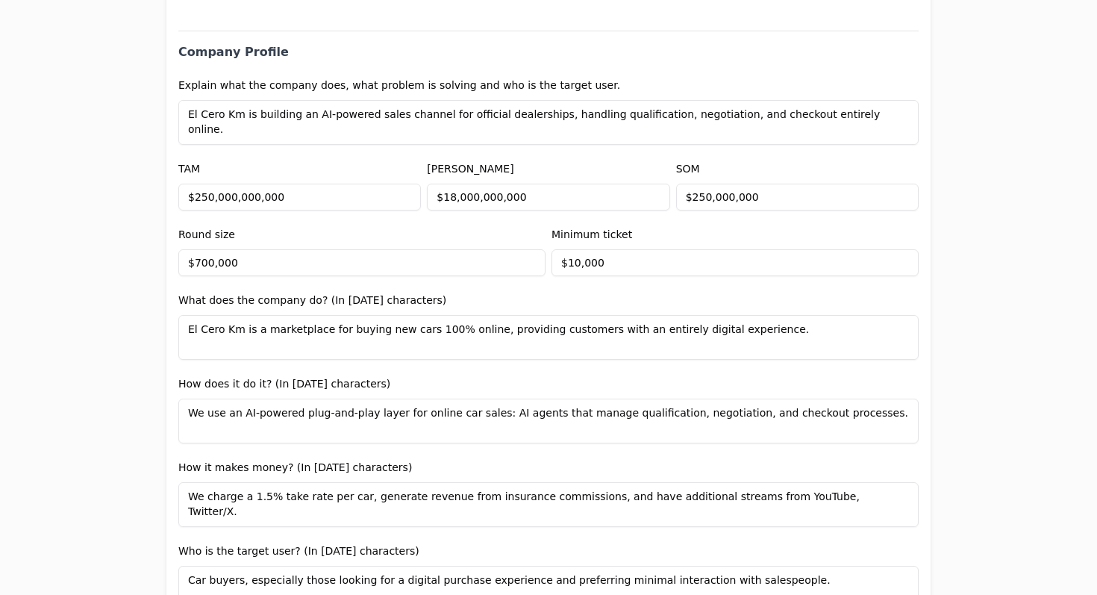
type textarea "We use an AI-powered plug-and-play layer for online car sales: AI agents that m…"
click at [933, 412] on div "Application form Entity Project or Company Category Startup Add new company det…" at bounding box center [548, 297] width 1097 height 595
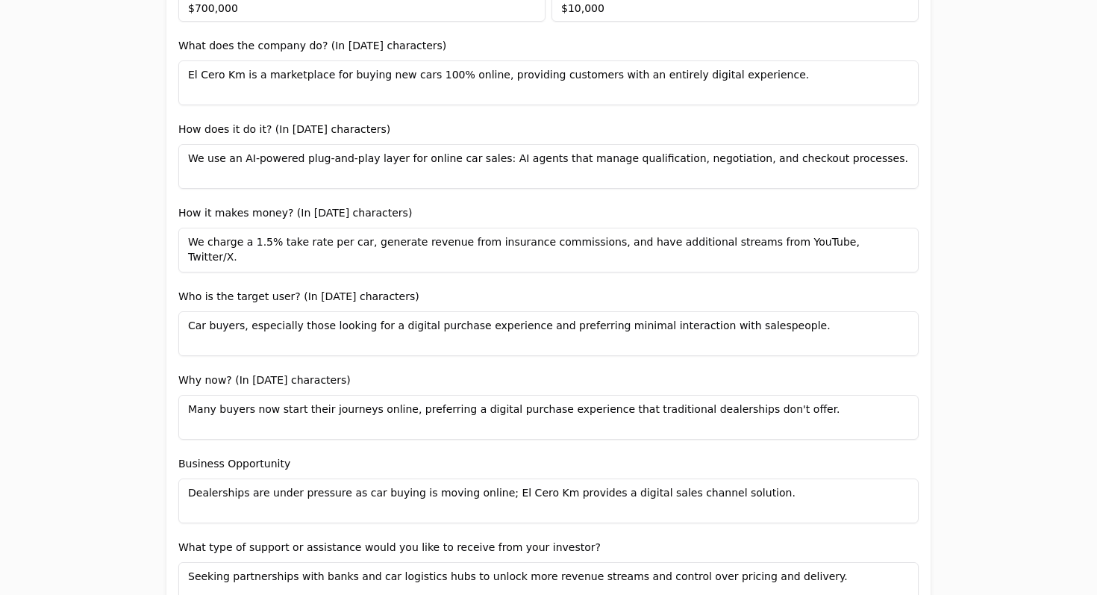
click at [206, 212] on label "How it makes money? (In [DATE] characters)" at bounding box center [294, 213] width 233 height 12
click at [337, 244] on textarea "We charge a 1.5% take rate per car, generate revenue from insurance commissions…" at bounding box center [548, 250] width 740 height 45
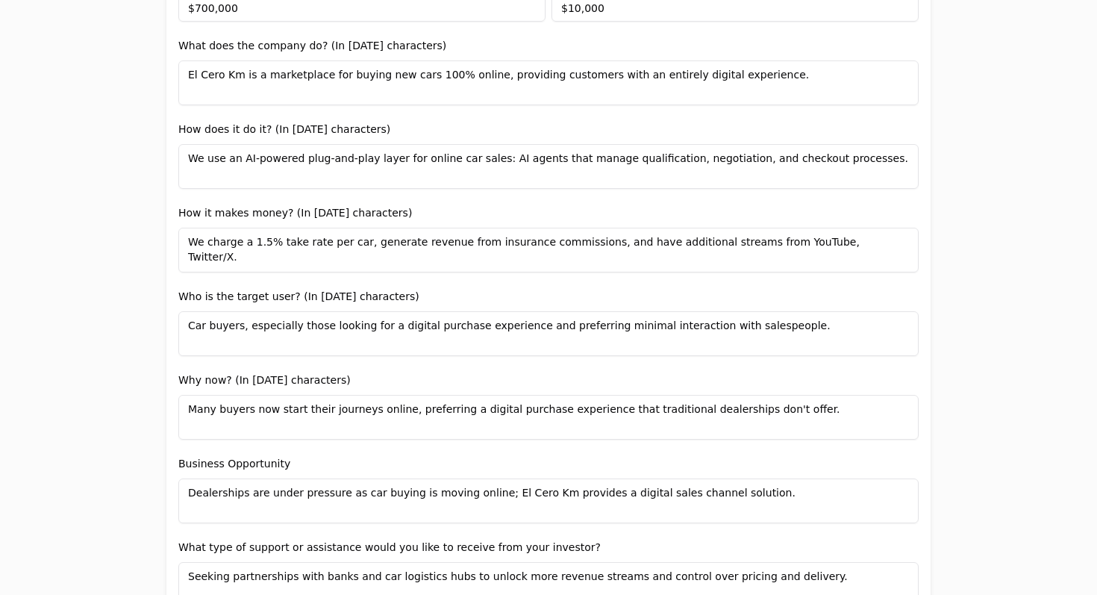
click at [337, 244] on textarea "We charge a 1.5% take rate per car, generate revenue from insurance commissions…" at bounding box center [548, 250] width 740 height 45
click at [454, 243] on textarea "We charge a 1.5% take rate per car, generate revenue from insurance commissions…" at bounding box center [548, 250] width 740 height 45
click at [575, 239] on textarea "We charge a 1.5% take rate per car, generate revenue from insurance commissions…" at bounding box center [548, 250] width 740 height 45
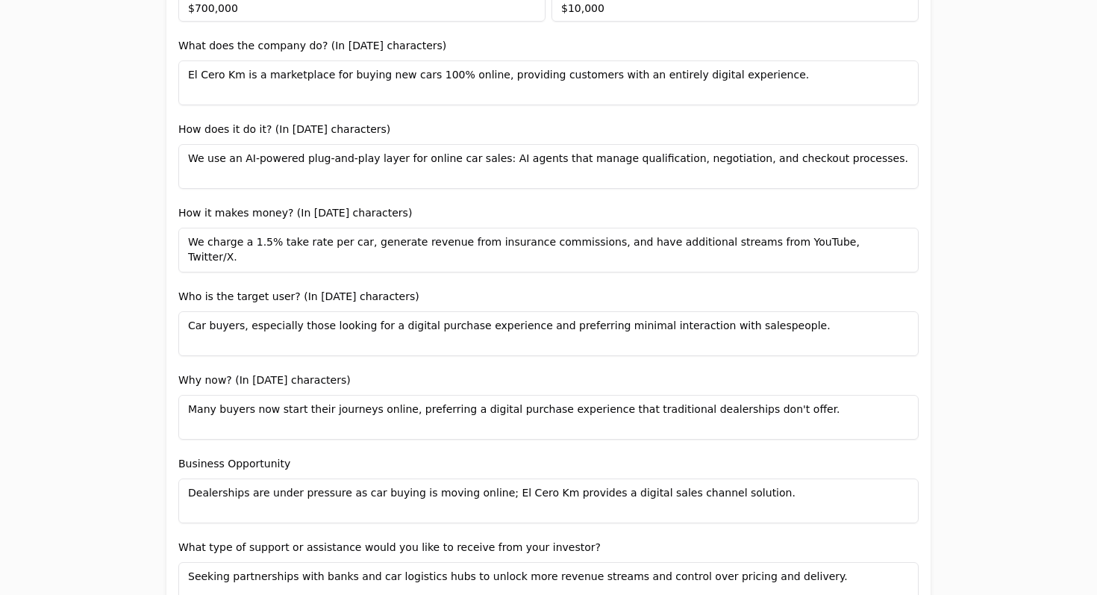
click at [575, 239] on textarea "We charge a 1.5% take rate per car, generate revenue from insurance commissions…" at bounding box center [548, 250] width 740 height 45
click at [556, 298] on div "Who is the target user? (In [DATE] characters) Car buyers, especially those loo…" at bounding box center [548, 321] width 740 height 69
click at [339, 335] on textarea "Car buyers, especially those looking for a digital purchase experience and pref…" at bounding box center [548, 333] width 740 height 45
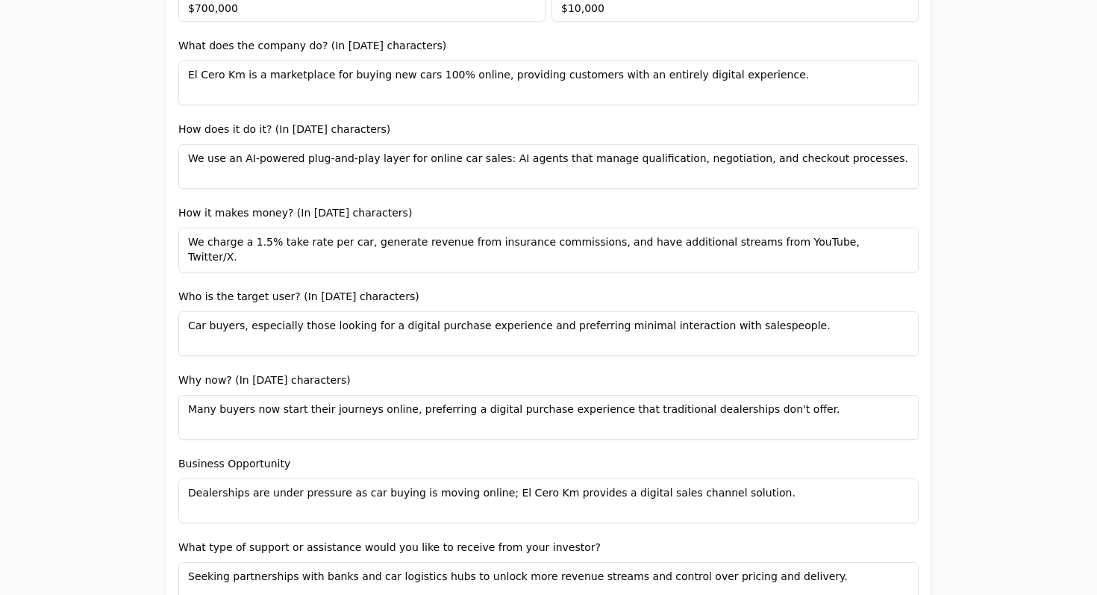
click at [339, 335] on textarea "Car buyers, especially those looking for a digital purchase experience and pref…" at bounding box center [548, 333] width 740 height 45
click at [424, 330] on textarea "Car buyers, especially those looking for a digital purchase experience and pref…" at bounding box center [548, 333] width 740 height 45
click at [239, 326] on textarea "Car buyers, especially those looking for a digital purchase experience and pref…" at bounding box center [548, 333] width 740 height 45
click at [623, 287] on div "Who is the target user? (In [DATE] characters) Car buyers, especially those loo…" at bounding box center [548, 321] width 740 height 69
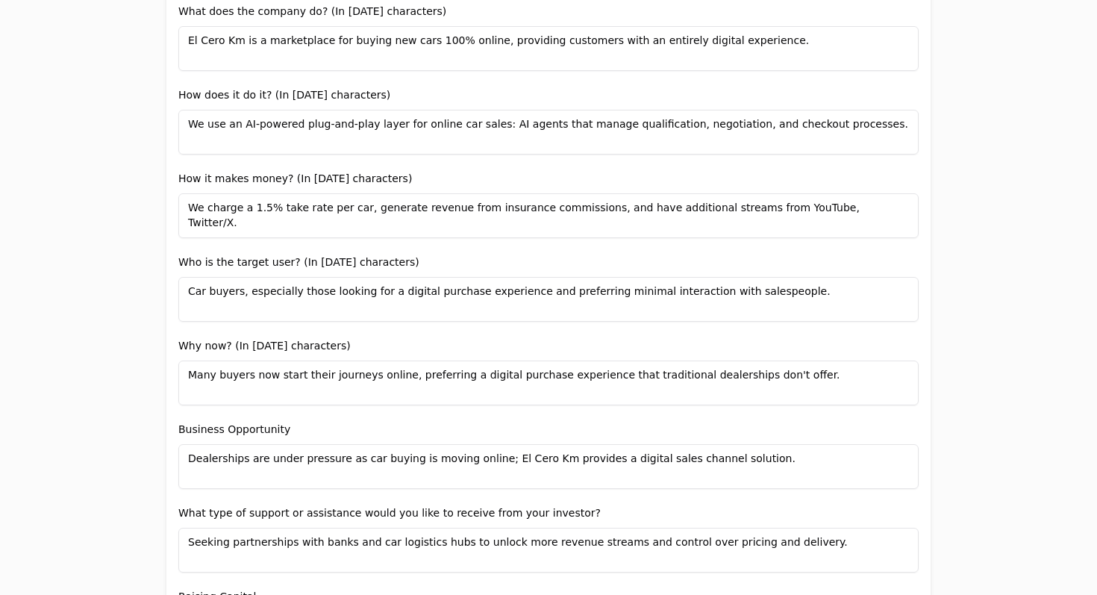
scroll to position [1046, 0]
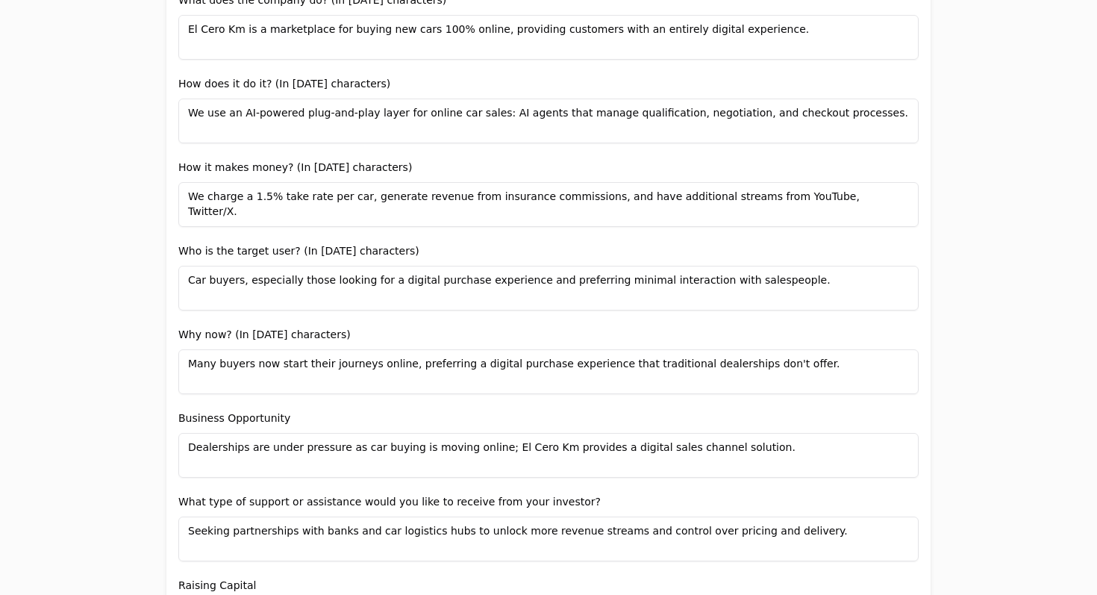
click at [582, 366] on textarea "Many buyers now start their journeys online, preferring a digital purchase expe…" at bounding box center [548, 371] width 740 height 45
click at [603, 369] on textarea "Many buyers now start their journeys online, preferring a digital purchase expe…" at bounding box center [548, 371] width 740 height 45
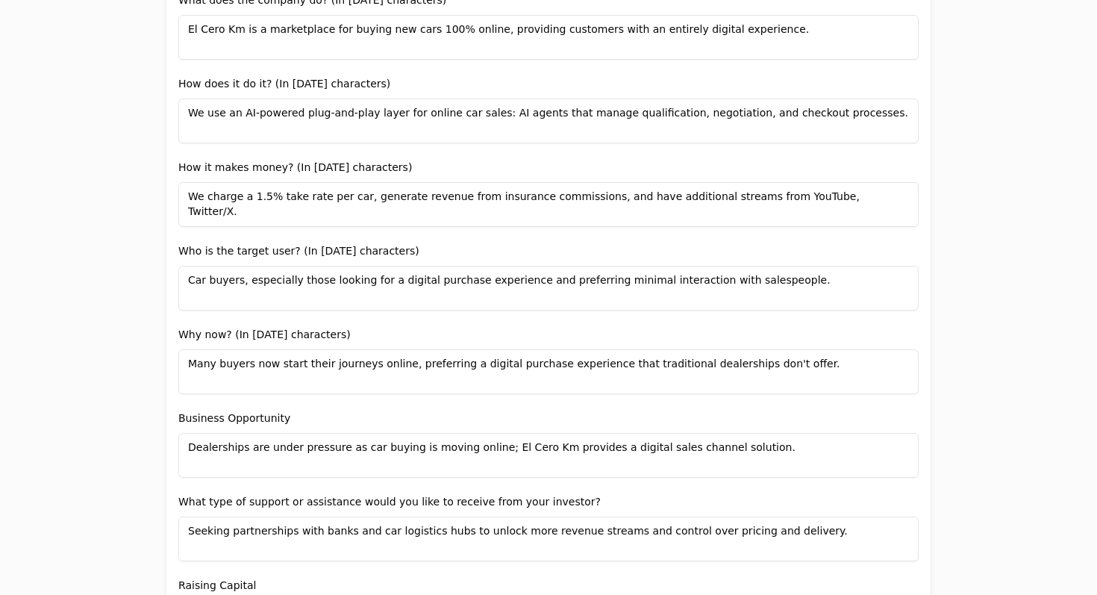
click at [603, 369] on textarea "Many buyers now start their journeys online, preferring a digital purchase expe…" at bounding box center [548, 371] width 740 height 45
click at [624, 371] on textarea "Many buyers now start their journeys online, preferring a digital purchase expe…" at bounding box center [548, 371] width 740 height 45
click at [408, 360] on textarea "Many buyers now start their journeys online, preferring a digital purchase expe…" at bounding box center [548, 371] width 740 height 45
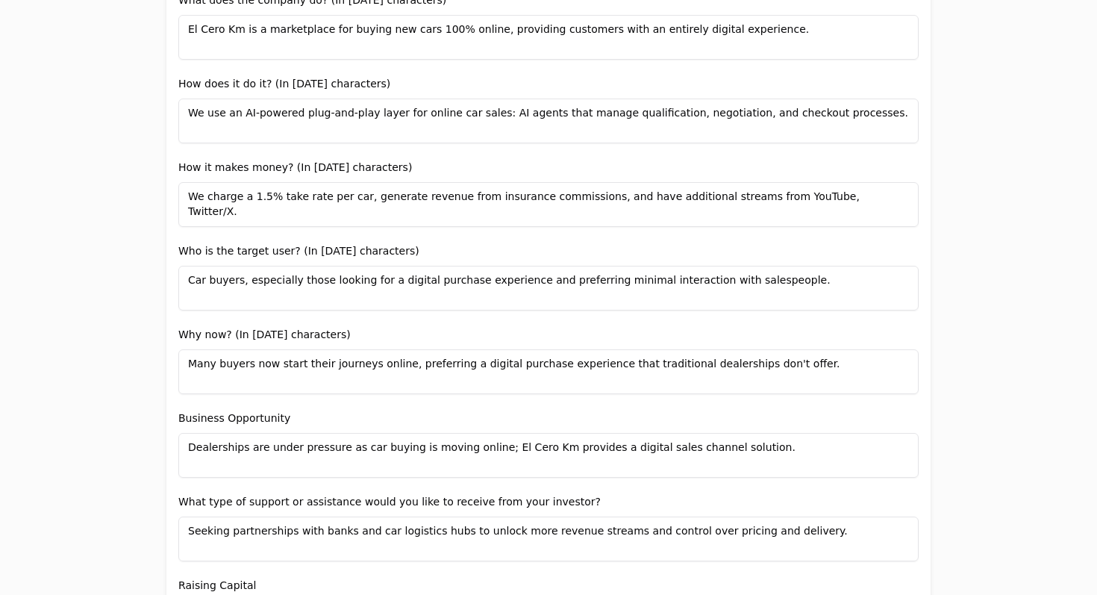
click at [201, 364] on textarea "Many buyers now start their journeys online, preferring a digital purchase expe…" at bounding box center [548, 371] width 740 height 45
click at [524, 366] on textarea "Buyers now start their journeys online, preferring a digital purchase experienc…" at bounding box center [548, 371] width 740 height 45
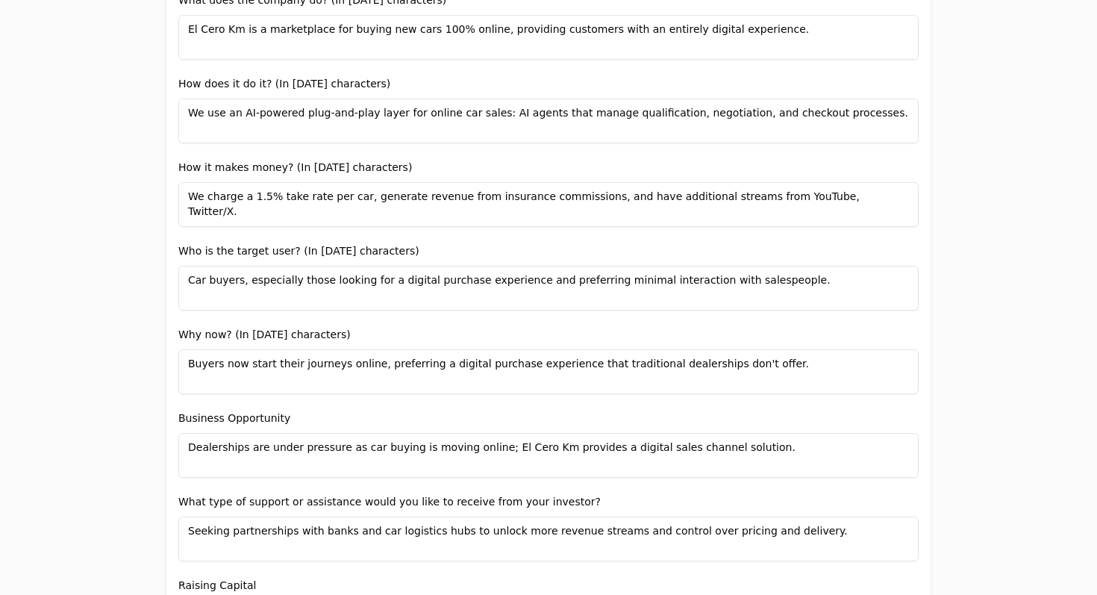
click at [604, 366] on textarea "Buyers now start their journeys online, preferring a digital purchase experienc…" at bounding box center [548, 371] width 740 height 45
click at [667, 323] on form "Add new company details Upload Deck AI-Enhanced Check the box and our assistant…" at bounding box center [548, 241] width 740 height 2202
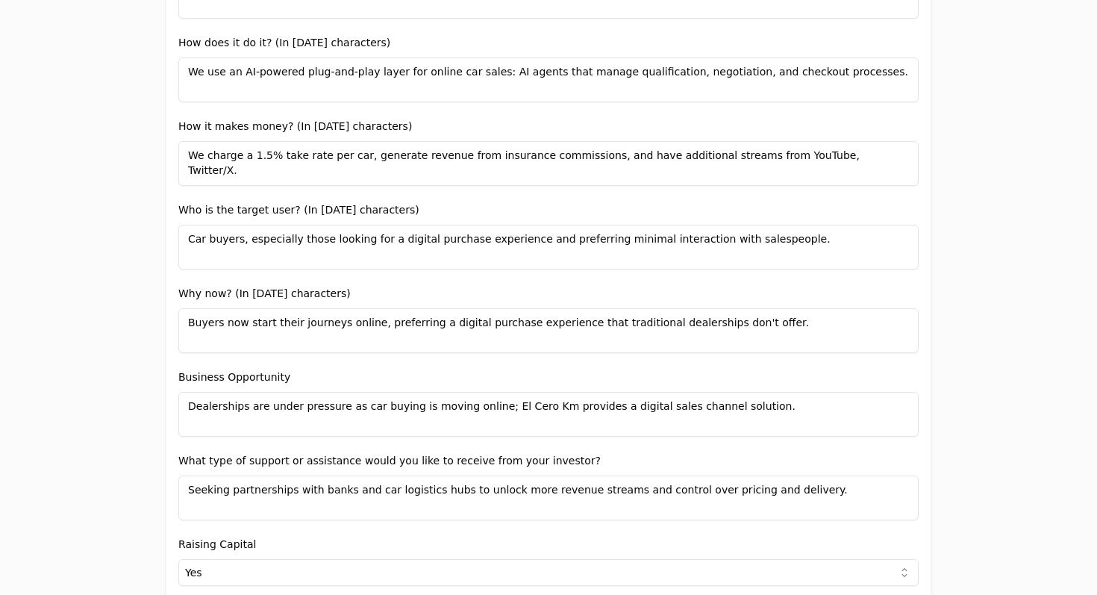
click at [786, 321] on textarea "Buyers now start their journeys online, preferring a digital purchase experienc…" at bounding box center [548, 330] width 740 height 45
click at [756, 349] on textarea "Buyers now start their journeys online, preferring a digital purchase experienc…" at bounding box center [548, 330] width 740 height 45
type textarea "Buyers now start their journeys online, preferring a digital purchase experienc…"
click at [704, 377] on div "Business Opportunity Dealerships are under pressure as car buying is moving onl…" at bounding box center [548, 402] width 740 height 69
click at [580, 407] on textarea "Dealerships are under pressure as car buying is moving online; El Cero Km provi…" at bounding box center [548, 414] width 740 height 45
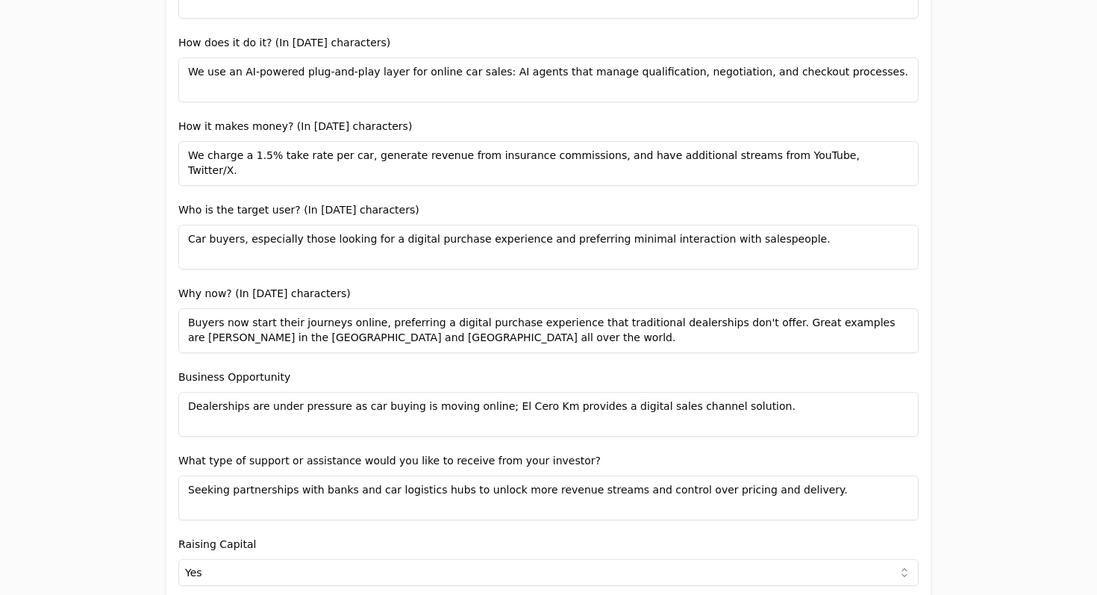
click at [580, 407] on textarea "Dealerships are under pressure as car buying is moving online; El Cero Km provi…" at bounding box center [548, 414] width 740 height 45
click at [631, 408] on textarea "Dealerships are under pressure as car buying is moving online; El Cero Km provi…" at bounding box center [548, 414] width 740 height 45
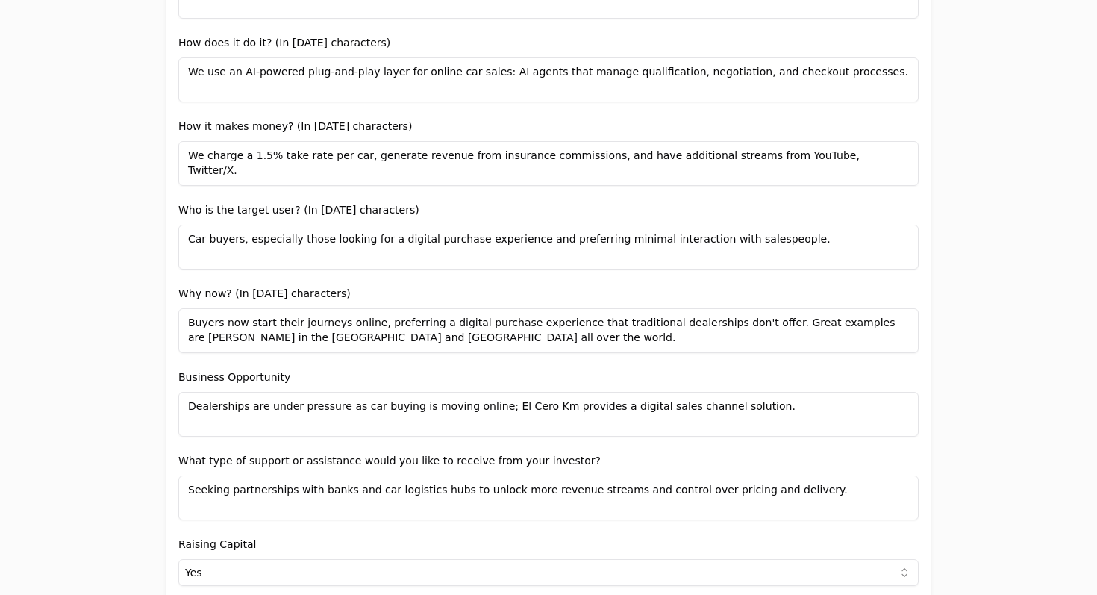
click at [674, 408] on textarea "Dealerships are under pressure as car buying is moving online; El Cero Km provi…" at bounding box center [548, 414] width 740 height 45
click at [753, 401] on textarea "Dealerships are under pressure as car buying is moving online; El Cero Km provi…" at bounding box center [548, 414] width 740 height 45
click at [729, 361] on form "Add new company details Upload Deck AI-Enhanced Check the box and our assistant…" at bounding box center [548, 200] width 740 height 2202
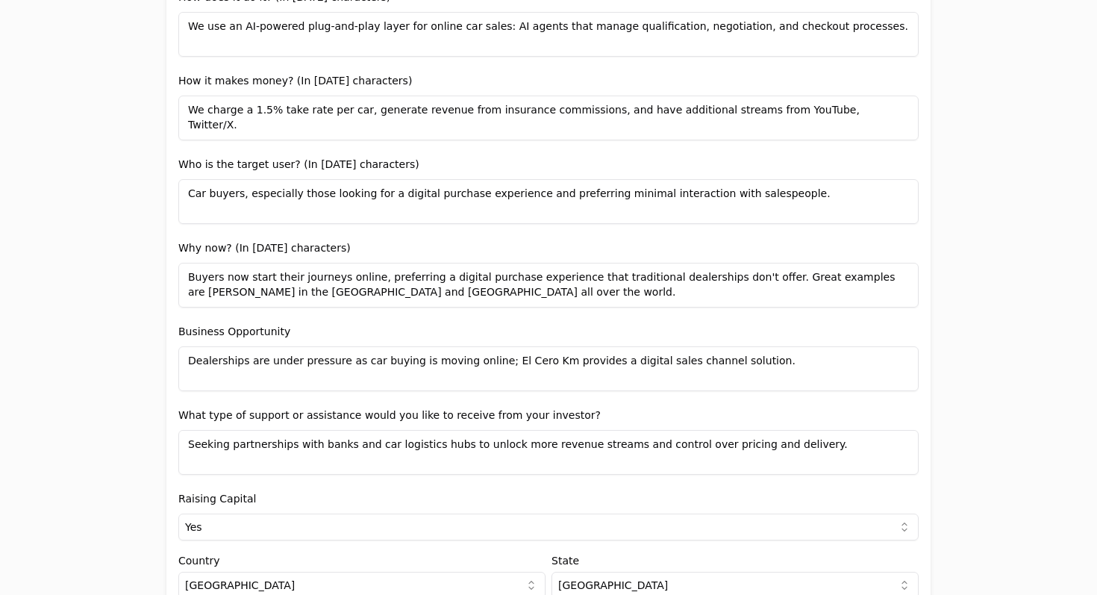
scroll to position [1178, 0]
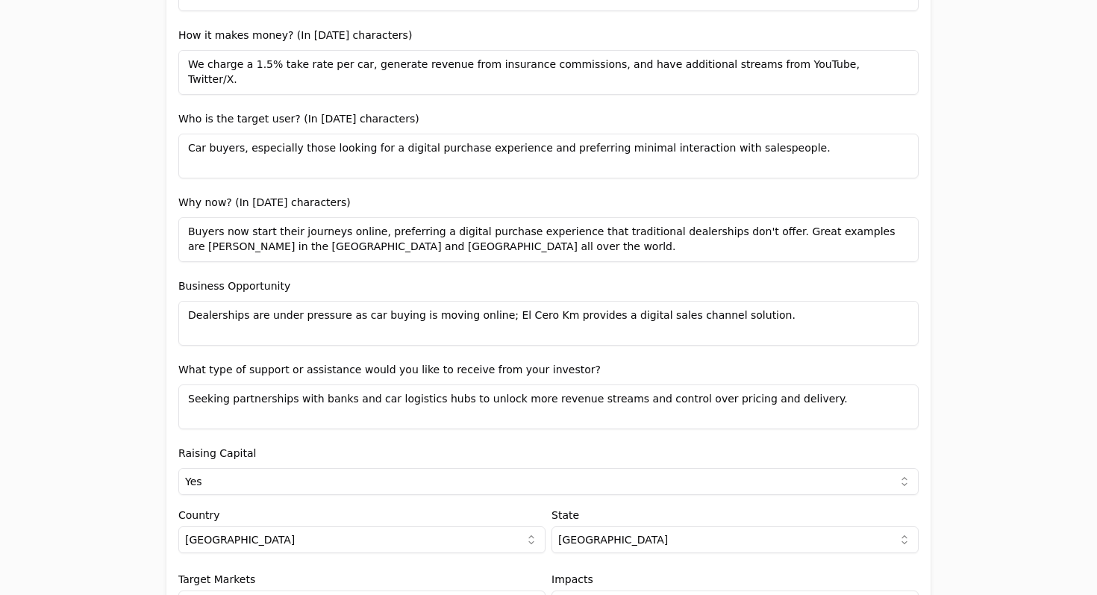
click at [425, 399] on textarea "Seeking partnerships with banks and car logistics hubs to unlock more revenue s…" at bounding box center [548, 406] width 740 height 45
click at [269, 403] on textarea "Seeking partnerships with banks and car logistics hubs to unlock more revenue s…" at bounding box center [548, 406] width 740 height 45
click at [190, 395] on textarea "Seeking partnerships with banks and car logistics hubs to unlock more revenue s…" at bounding box center [548, 406] width 740 height 45
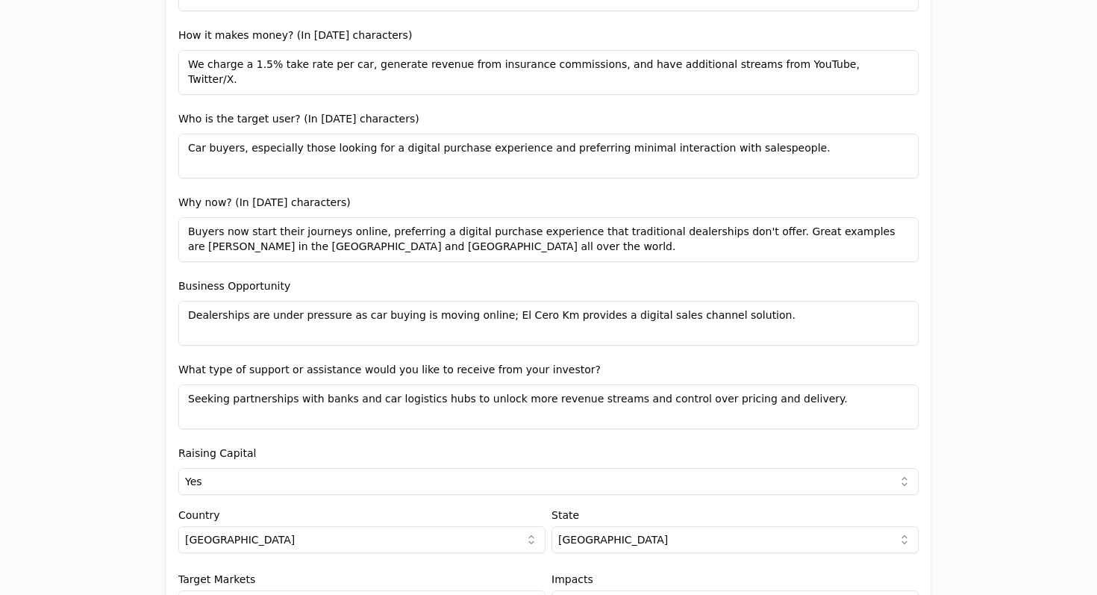
click at [360, 395] on textarea "Seeking partnerships with banks and car logistics hubs to unlock more revenue s…" at bounding box center [548, 406] width 740 height 45
click at [369, 397] on textarea "Seeking partnerships with banks and car logistics hubs to unlock more revenue s…" at bounding box center [548, 406] width 740 height 45
click at [377, 398] on textarea "Seeking partnerships with banks and car logistics hubs to unlock more revenue s…" at bounding box center [548, 406] width 740 height 45
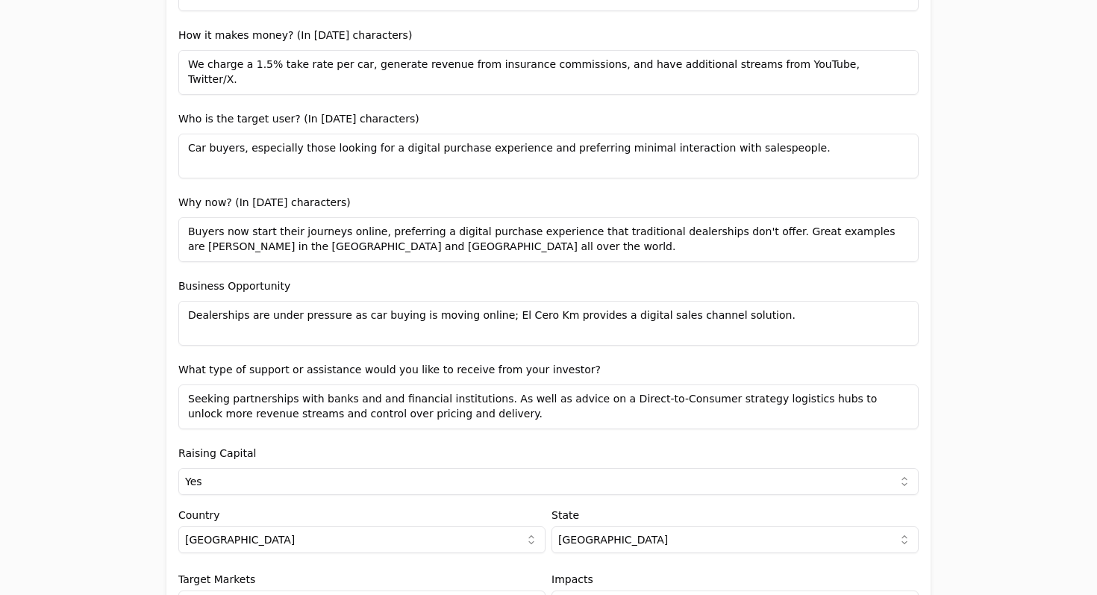
drag, startPoint x: 741, startPoint y: 394, endPoint x: 811, endPoint y: 401, distance: 70.4
click at [811, 401] on textarea "Seeking partnerships with banks and and financial institutions. As well as advi…" at bounding box center [548, 406] width 740 height 45
click at [862, 401] on textarea "Seeking partnerships with banks and and financial institutions. As well as advi…" at bounding box center [548, 406] width 740 height 45
click at [824, 402] on textarea "Seeking partnerships with banks and and financial institutions. As well as advi…" at bounding box center [548, 406] width 740 height 45
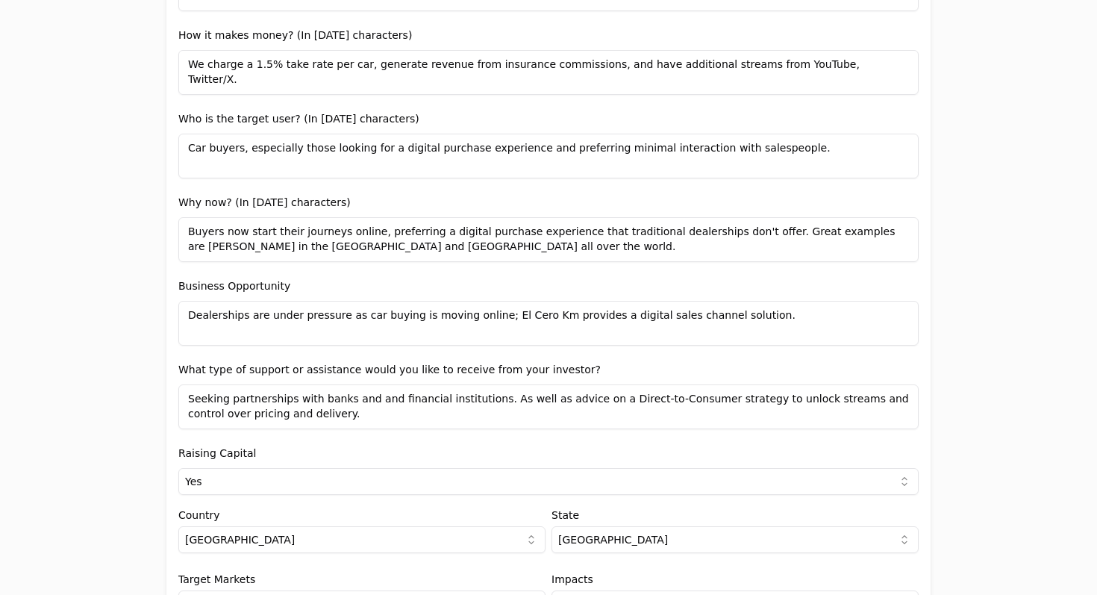
drag, startPoint x: 742, startPoint y: 400, endPoint x: 806, endPoint y: 427, distance: 69.8
click at [806, 427] on textarea "Seeking partnerships with banks and and financial institutions. As well as advi…" at bounding box center [548, 406] width 740 height 45
type textarea "Seeking partnerships with banks and and financial institutions. As well as advi…"
click at [983, 417] on div "Application form Entity Project or Company Category Startup Add new company det…" at bounding box center [548, 297] width 1097 height 595
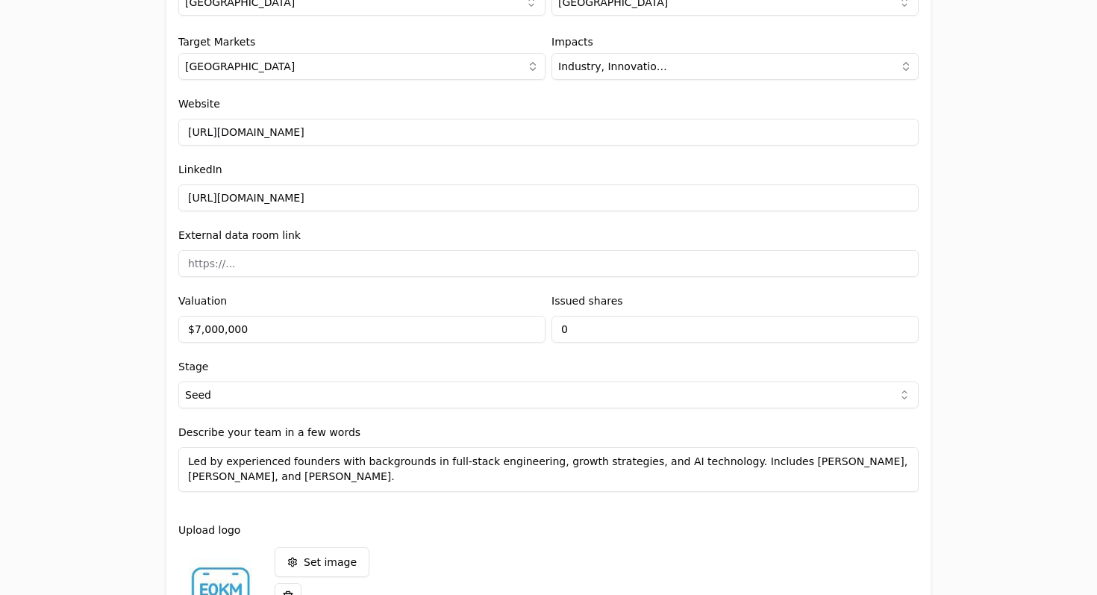
scroll to position [1735, 0]
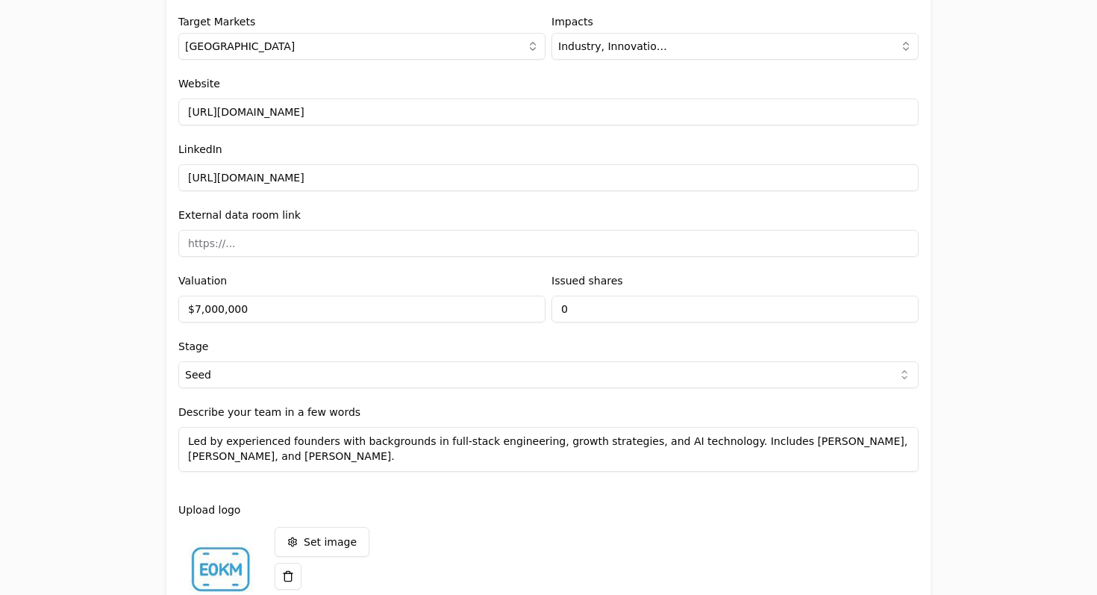
click at [515, 243] on input at bounding box center [548, 243] width 740 height 27
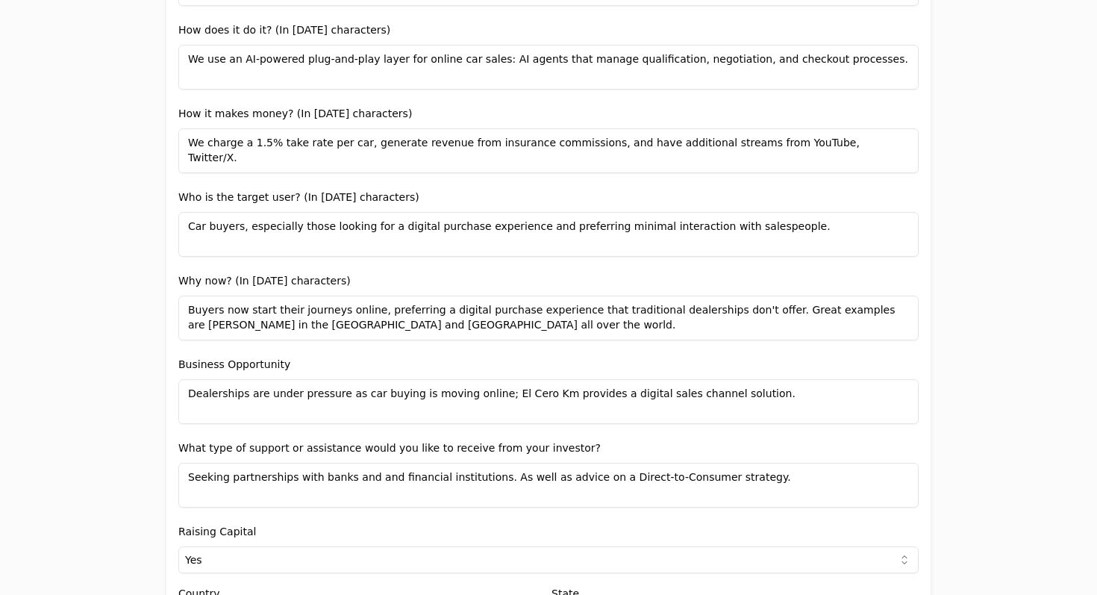
scroll to position [1119, 0]
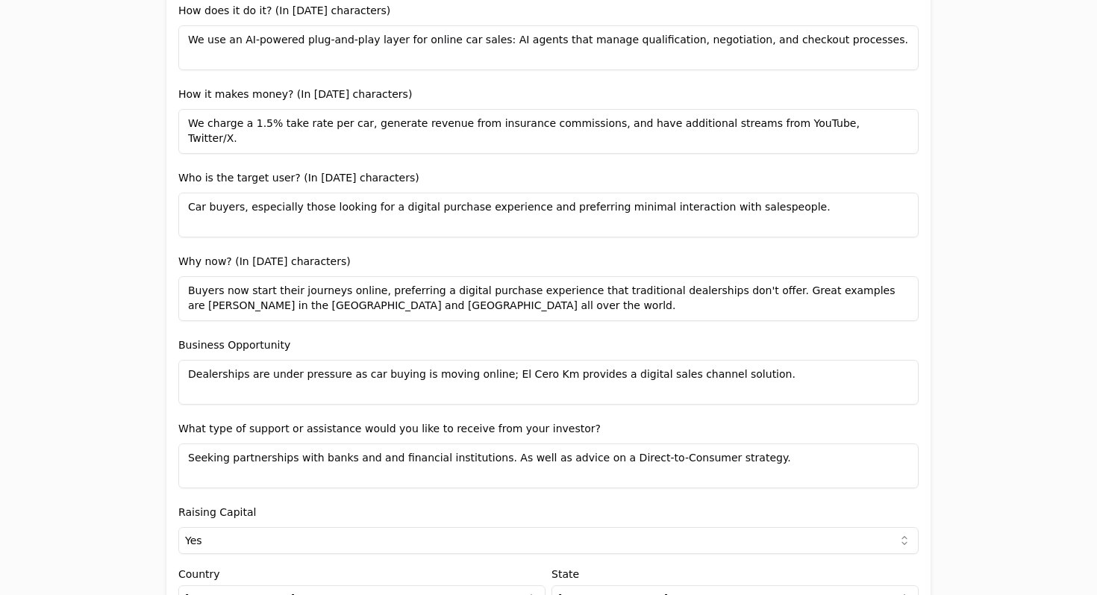
click at [261, 90] on label "How it makes money? (In [DATE] characters)" at bounding box center [294, 94] width 233 height 12
click at [285, 96] on label "How it makes money? (In [DATE] characters)" at bounding box center [294, 94] width 233 height 12
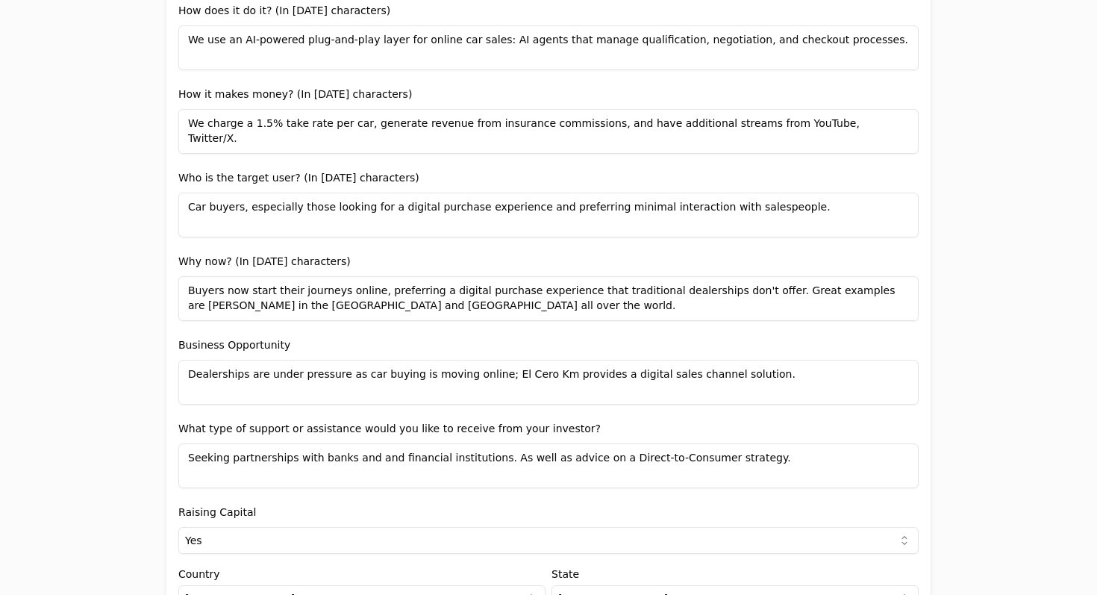
click at [285, 96] on label "How it makes money? (In [DATE] characters)" at bounding box center [294, 94] width 233 height 12
click at [386, 89] on label "How it makes money? (In [DATE] characters)" at bounding box center [294, 94] width 233 height 12
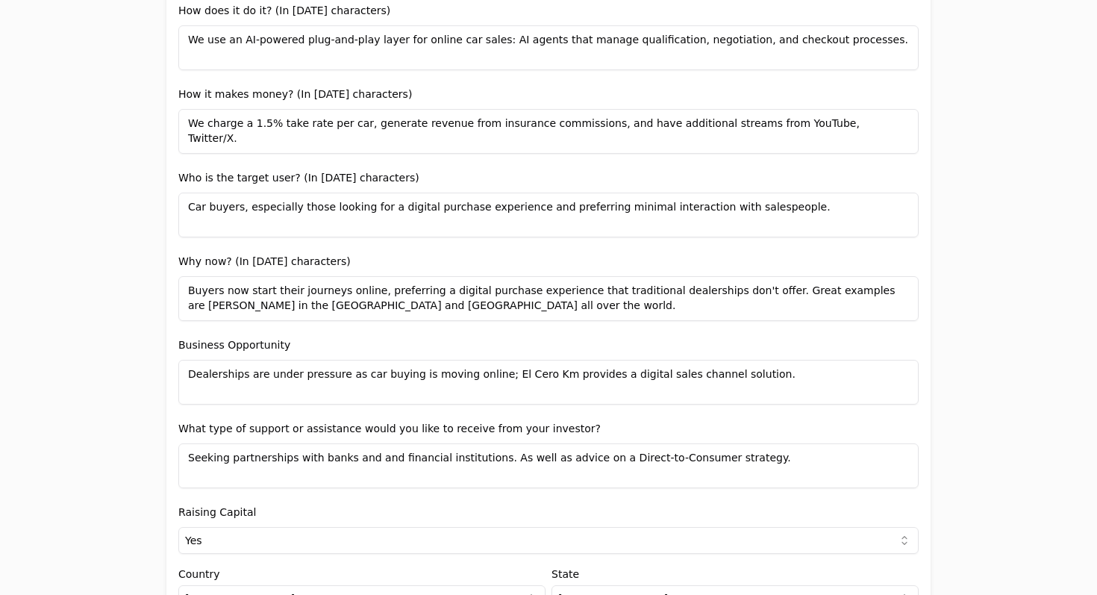
click at [427, 130] on textarea "We charge a 1.5% take rate per car, generate revenue from insurance commissions…" at bounding box center [548, 131] width 740 height 45
click at [249, 123] on textarea "We charge a 1.5% take rate per car, generate revenue from insurance commissions…" at bounding box center [548, 131] width 740 height 45
click at [181, 89] on label "How it makes money? (In [DATE] characters)" at bounding box center [294, 94] width 233 height 12
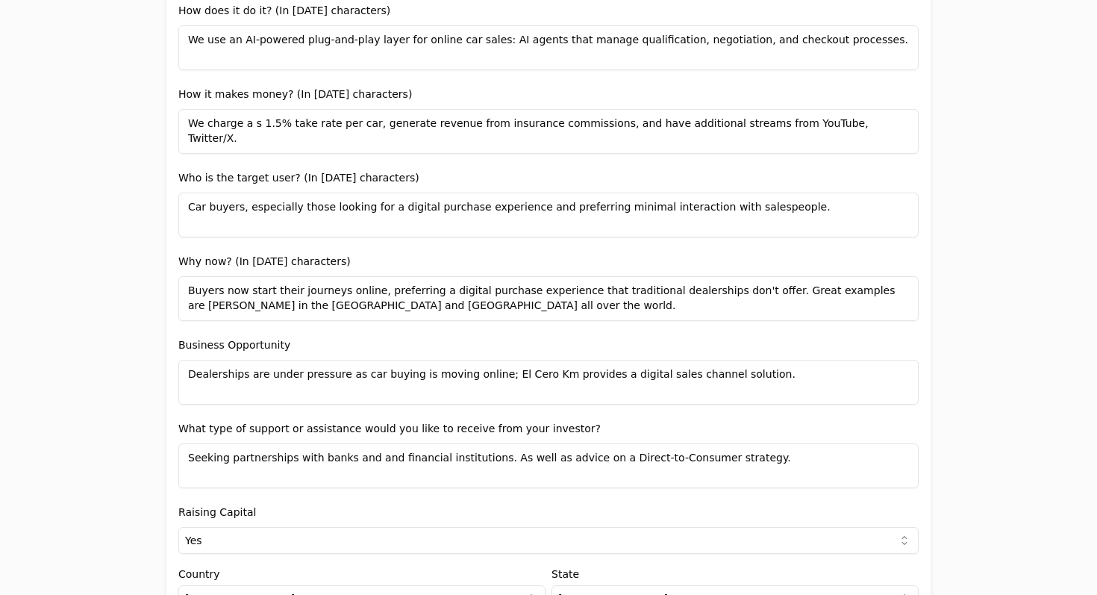
click at [320, 121] on textarea "We charge a s 1.5% take rate per car, generate revenue from insurance commissio…" at bounding box center [548, 131] width 740 height 45
paste textarea "generates revenue through a subscription fee charged to dealerships and a take …"
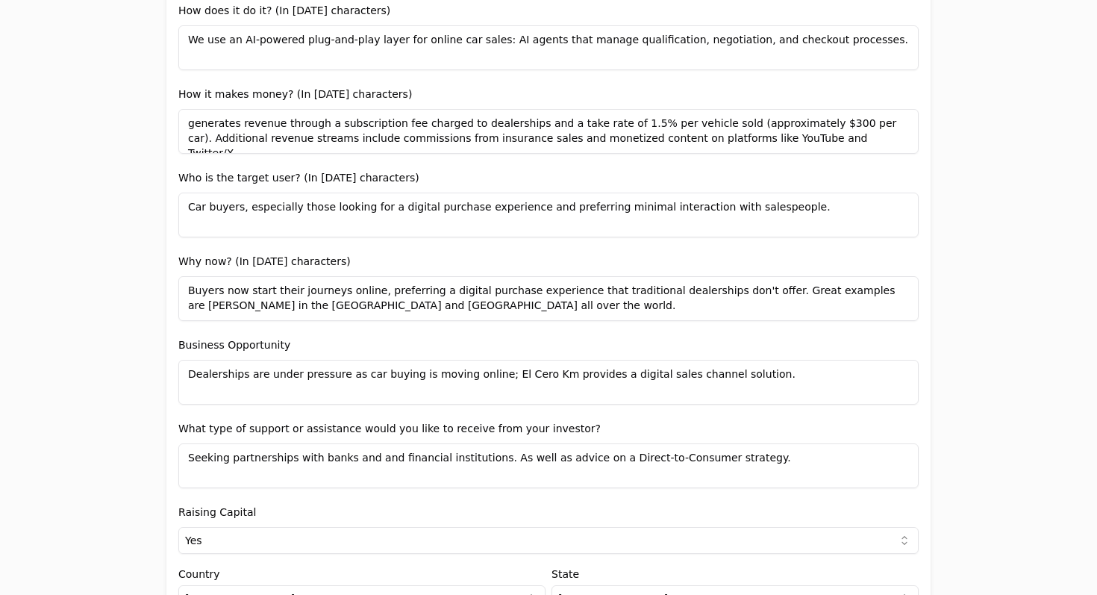
click at [210, 126] on textarea "generates revenue through a subscription fee charged to dealerships and a take …" at bounding box center [548, 131] width 740 height 45
click at [506, 134] on textarea "We generate revenue through a subscription fee charged to dealerships and a tak…" at bounding box center [548, 131] width 740 height 45
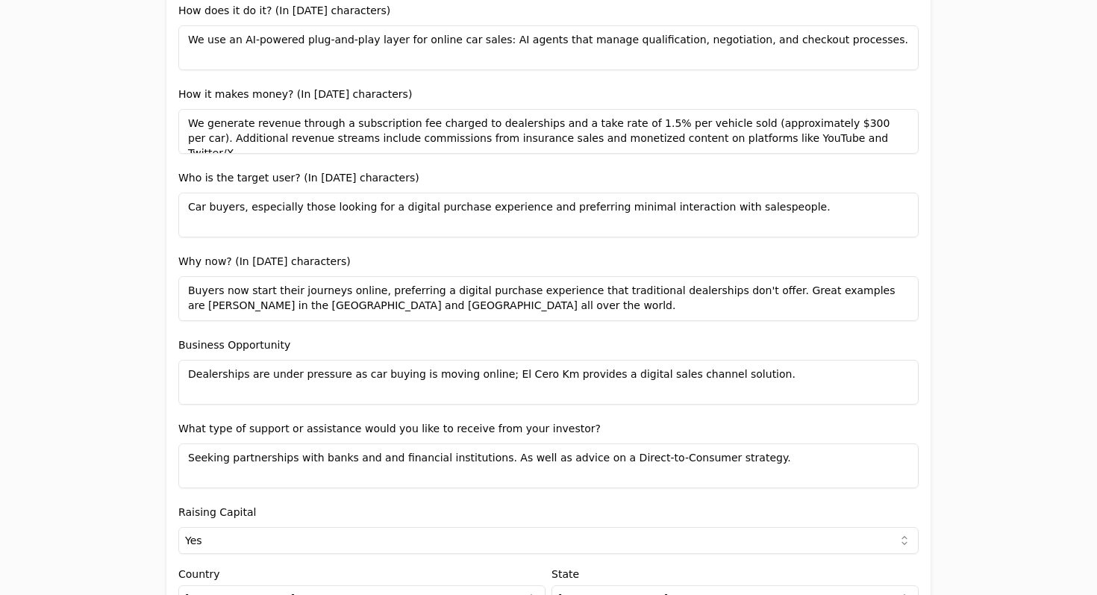
click at [587, 128] on textarea "We generate revenue through a subscription fee charged to dealerships and a tak…" at bounding box center [548, 131] width 740 height 45
click at [618, 132] on textarea "We generate revenue through a subscription fee charged to dealerships and a tak…" at bounding box center [548, 131] width 740 height 45
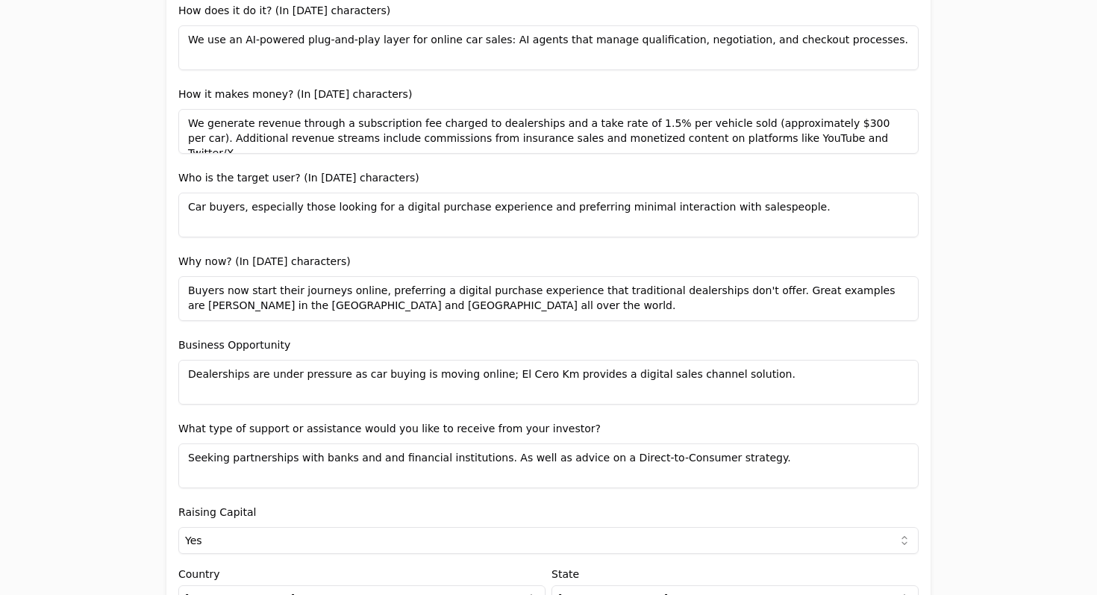
click at [618, 132] on textarea "We generate revenue through a subscription fee charged to dealerships and a tak…" at bounding box center [548, 131] width 740 height 45
click at [664, 134] on textarea "We generate revenue through a subscription fee charged to dealerships and a tak…" at bounding box center [548, 131] width 740 height 45
click at [749, 142] on textarea "We generate revenue through a subscription fee charged to dealerships and a tak…" at bounding box center [548, 131] width 740 height 45
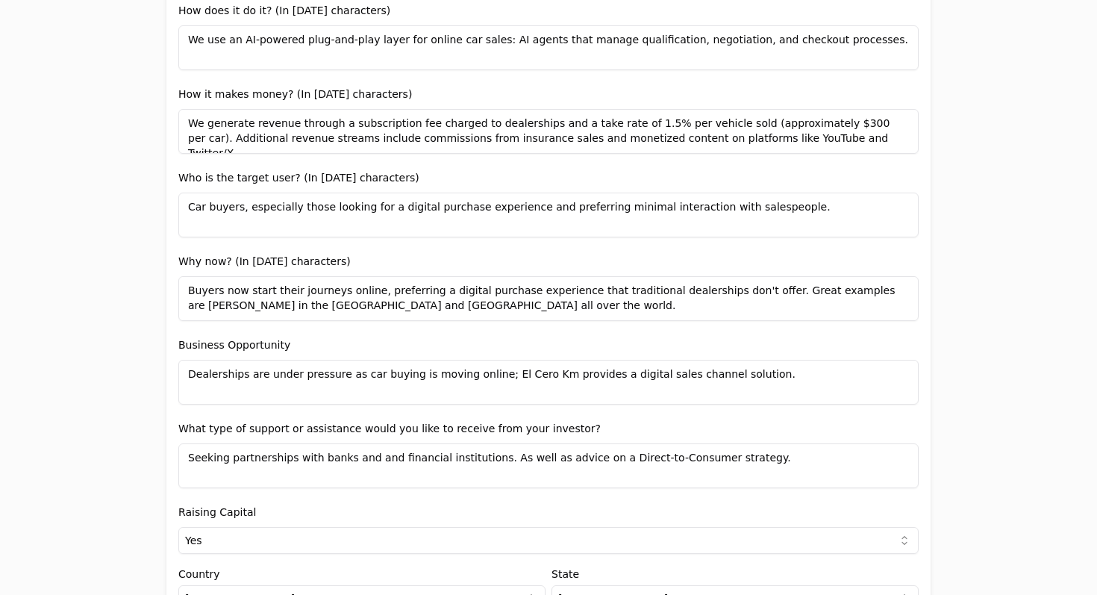
click at [749, 142] on textarea "We generate revenue through a subscription fee charged to dealerships and a tak…" at bounding box center [548, 131] width 740 height 45
click at [769, 147] on textarea "We generate revenue through a subscription fee charged to dealerships and a tak…" at bounding box center [548, 131] width 740 height 45
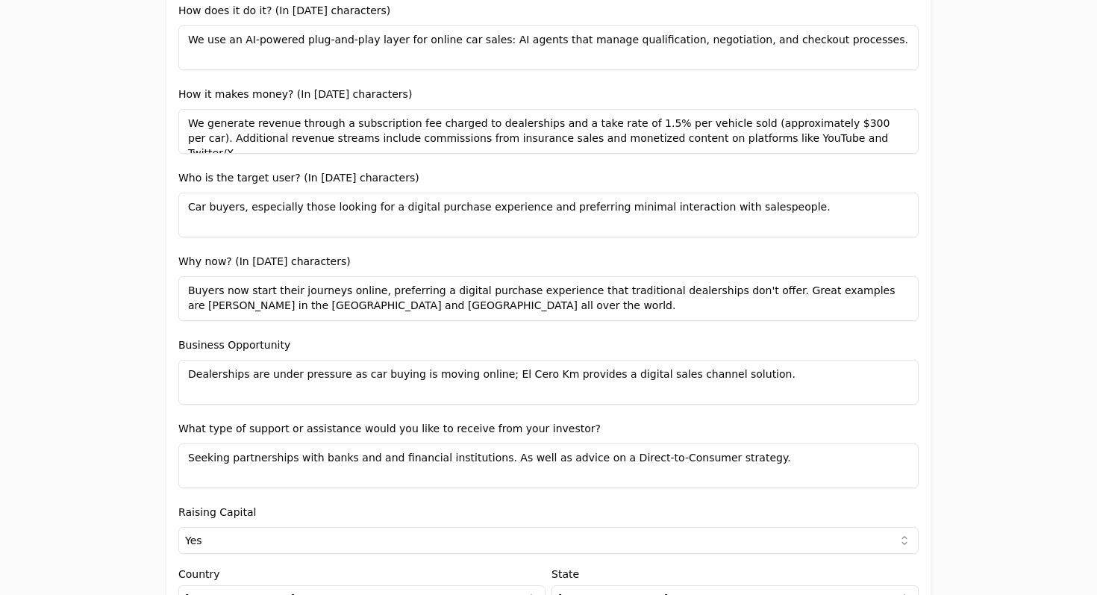
click at [689, 142] on textarea "We generate revenue through a subscription fee charged to dealerships and a tak…" at bounding box center [548, 131] width 740 height 45
click at [730, 142] on textarea "We generate revenue through a subscription fee charged to dealerships and a tak…" at bounding box center [548, 131] width 740 height 45
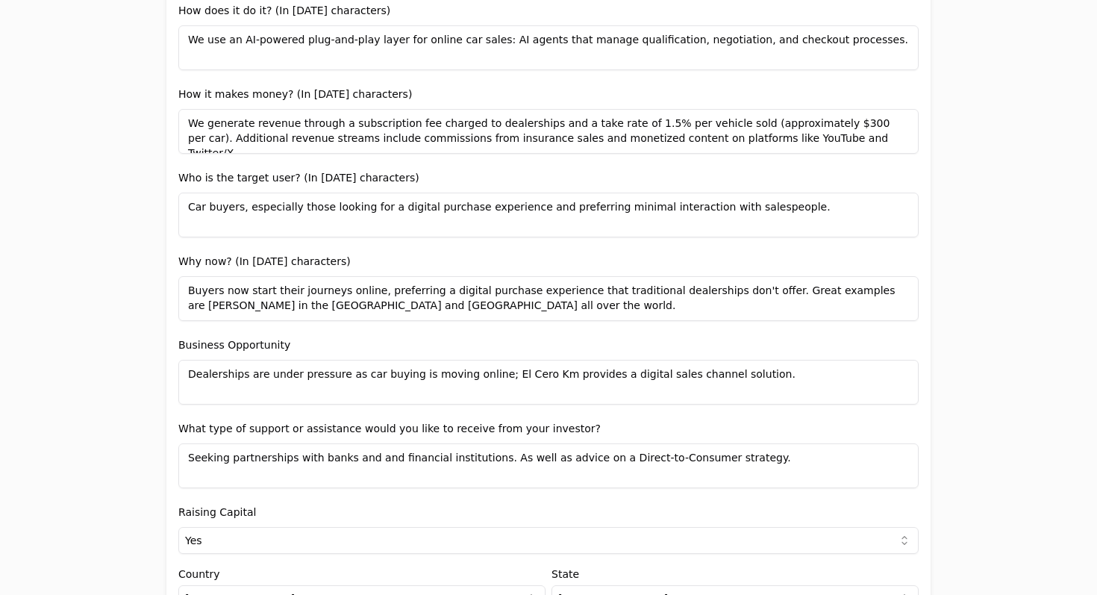
click at [730, 142] on textarea "We generate revenue through a subscription fee charged to dealerships and a tak…" at bounding box center [548, 131] width 740 height 45
click at [765, 146] on textarea "We generate revenue through a subscription fee charged to dealerships and a tak…" at bounding box center [548, 131] width 740 height 45
click at [812, 143] on textarea "We generate revenue through a subscription fee charged to dealerships and a tak…" at bounding box center [548, 131] width 740 height 45
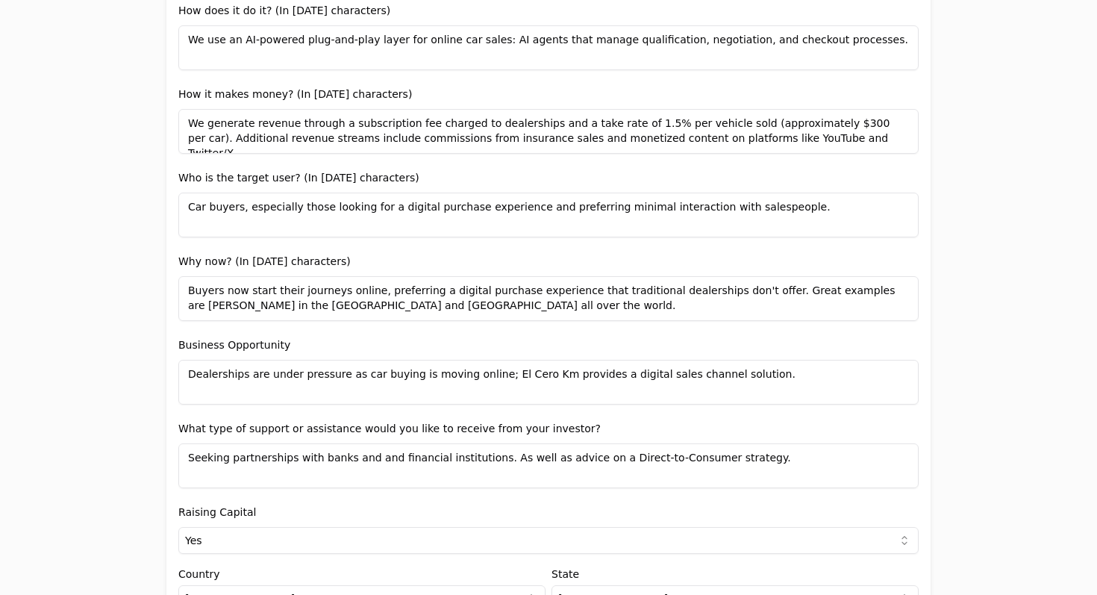
click at [856, 142] on textarea "We generate revenue through a subscription fee charged to dealerships and a tak…" at bounding box center [548, 131] width 740 height 45
type textarea "We generate revenue through a subscription fee charged to dealerships and a tak…"
click at [921, 241] on div "Entity Project or Company Category Startup Add new company details Upload Deck …" at bounding box center [548, 133] width 764 height 2295
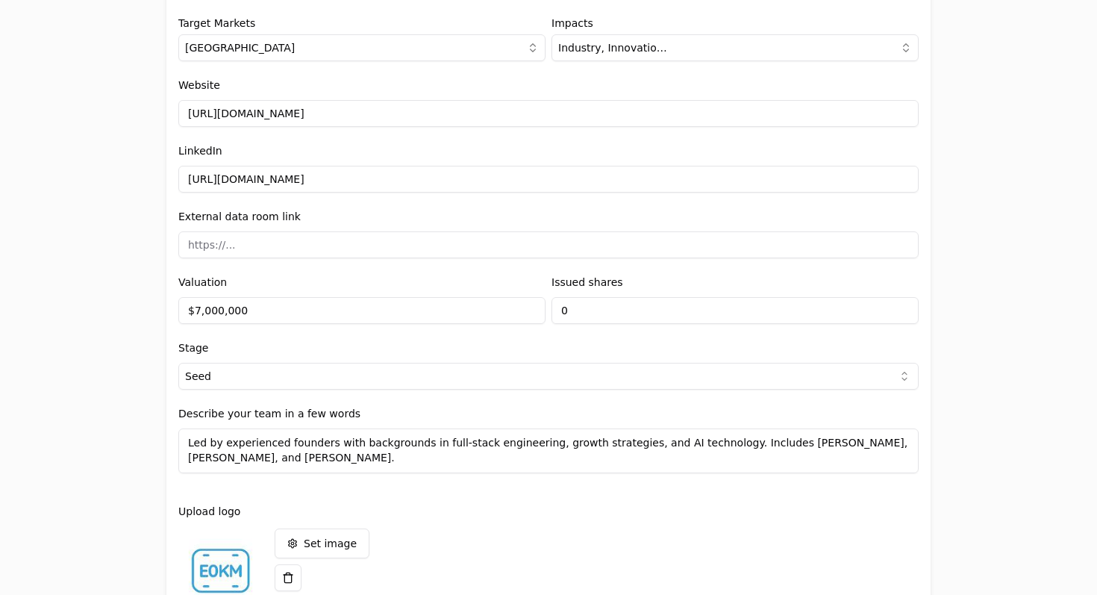
scroll to position [1841, 0]
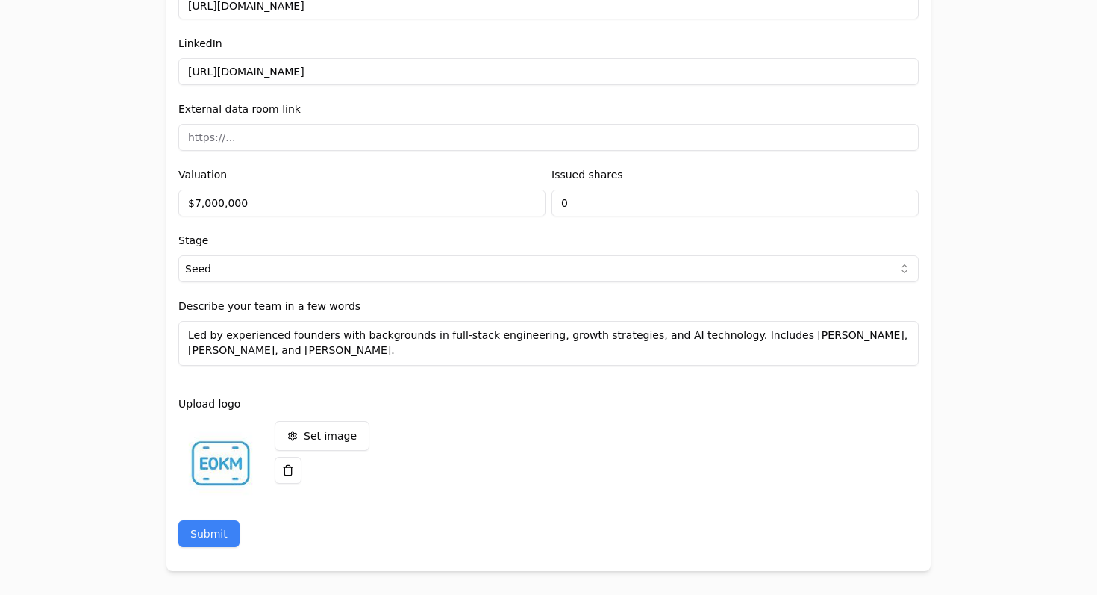
click at [385, 144] on input at bounding box center [548, 137] width 740 height 27
click at [392, 110] on div "External data room link" at bounding box center [548, 125] width 740 height 51
